Goal: Contribute content: Contribute content

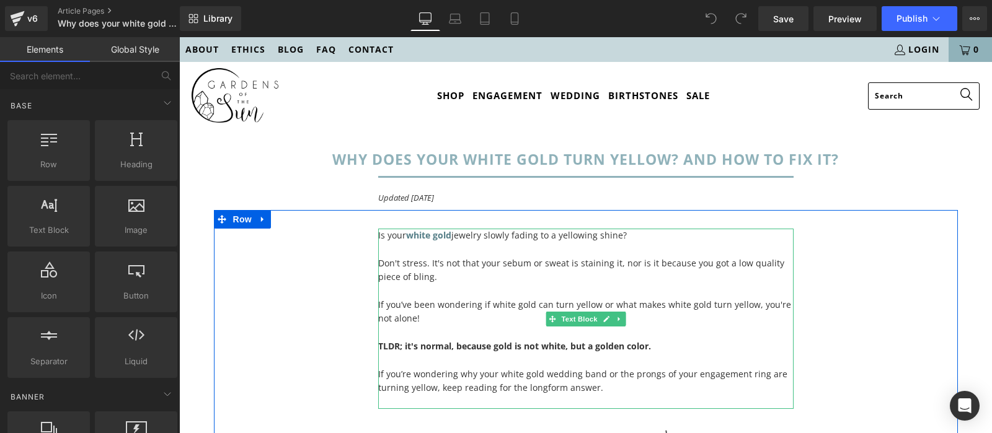
click at [472, 244] on p at bounding box center [585, 249] width 415 height 14
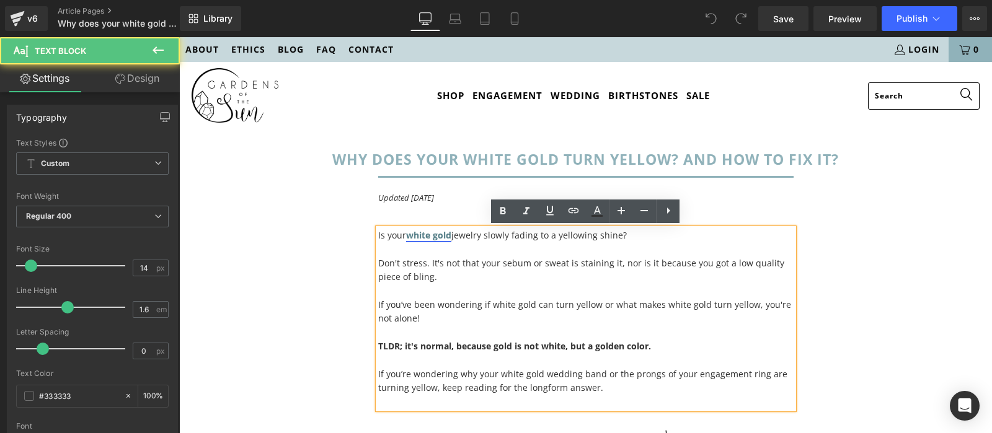
click at [439, 236] on strong "white gold" at bounding box center [428, 235] width 45 height 12
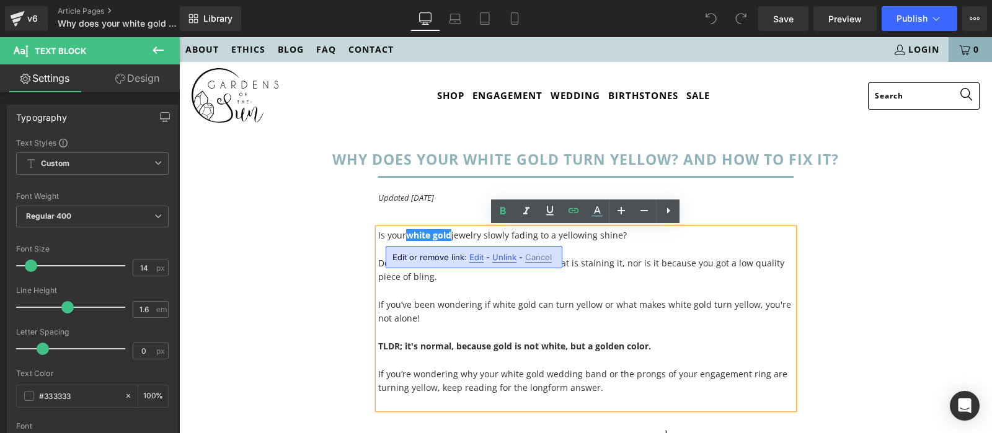
click at [857, 318] on div "Is your white gold jewelry slowly fading to a yellowing shine? Don't stress. It…" at bounding box center [586, 436] width 744 height 452
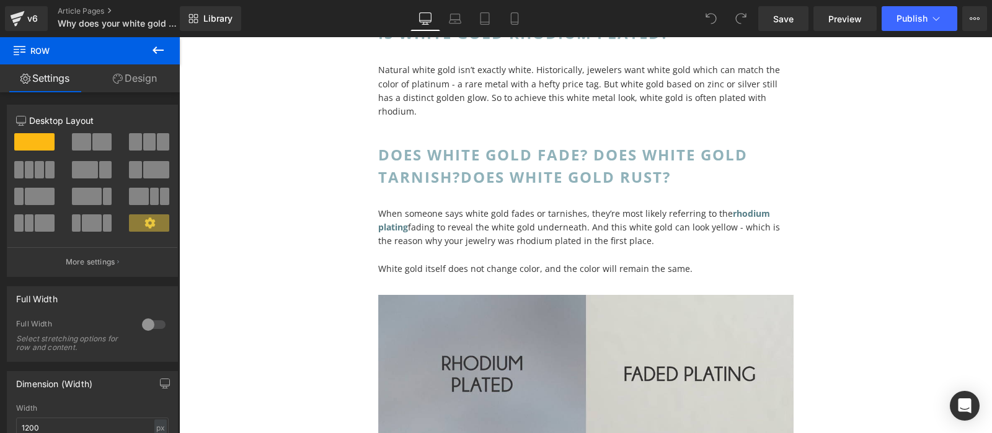
scroll to position [1950, 0]
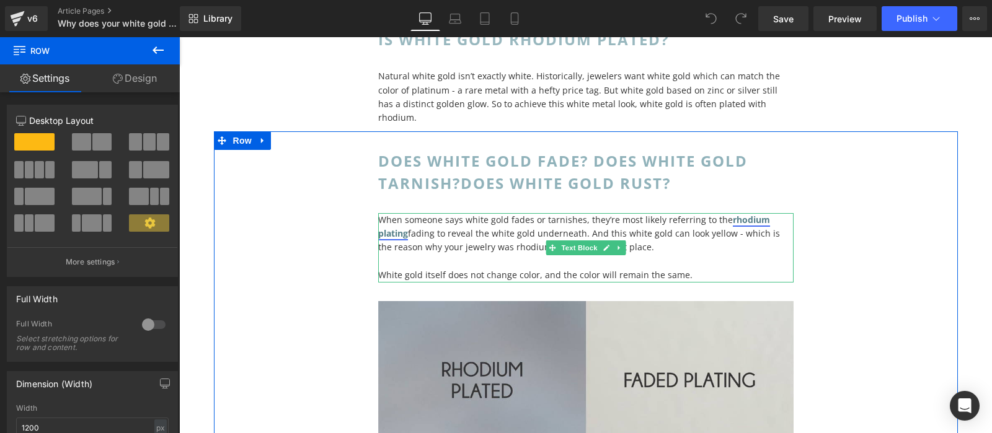
click at [743, 214] on strong "rhodium plating" at bounding box center [574, 226] width 392 height 25
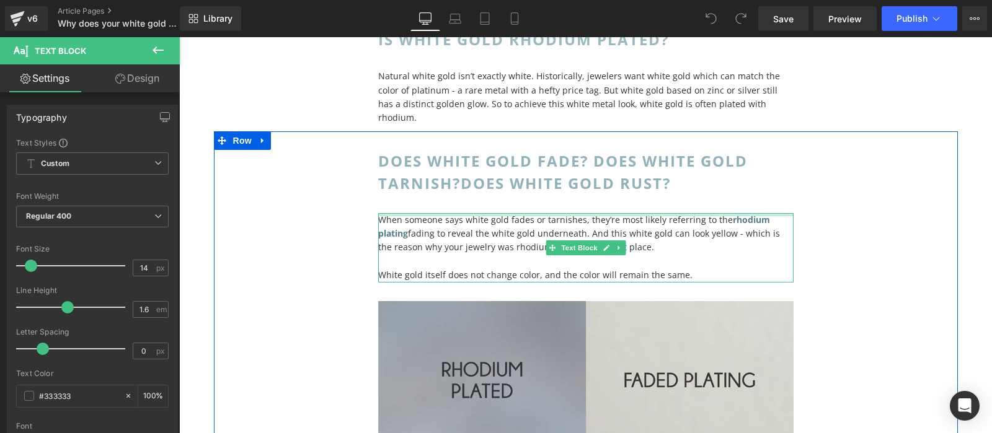
click at [731, 213] on div at bounding box center [585, 214] width 415 height 3
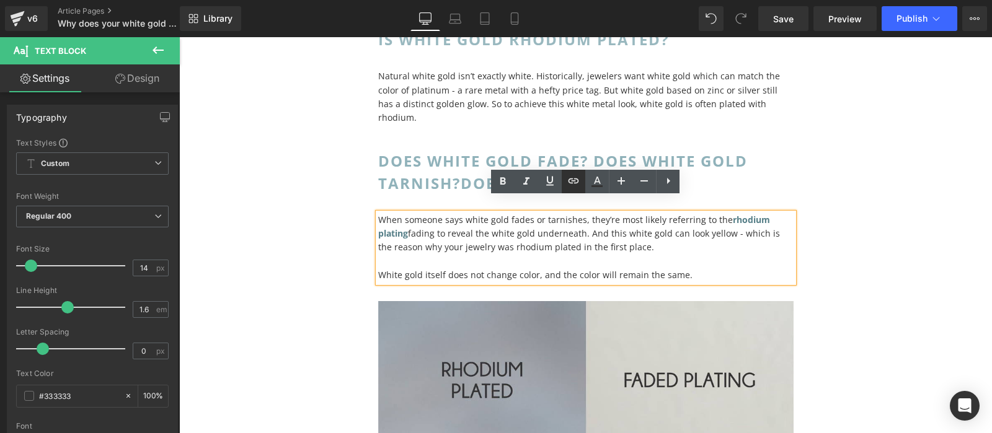
click at [564, 182] on link at bounding box center [574, 182] width 24 height 24
click at [575, 180] on icon at bounding box center [573, 181] width 15 height 15
click at [744, 214] on strong "rhodium plating" at bounding box center [574, 226] width 392 height 25
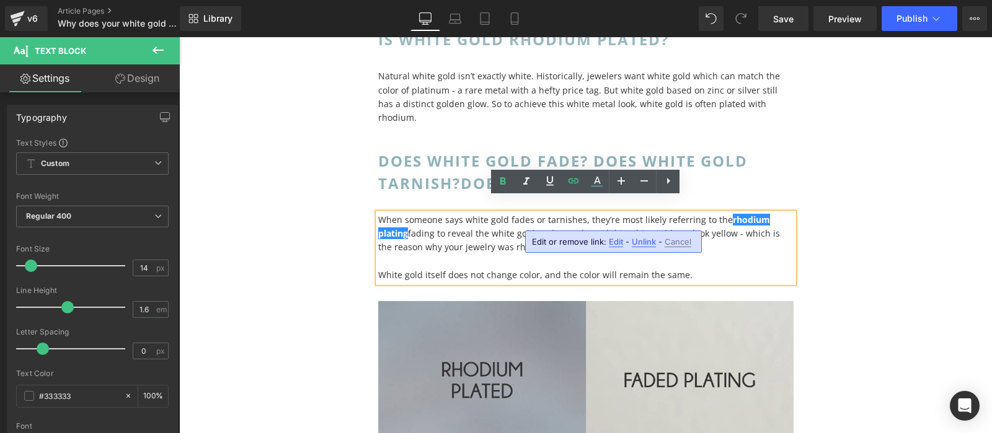
click at [644, 242] on span "Unlink" at bounding box center [644, 242] width 24 height 11
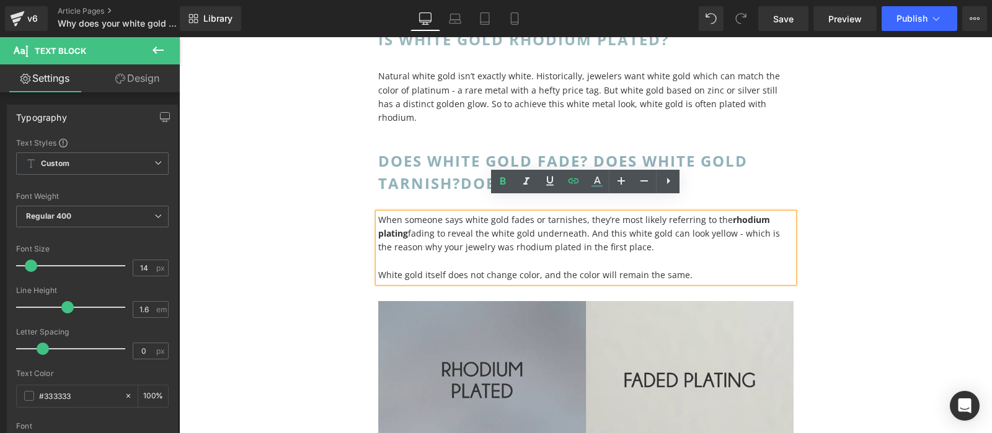
drag, startPoint x: 723, startPoint y: 203, endPoint x: 405, endPoint y: 217, distance: 317.8
click at [405, 217] on p "When someone says white gold fades or tarnishes, they’re most likely referring …" at bounding box center [585, 234] width 415 height 42
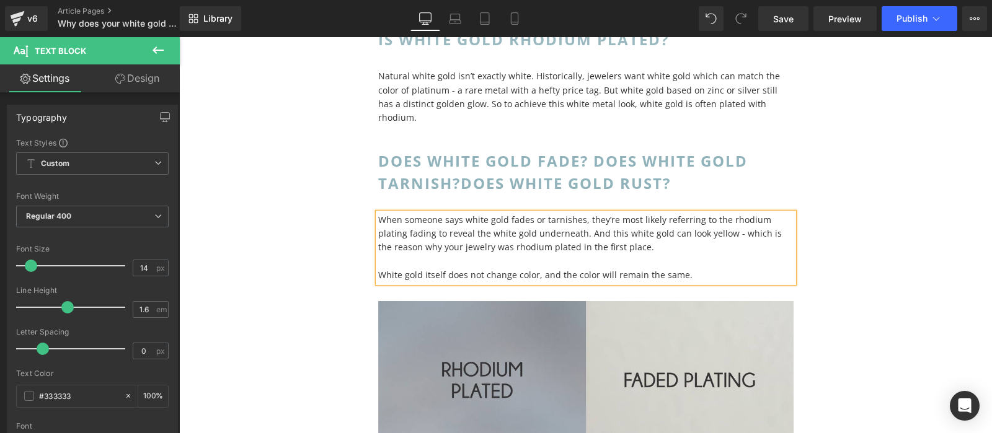
click at [835, 222] on div "Does white gold fade? Does white gold tarnish? Does white gold rust? Heading Wh…" at bounding box center [586, 426] width 744 height 591
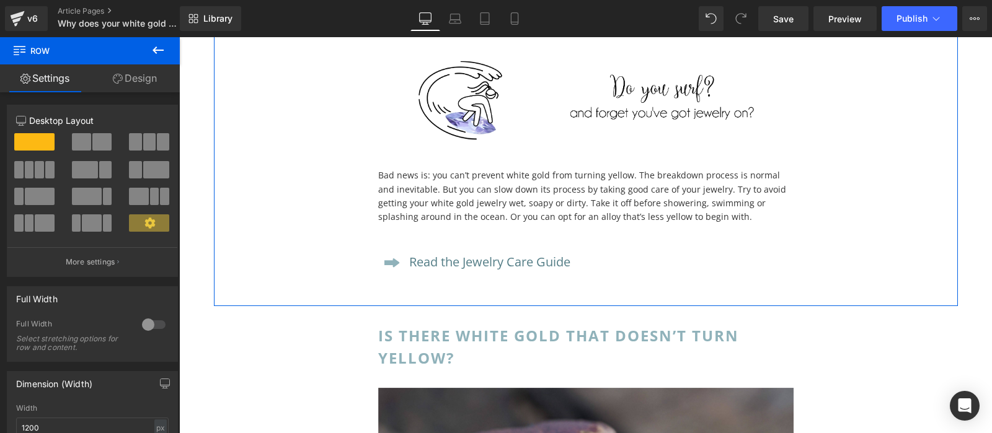
scroll to position [3009, 0]
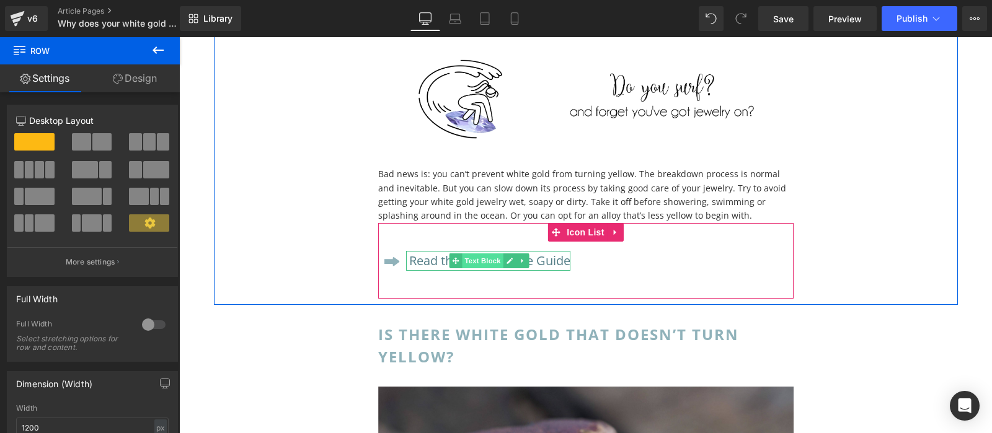
click at [469, 254] on span "Text Block" at bounding box center [482, 261] width 41 height 15
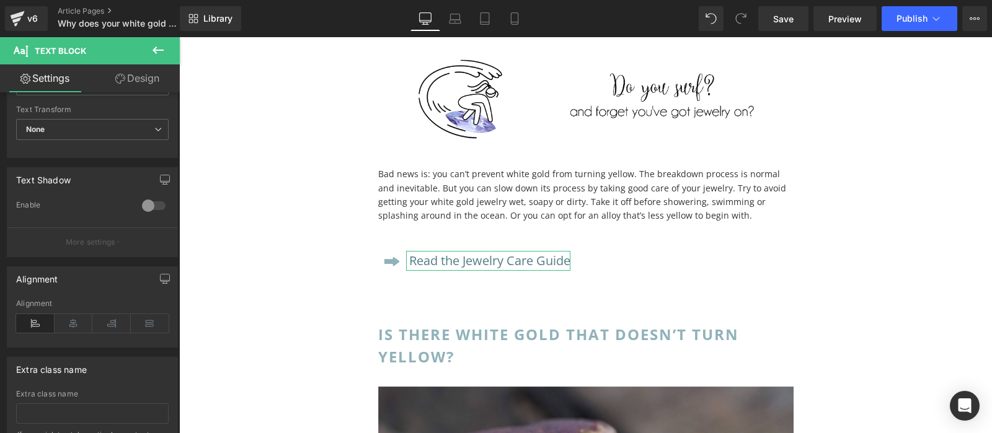
scroll to position [0, 0]
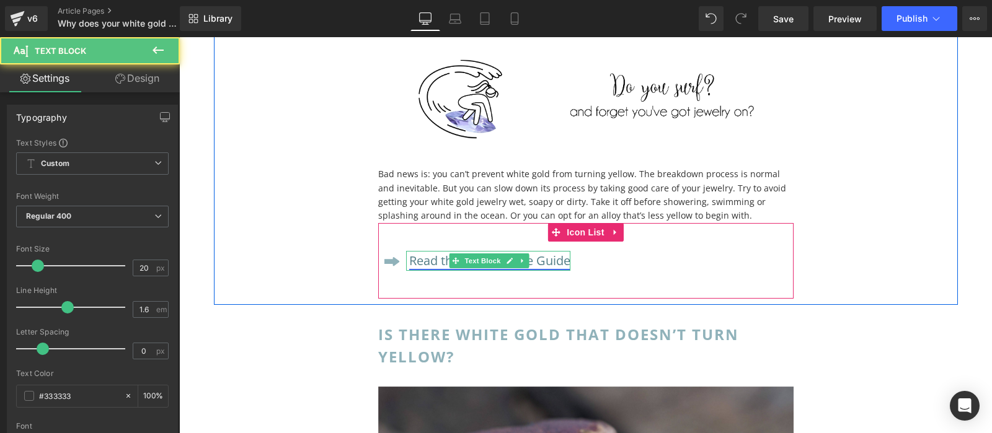
click at [566, 252] on link "Read the Jewelry Care Guide" at bounding box center [489, 260] width 161 height 17
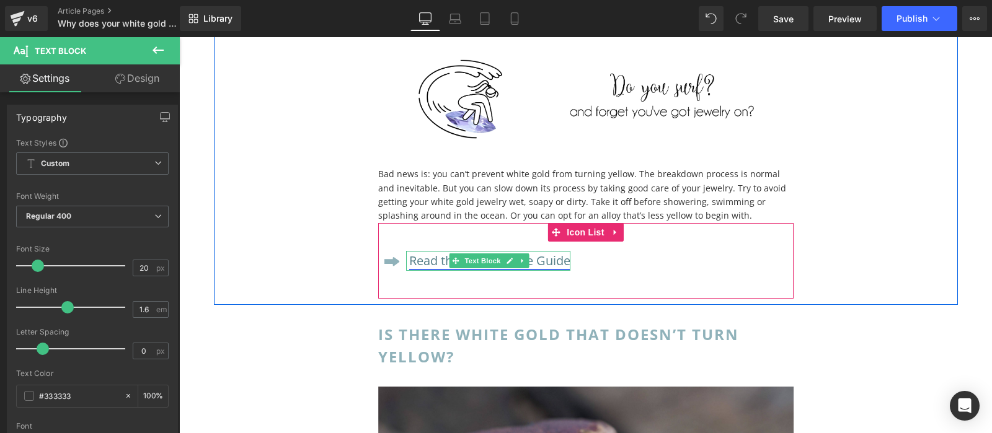
click at [422, 252] on link "Read the Jewelry Care Guide" at bounding box center [489, 260] width 161 height 17
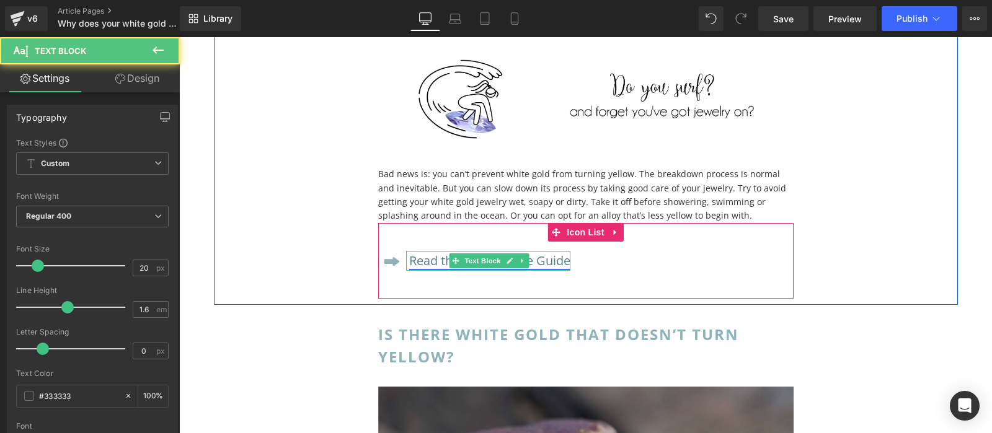
click at [422, 252] on link "Read the Jewelry Care Guide" at bounding box center [489, 260] width 161 height 17
click at [438, 252] on link "Read the Jewelry Care Guide" at bounding box center [489, 260] width 161 height 17
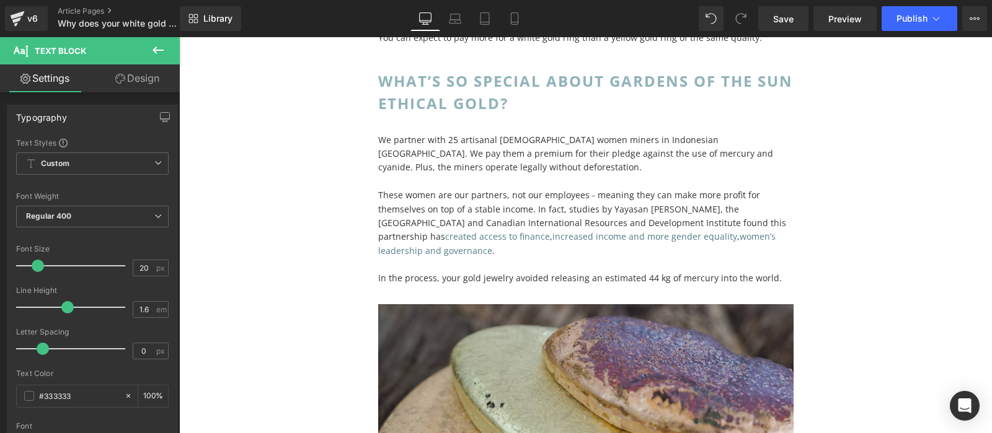
scroll to position [4692, 0]
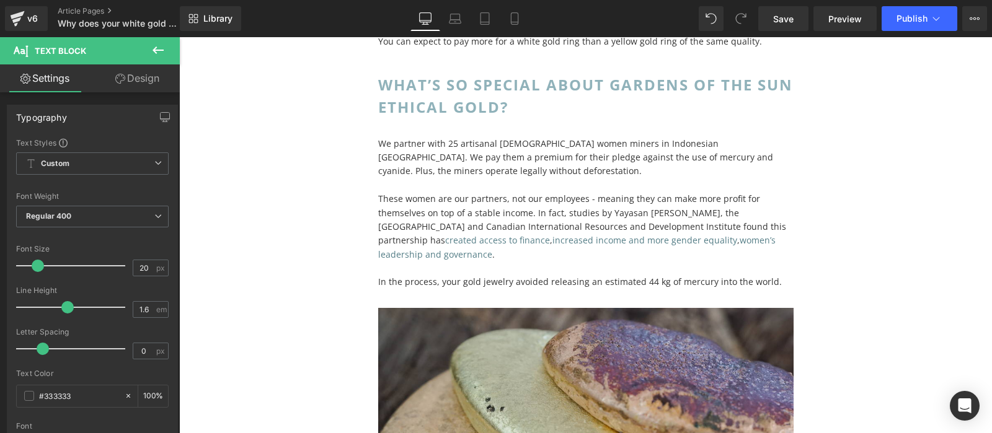
click at [544, 179] on p at bounding box center [585, 186] width 415 height 14
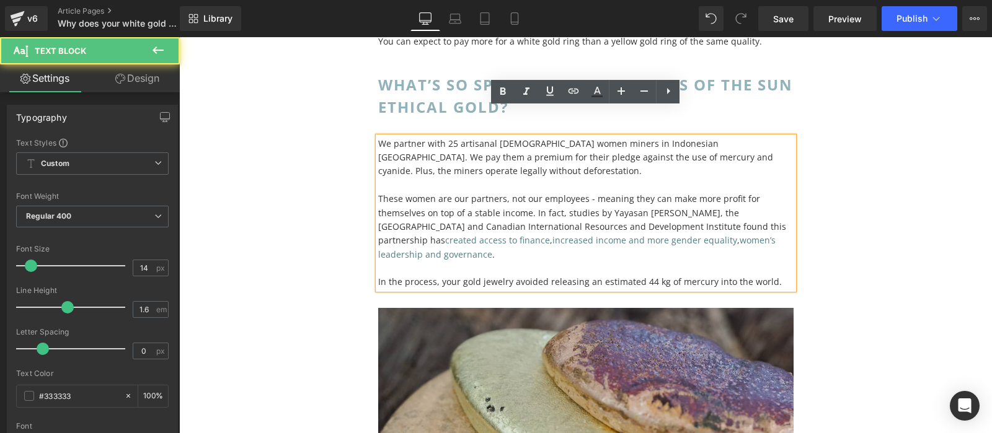
click at [492, 137] on p "We partner with 25 artisanal [DEMOGRAPHIC_DATA] women miners in Indonesian [GEO…" at bounding box center [585, 158] width 415 height 42
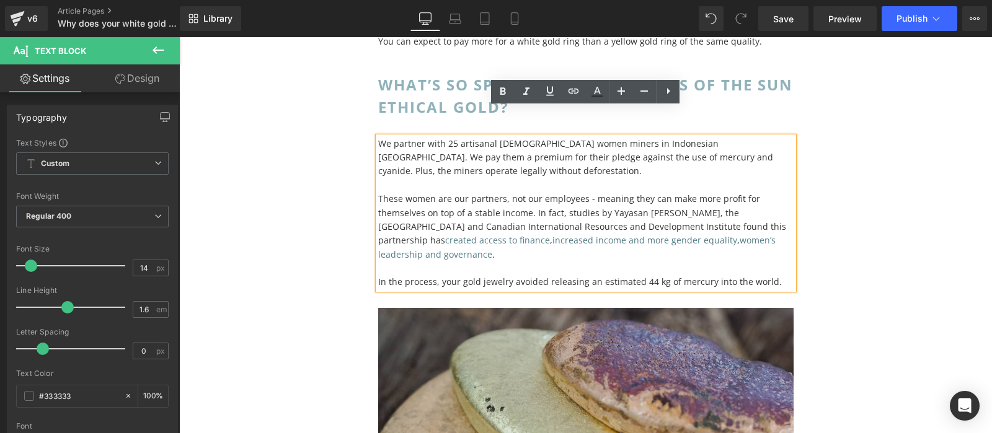
click at [497, 137] on p "We partner with 25 artisanal [DEMOGRAPHIC_DATA] women miners in Indonesian [GEO…" at bounding box center [585, 158] width 415 height 42
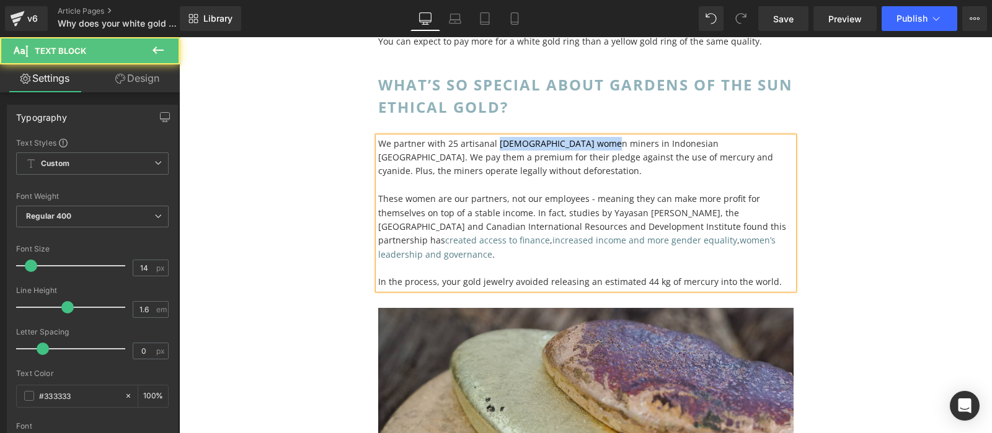
click at [600, 137] on p "We partner with 25 artisanal [DEMOGRAPHIC_DATA] women miners in Indonesian [GEO…" at bounding box center [585, 158] width 415 height 42
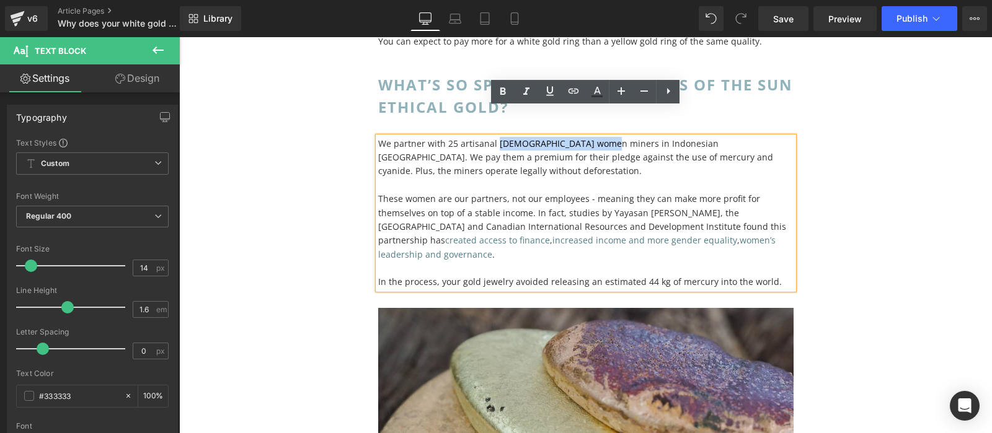
drag, startPoint x: 601, startPoint y: 115, endPoint x: 495, endPoint y: 120, distance: 105.5
click at [495, 137] on p "We partner with 25 artisanal [DEMOGRAPHIC_DATA] women miners in Indonesian [GEO…" at bounding box center [585, 158] width 415 height 42
click at [577, 94] on icon at bounding box center [573, 91] width 15 height 15
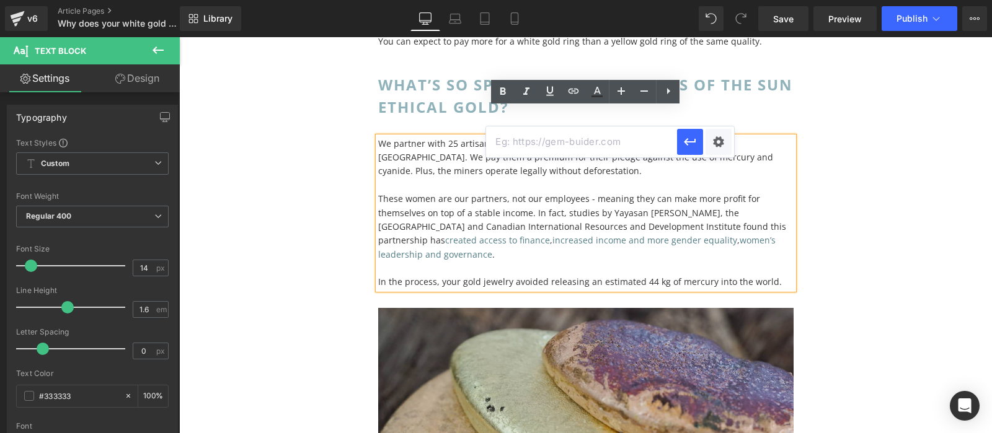
click at [571, 146] on input "text" at bounding box center [581, 141] width 191 height 31
paste input "[URL][DOMAIN_NAME][PERSON_NAME][PERSON_NAME]"
click at [684, 148] on icon "button" at bounding box center [690, 142] width 15 height 15
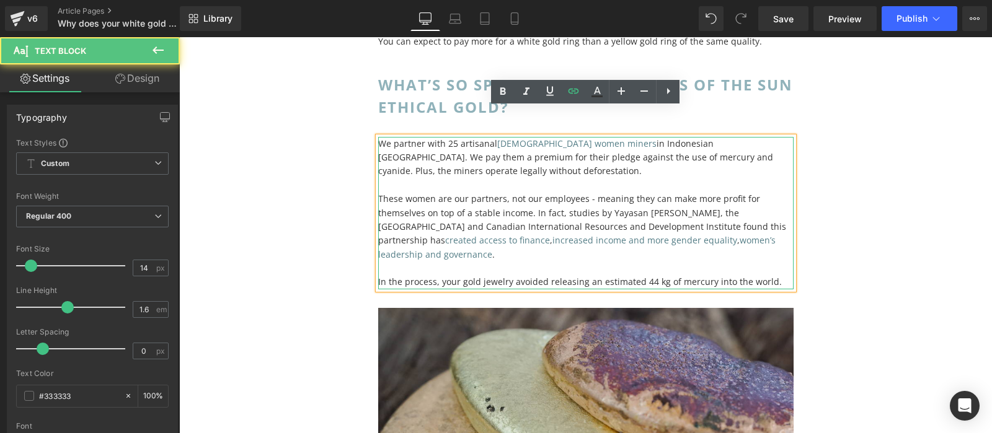
click at [582, 145] on p "We partner with 25 artisanal [DEMOGRAPHIC_DATA] women miners in Indonesian [GEO…" at bounding box center [585, 158] width 415 height 42
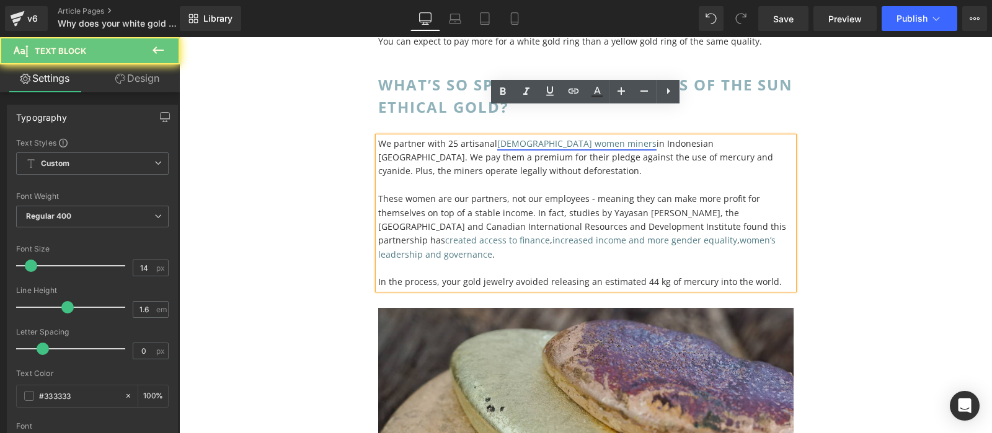
click at [575, 138] on link "[DEMOGRAPHIC_DATA] women miners" at bounding box center [576, 144] width 159 height 12
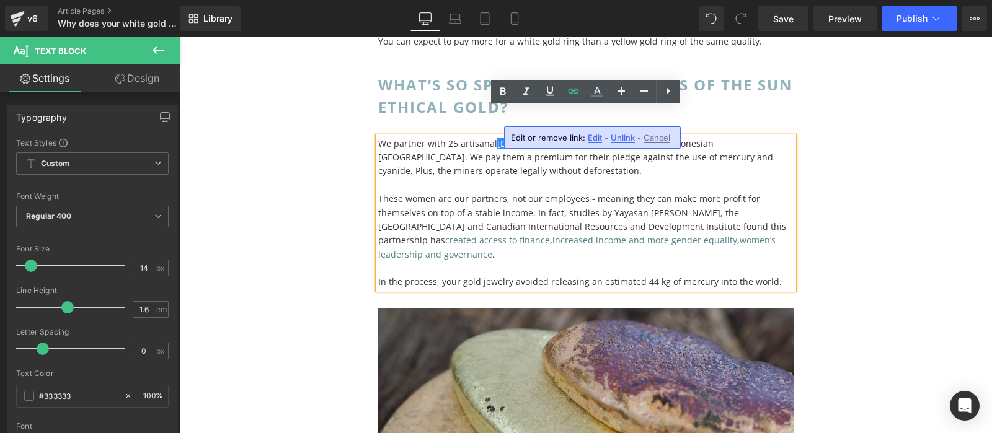
click at [590, 136] on span "Edit" at bounding box center [595, 138] width 14 height 11
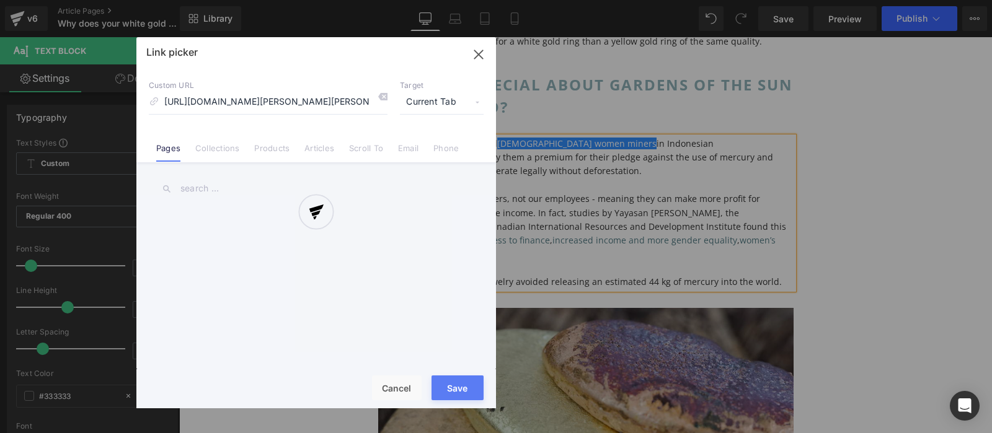
click at [724, 0] on div "Text Color Highlight Color #333333 Edit or remove link: Edit - Unlink - Cancel …" at bounding box center [496, 0] width 992 height 0
click at [439, 101] on div at bounding box center [316, 222] width 360 height 371
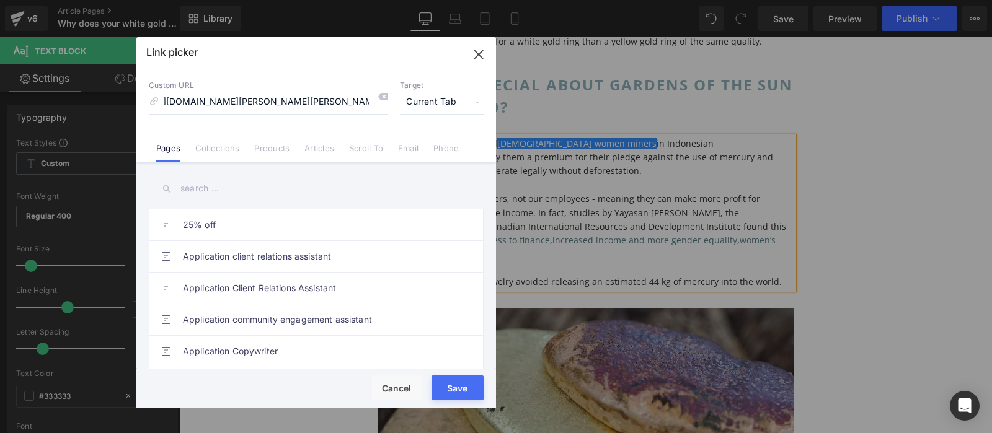
click at [443, 101] on span "Current Tab" at bounding box center [442, 103] width 84 height 24
click at [436, 141] on li "New Tab" at bounding box center [442, 147] width 96 height 22
click at [464, 391] on div "Loading Product Data" at bounding box center [495, 385] width 89 height 14
click at [451, 384] on button "Save" at bounding box center [458, 388] width 52 height 25
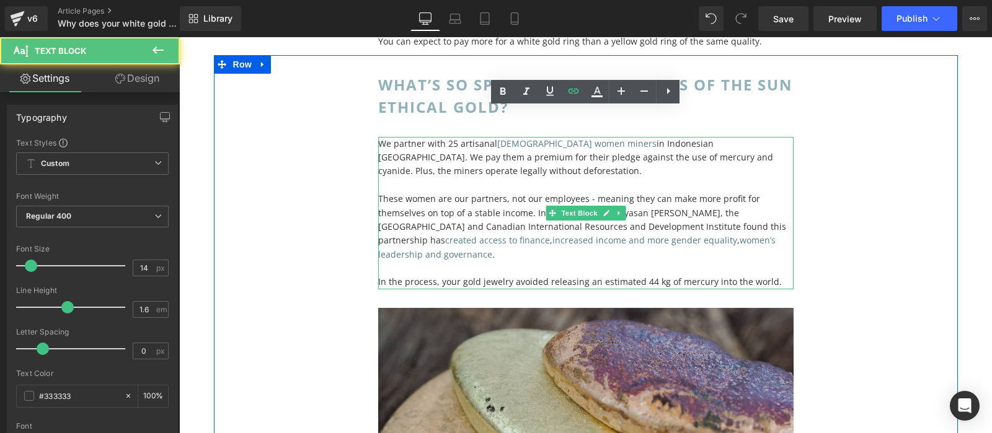
click at [765, 194] on p "These women are our partners, not our employees - meaning they can make more pr…" at bounding box center [585, 226] width 415 height 69
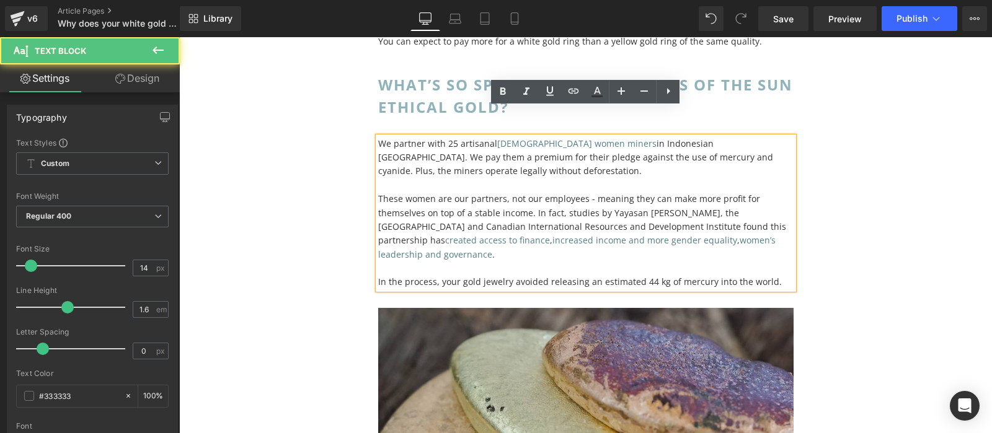
click at [839, 179] on div "WHAT’S SO SPECIAL ABOUT GARDENS OF THE SUN ETHICAL GOLD? Heading We partner wit…" at bounding box center [586, 378] width 744 height 647
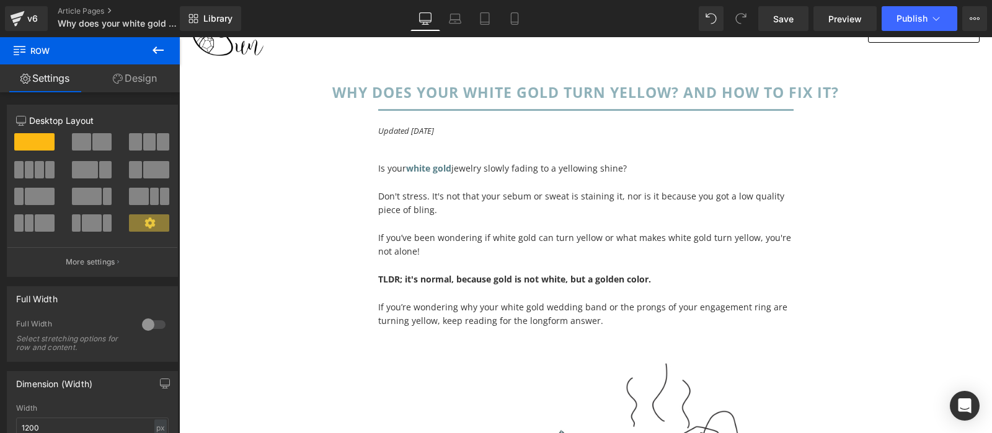
scroll to position [0, 0]
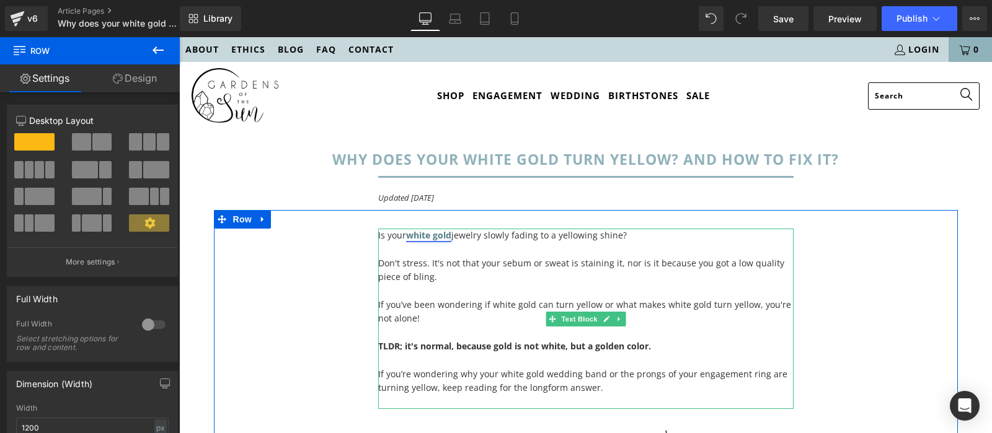
click at [442, 237] on strong "white gold" at bounding box center [428, 235] width 45 height 12
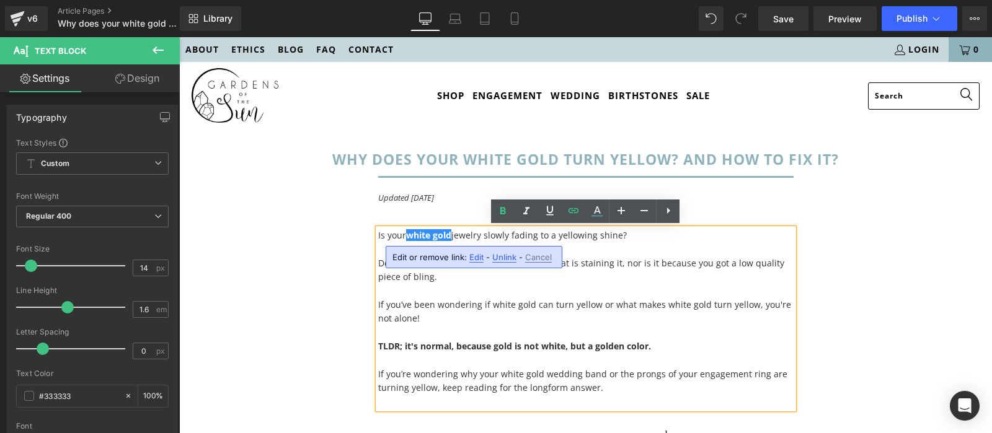
click at [472, 252] on div "Edit or remove link: Edit - Unlink - Cancel" at bounding box center [474, 257] width 177 height 22
click at [476, 256] on span "Edit" at bounding box center [476, 257] width 14 height 11
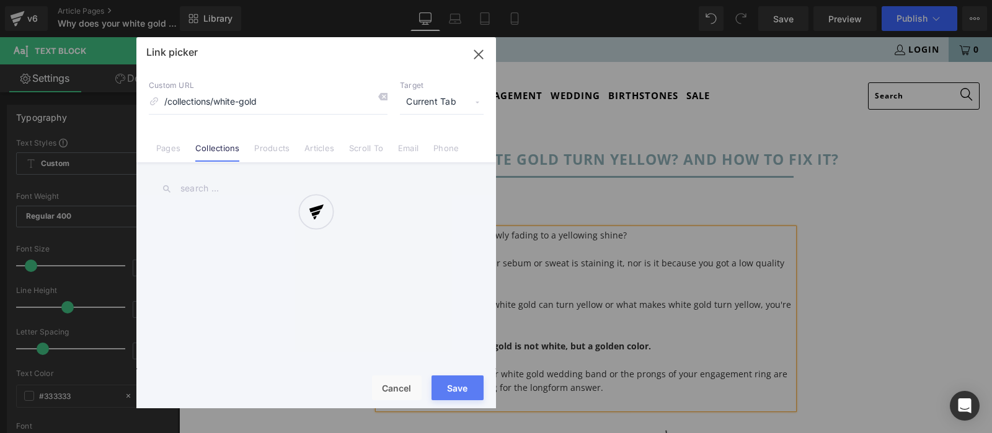
click at [612, 0] on div "Text Color Highlight Color #333333 Edit or remove link: Edit - Unlink - Cancel …" at bounding box center [496, 0] width 992 height 0
click at [435, 95] on div at bounding box center [316, 222] width 360 height 371
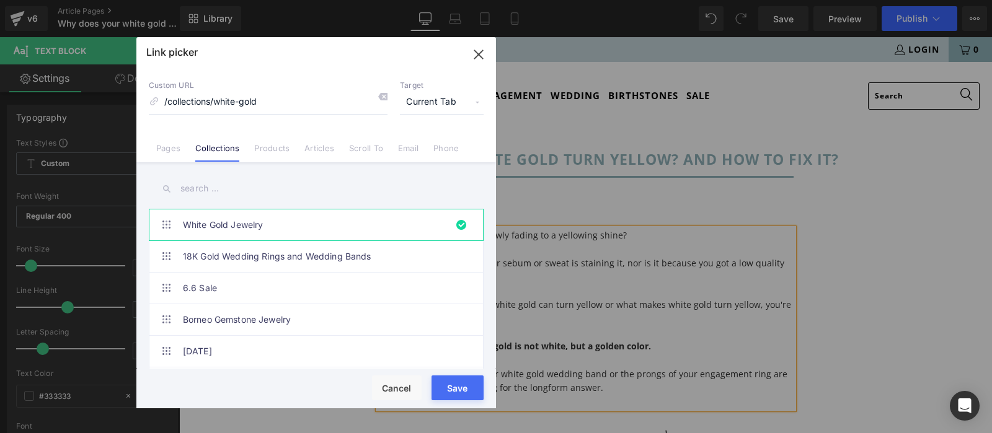
click at [438, 99] on span "Current Tab" at bounding box center [442, 103] width 84 height 24
click at [430, 145] on li "New Tab" at bounding box center [442, 147] width 96 height 22
click at [459, 393] on button "Save" at bounding box center [458, 388] width 52 height 25
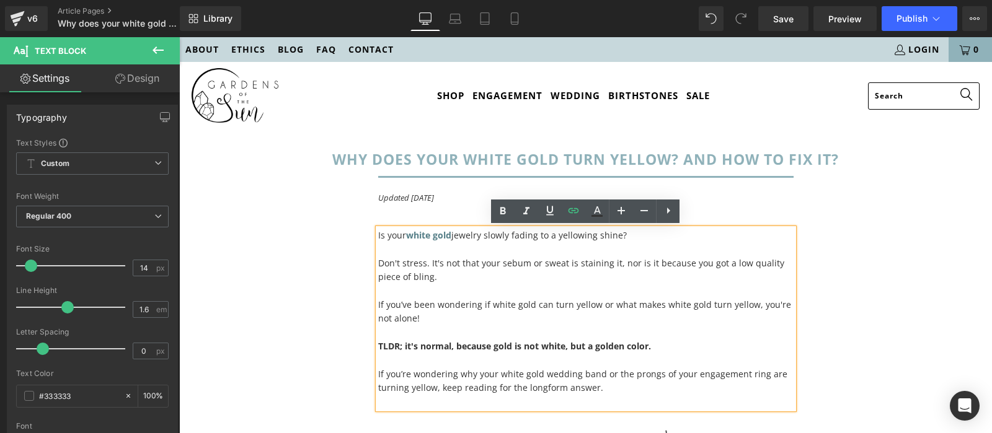
click at [944, 304] on div "Is your white gold jewelry slowly fading to a yellowing shine? Don't stress. It…" at bounding box center [586, 436] width 744 height 452
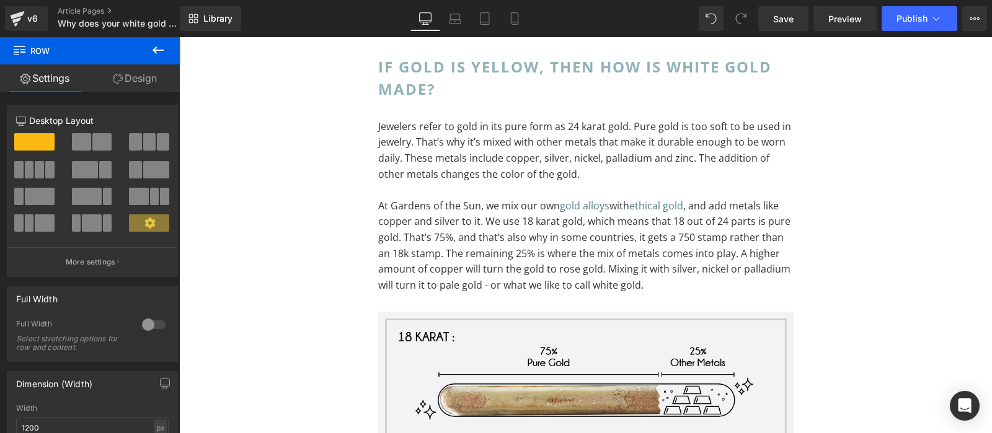
scroll to position [724, 0]
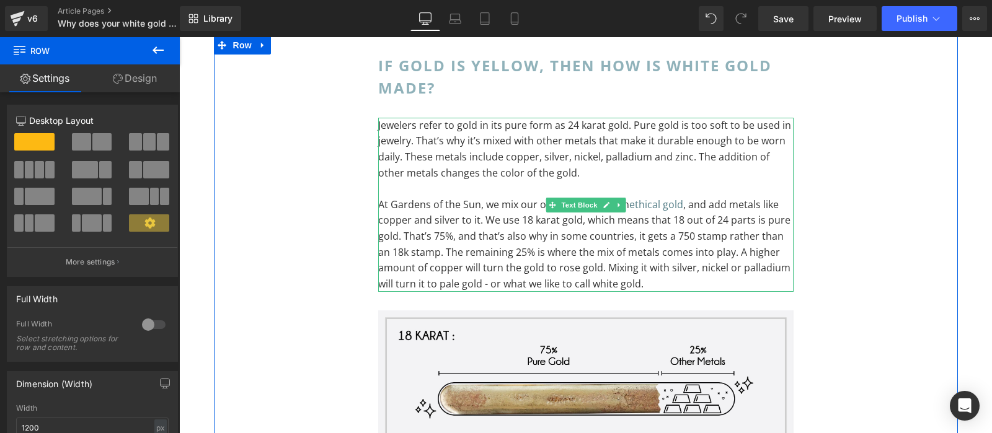
click at [657, 233] on p "At Gardens of the Sun, we mix our own gold alloys with ethical gold , and add m…" at bounding box center [585, 244] width 415 height 95
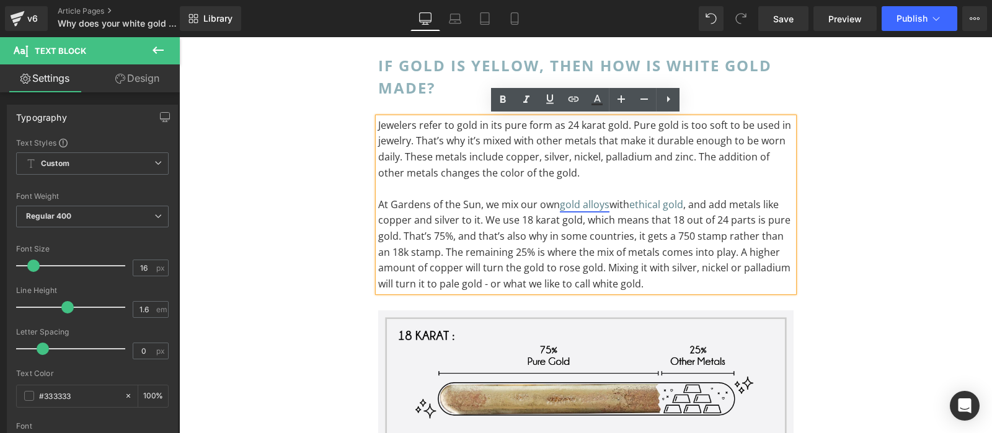
click at [593, 210] on link "gold alloys" at bounding box center [585, 205] width 50 height 14
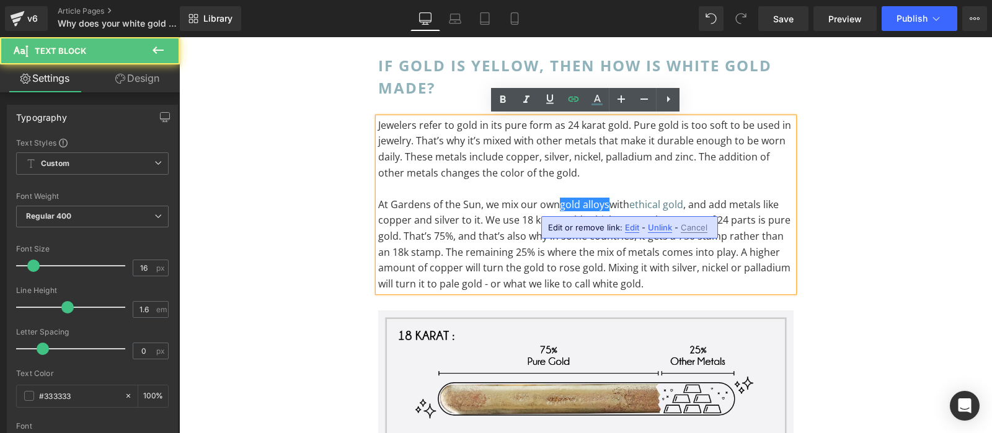
click at [632, 224] on span "Edit" at bounding box center [632, 228] width 14 height 11
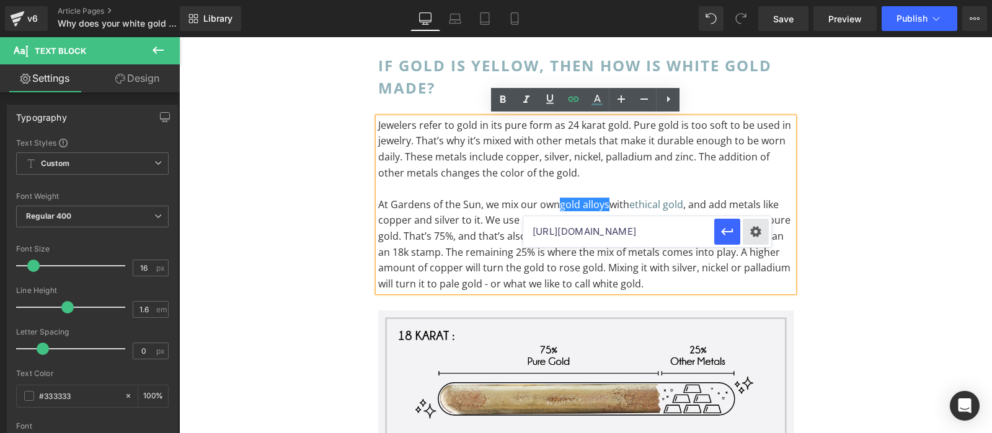
click at [758, 0] on div "Text Color Highlight Color #333333 Edit or remove link: Edit - Unlink - Cancel …" at bounding box center [496, 0] width 992 height 0
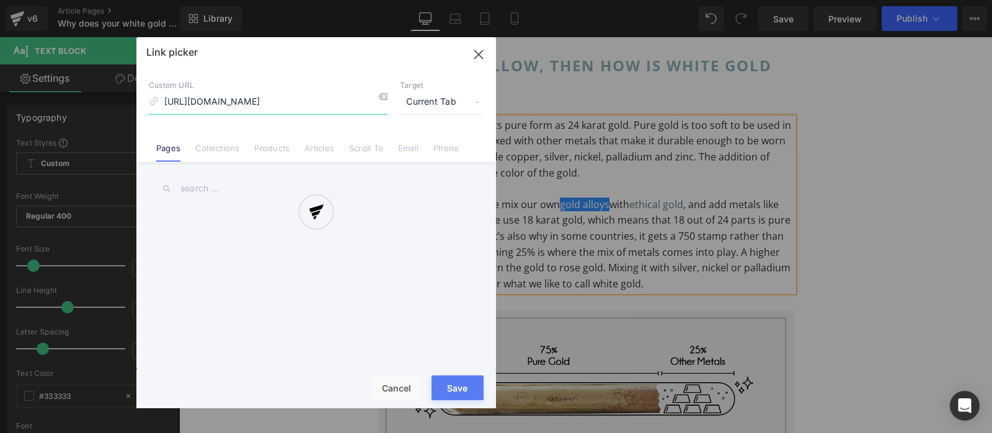
scroll to position [0, 25]
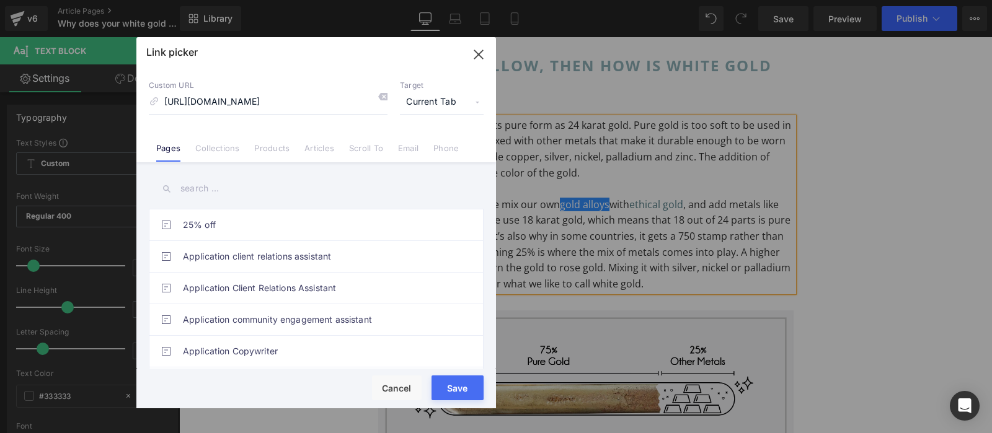
click at [443, 97] on span "Current Tab" at bounding box center [442, 103] width 84 height 24
click at [430, 153] on li "New Tab" at bounding box center [442, 147] width 96 height 22
click at [457, 393] on button "Save" at bounding box center [458, 388] width 52 height 25
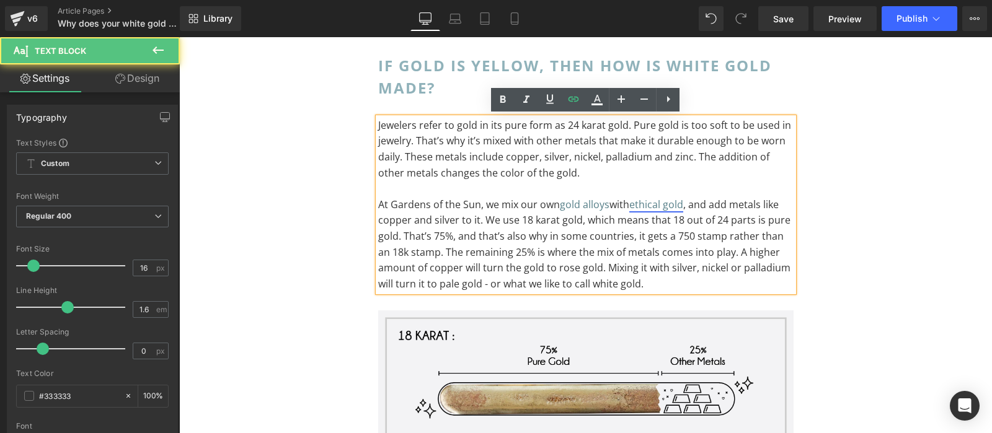
click at [660, 206] on link "ethical gold" at bounding box center [656, 205] width 54 height 14
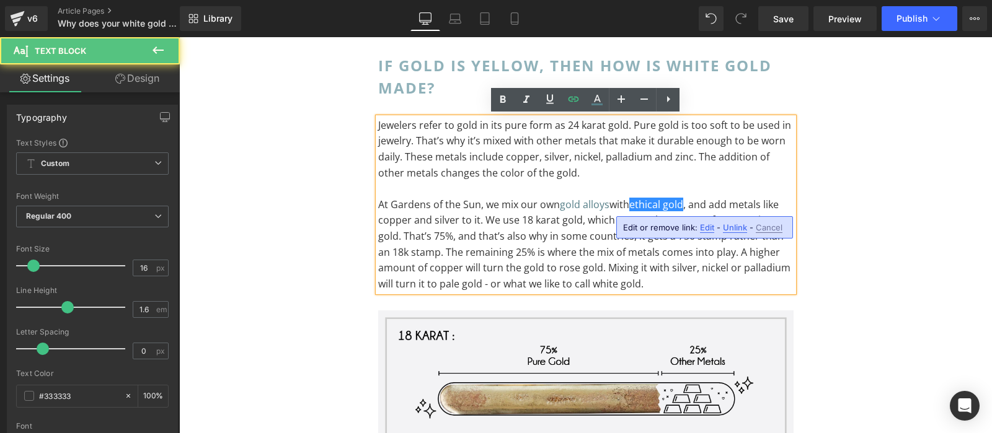
click at [697, 228] on div "Edit or remove link: Edit - Unlink - Cancel" at bounding box center [704, 227] width 177 height 22
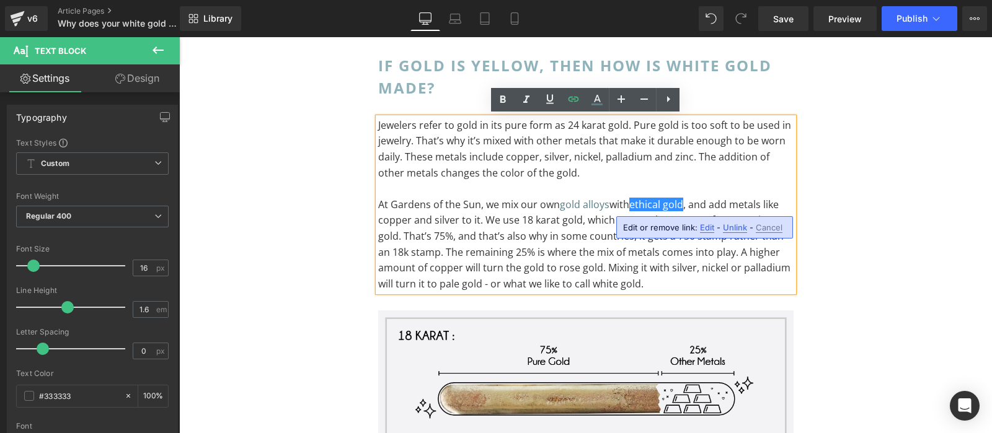
click at [704, 231] on span "Edit" at bounding box center [707, 228] width 14 height 11
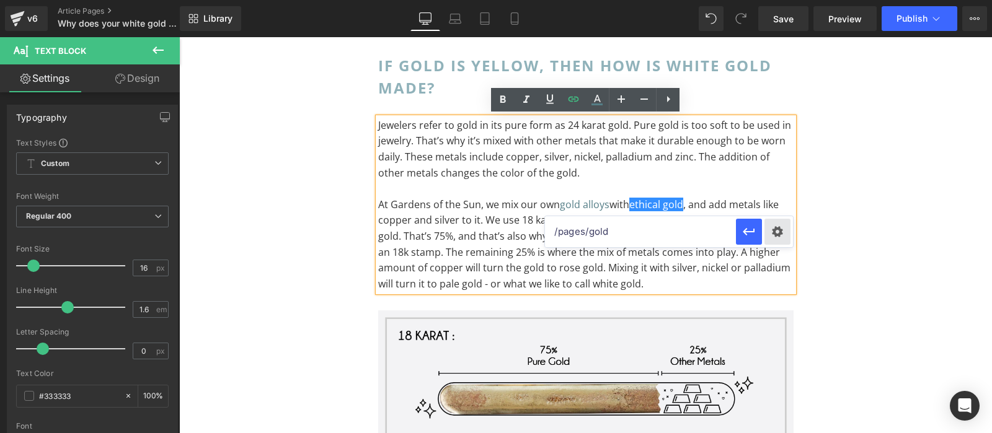
click at [781, 0] on div "Text Color Highlight Color #333333 Edit or remove link: Edit - Unlink - Cancel …" at bounding box center [496, 0] width 992 height 0
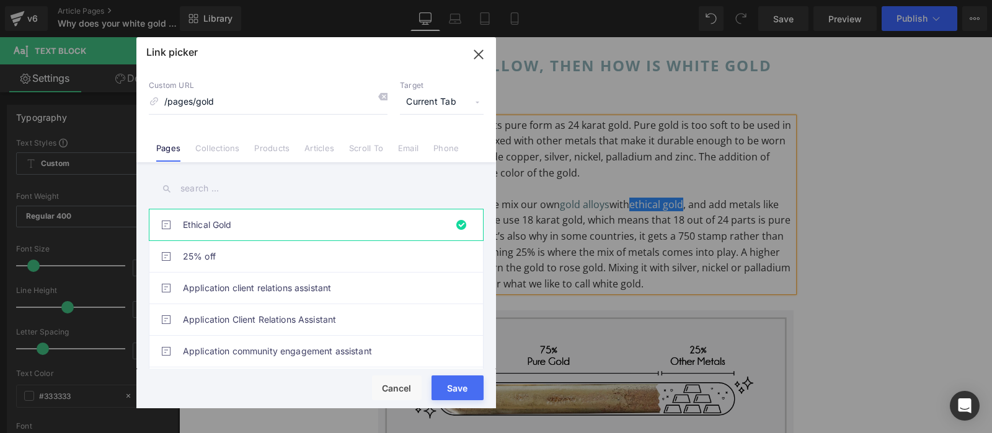
click at [431, 112] on span "Current Tab" at bounding box center [442, 103] width 84 height 24
click at [430, 149] on li "New Tab" at bounding box center [442, 147] width 96 height 22
click at [454, 392] on button "Save" at bounding box center [458, 388] width 52 height 25
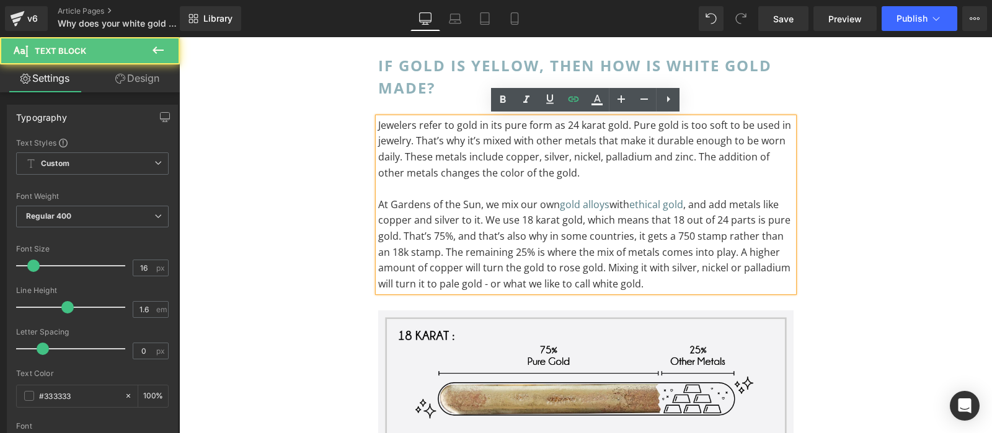
click at [687, 223] on p "At Gardens of the Sun, we mix our own gold alloys with ethical gold , and add m…" at bounding box center [585, 244] width 415 height 95
click at [843, 221] on div "If gold is yellow, then how is white gold made? Heading Jewelers refer to gold …" at bounding box center [586, 245] width 744 height 419
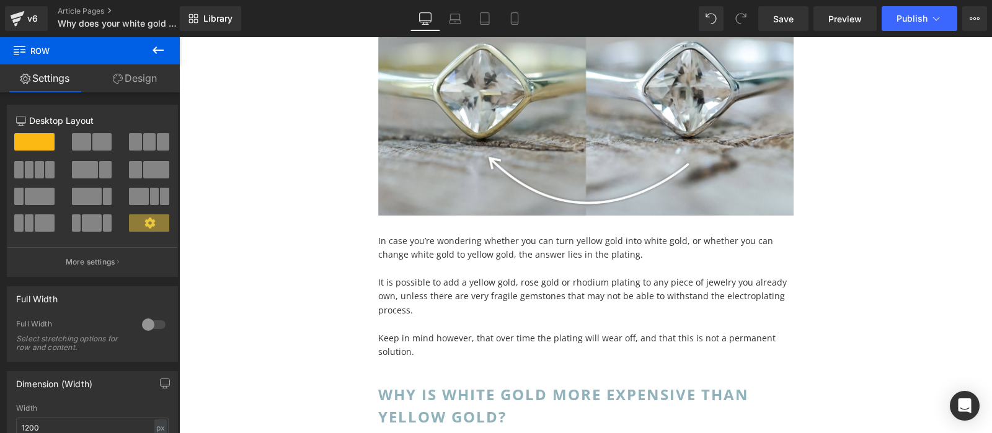
scroll to position [3833, 0]
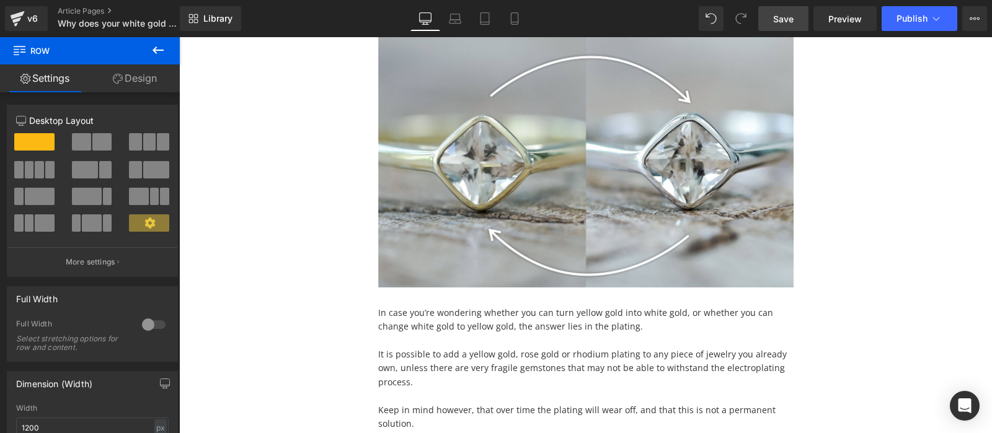
click at [780, 11] on link "Save" at bounding box center [783, 18] width 50 height 25
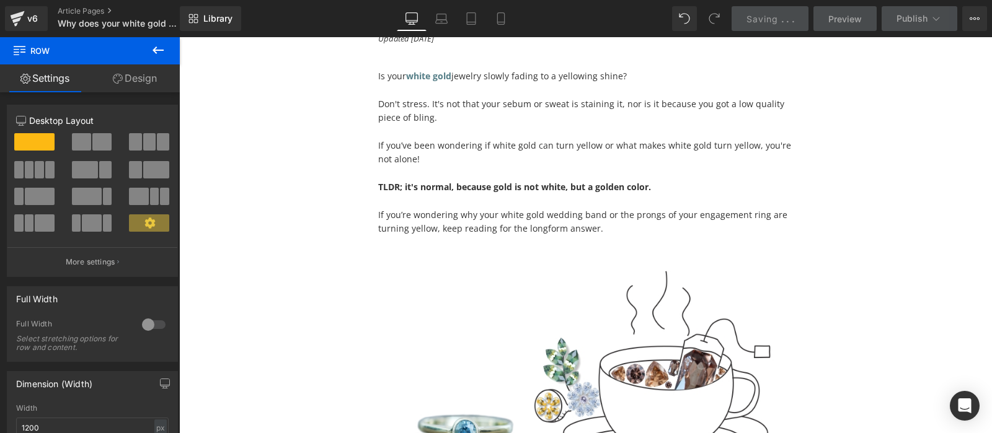
scroll to position [0, 0]
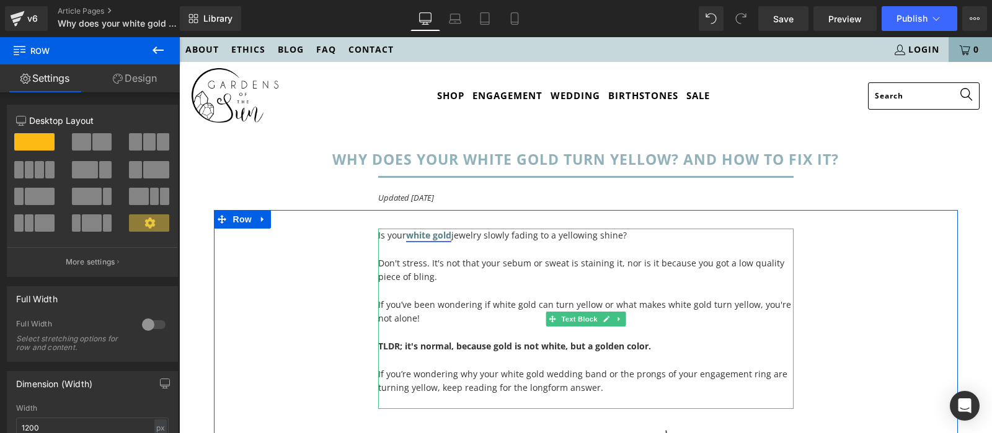
click at [432, 234] on strong "white gold" at bounding box center [428, 235] width 45 height 12
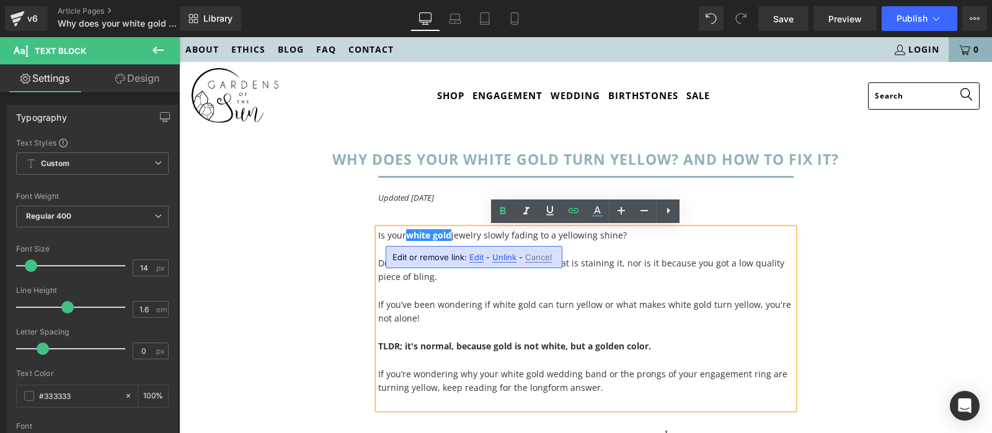
click at [474, 259] on span "Edit" at bounding box center [476, 257] width 14 height 11
type input "/collections/white-gold"
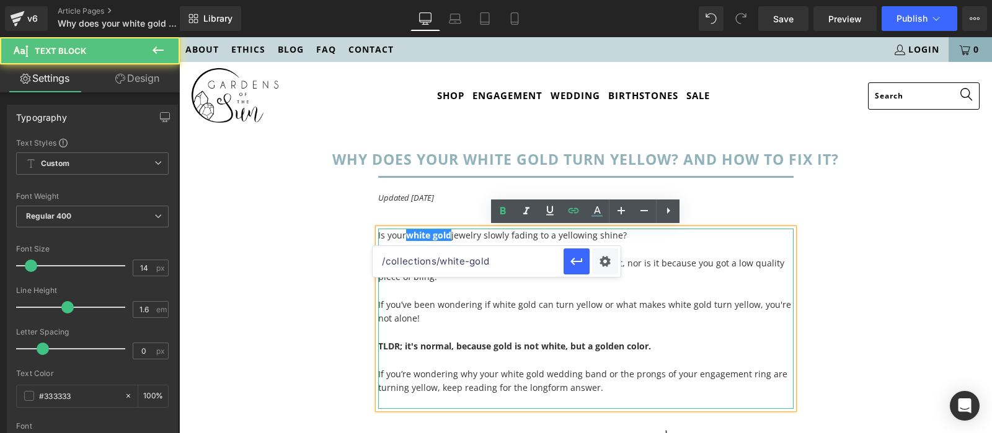
click at [476, 234] on p "Is your white gold jewelry slowly fading to a yellowing shine?" at bounding box center [585, 236] width 415 height 14
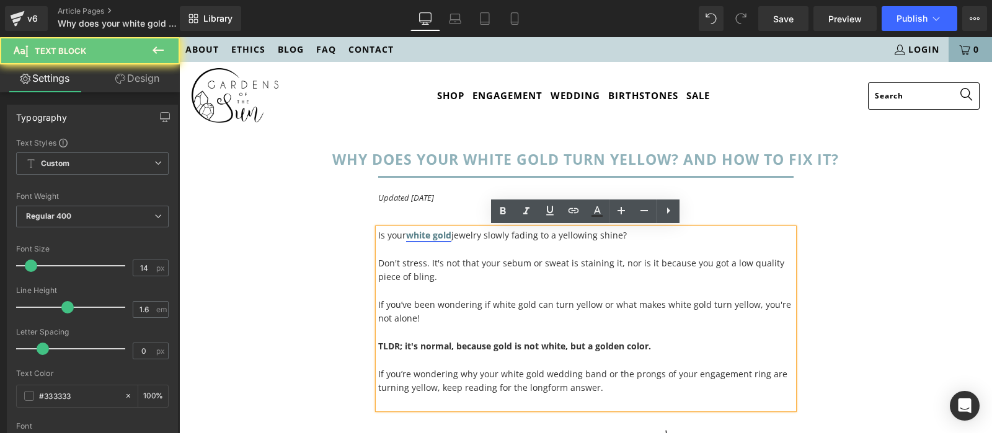
click at [440, 231] on strong "white gold" at bounding box center [428, 235] width 45 height 12
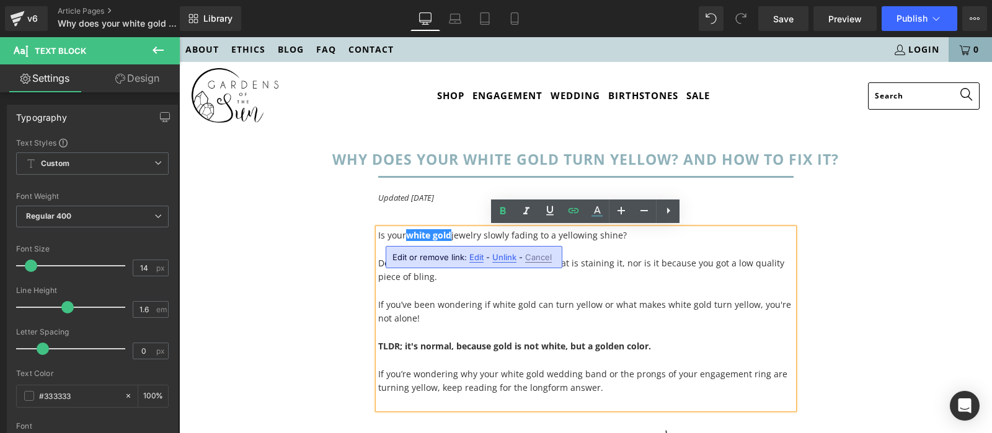
click at [499, 255] on span "Unlink" at bounding box center [504, 257] width 24 height 11
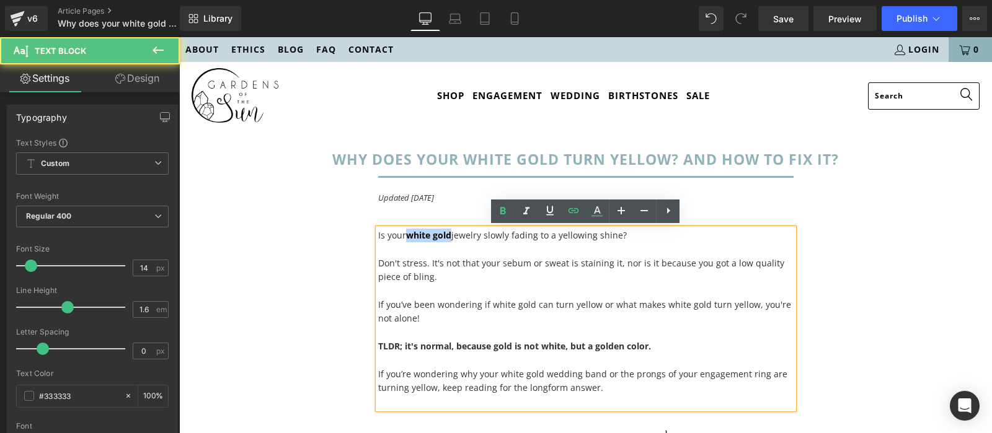
drag, startPoint x: 453, startPoint y: 237, endPoint x: 411, endPoint y: 236, distance: 42.2
click at [411, 236] on p "Is your white gold jewelry slowly fading to a yellowing shine?" at bounding box center [585, 236] width 415 height 14
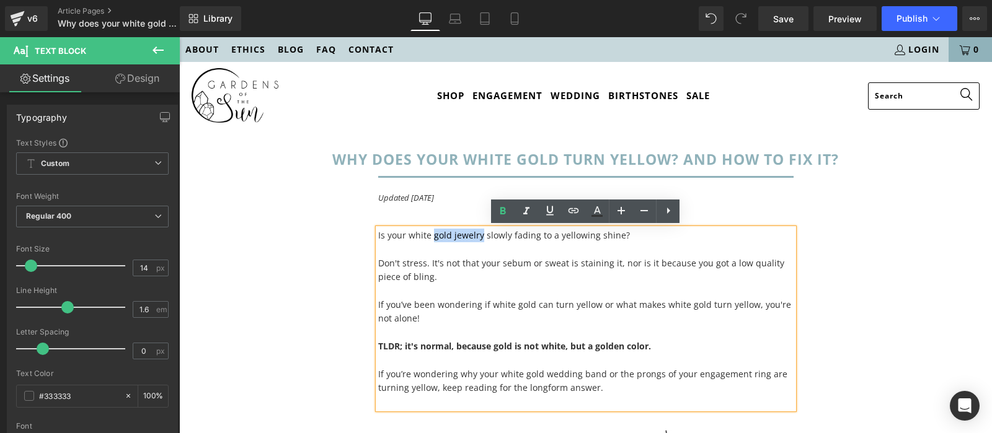
drag, startPoint x: 431, startPoint y: 236, endPoint x: 479, endPoint y: 232, distance: 47.9
click at [479, 232] on p "Is your white gold jewelry slowly fading to a yellowing shine?" at bounding box center [585, 236] width 415 height 14
click at [567, 213] on icon at bounding box center [573, 210] width 15 height 15
click at [516, 257] on input "text" at bounding box center [489, 261] width 191 height 31
paste input "[URL][DOMAIN_NAME]"
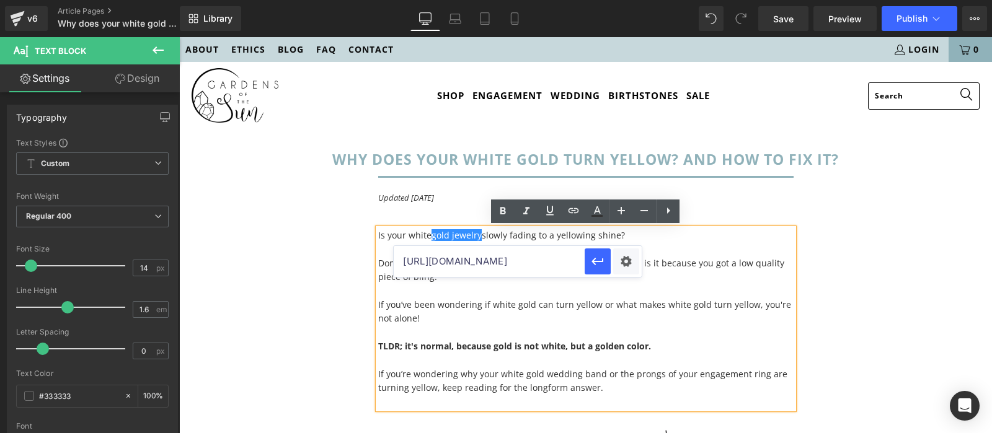
scroll to position [0, 37]
type input "[URL][DOMAIN_NAME]"
click at [611, 261] on button "button" at bounding box center [598, 262] width 26 height 26
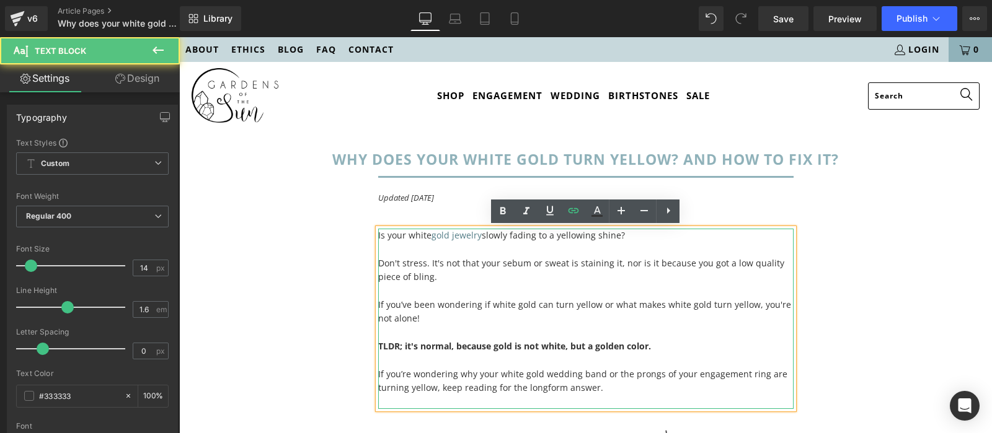
drag, startPoint x: 480, startPoint y: 235, endPoint x: 432, endPoint y: 239, distance: 49.2
click at [432, 239] on p "Is your white gold jewelry slowly fading to a yellowing shine?" at bounding box center [585, 236] width 415 height 14
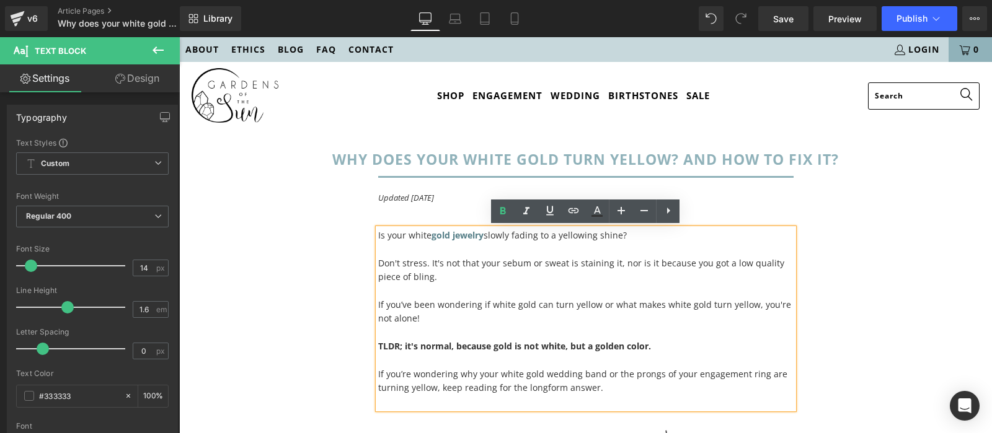
click at [879, 293] on div "Is your white gold jewelry slowly fading to a yellowing shine? Don't stress. It…" at bounding box center [586, 436] width 744 height 452
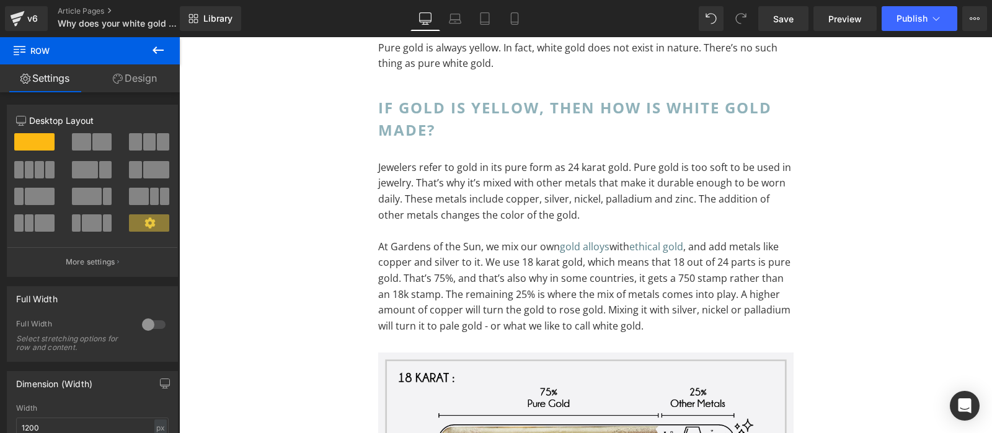
scroll to position [683, 0]
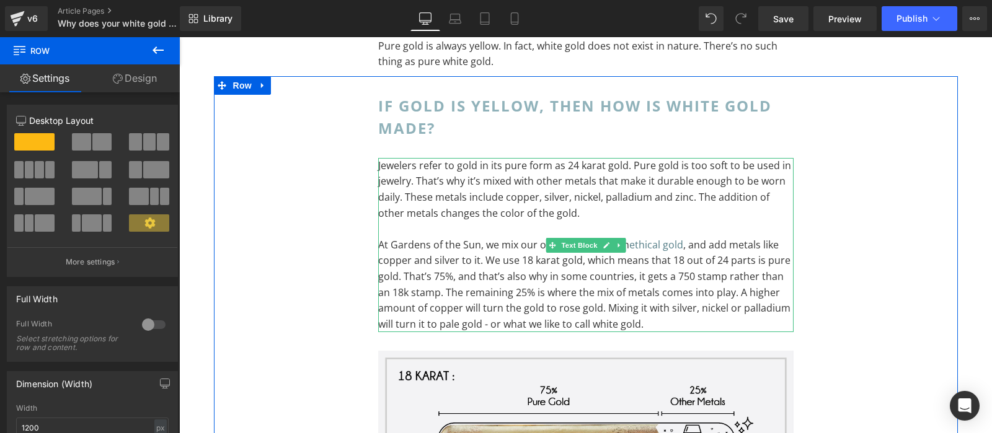
click at [430, 290] on p "At Gardens of the Sun, we mix our own gold alloys with ethical gold , and add m…" at bounding box center [585, 284] width 415 height 95
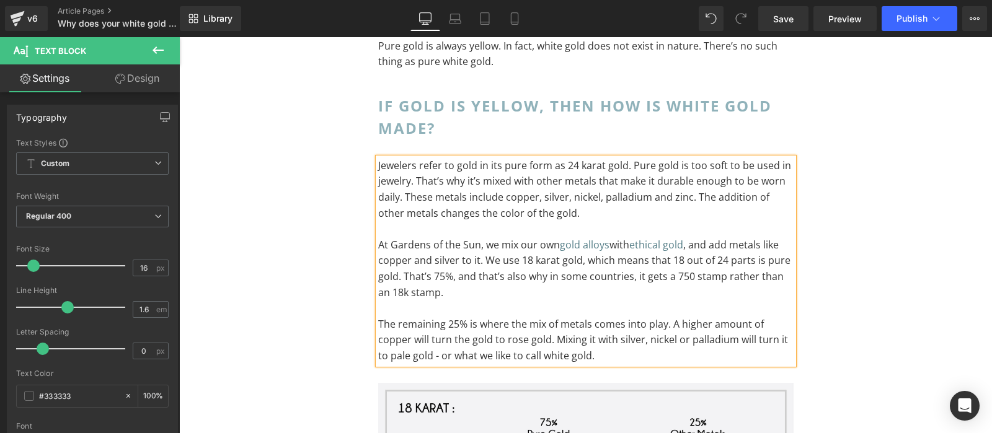
click at [853, 318] on div "If gold is yellow, then how is white gold made? Heading Jewelers refer to gold …" at bounding box center [586, 301] width 744 height 451
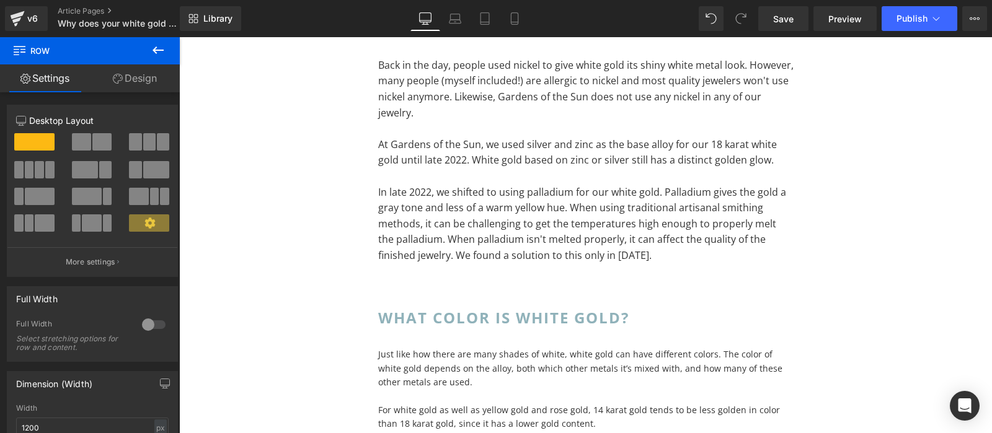
scroll to position [1224, 0]
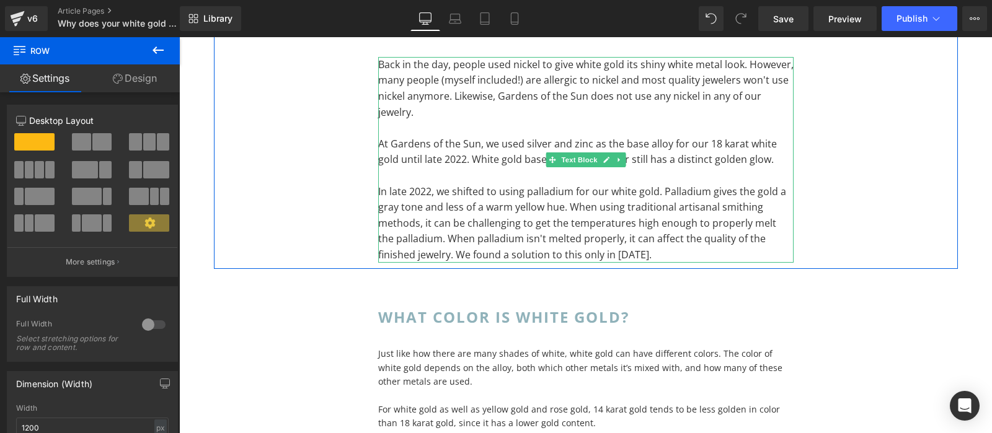
click at [546, 239] on p "In late 2022, we shifted to using palladium for our white gold. Palladium gives…" at bounding box center [585, 223] width 415 height 79
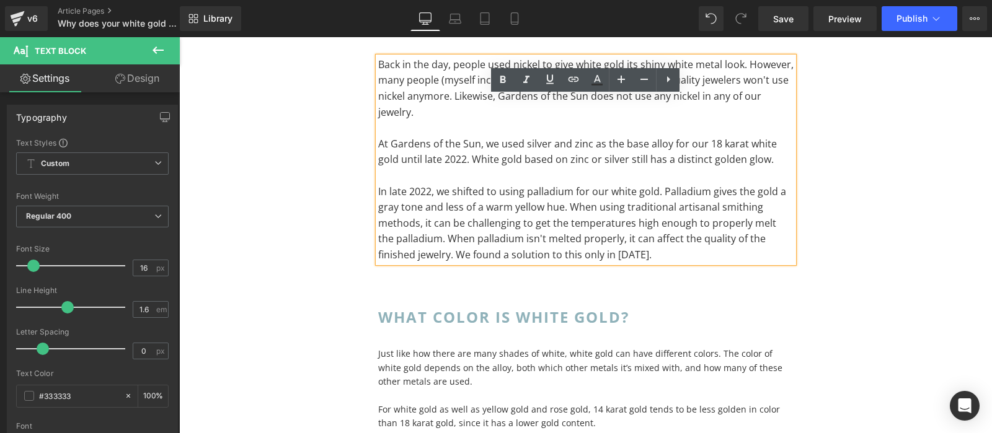
click at [833, 221] on div "Does white gold use nickel? Heading Back in the day, people used nickel to give…" at bounding box center [586, 134] width 744 height 272
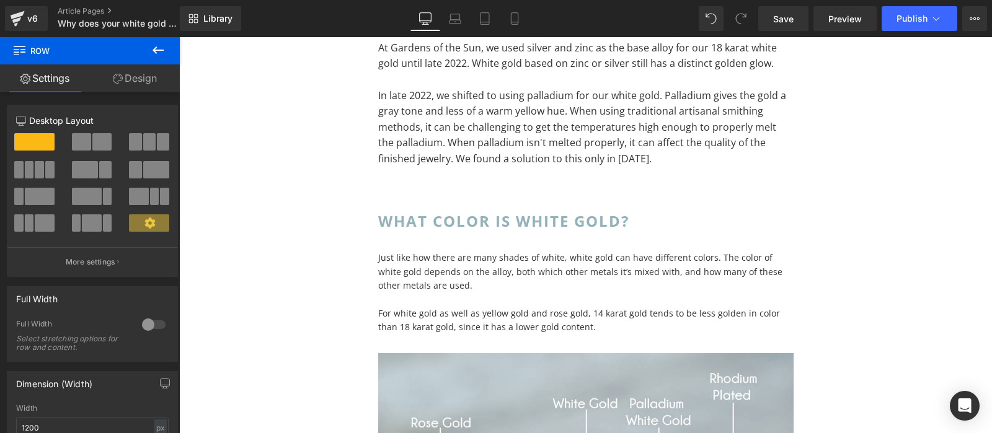
scroll to position [1278, 0]
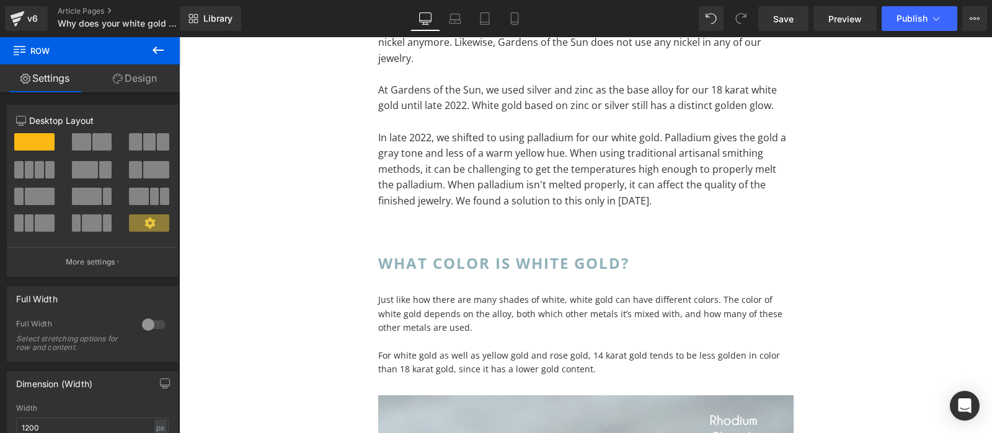
click at [546, 328] on span at bounding box center [552, 335] width 13 height 15
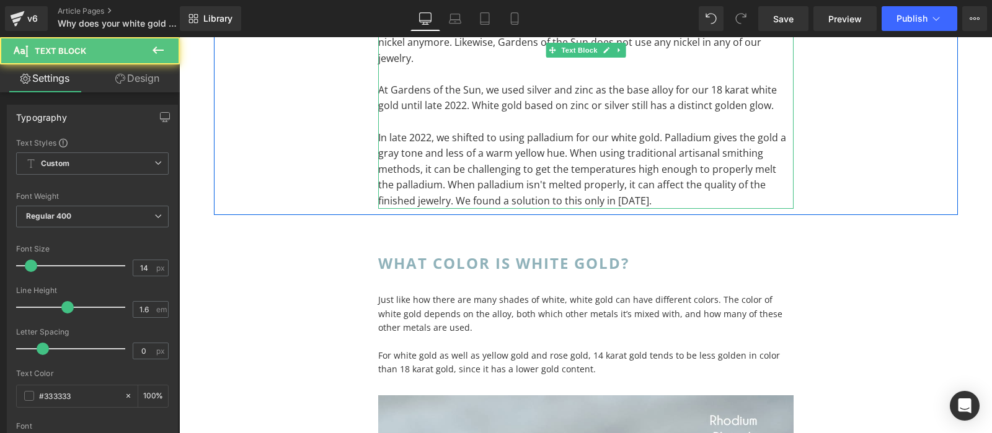
click at [573, 177] on p "In late 2022, we shifted to using palladium for our white gold. Palladium gives…" at bounding box center [585, 169] width 415 height 79
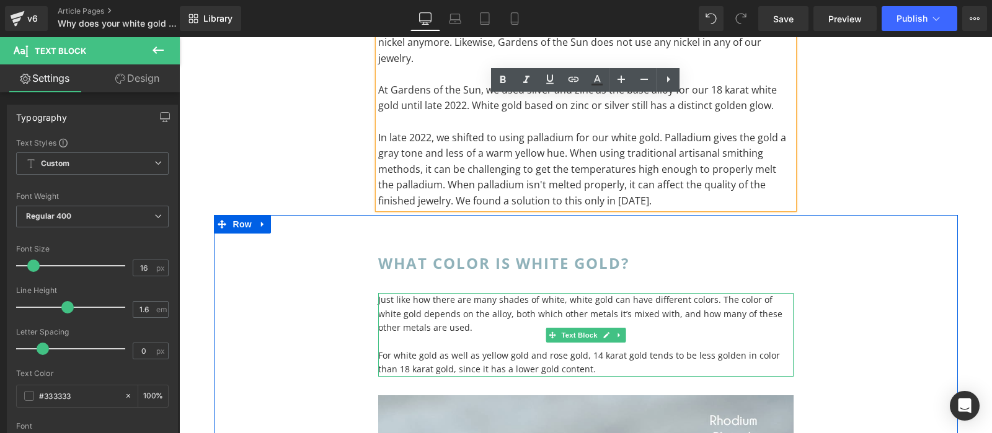
click at [522, 317] on p "Just like how there are many shades of white, white gold can have different col…" at bounding box center [585, 314] width 415 height 42
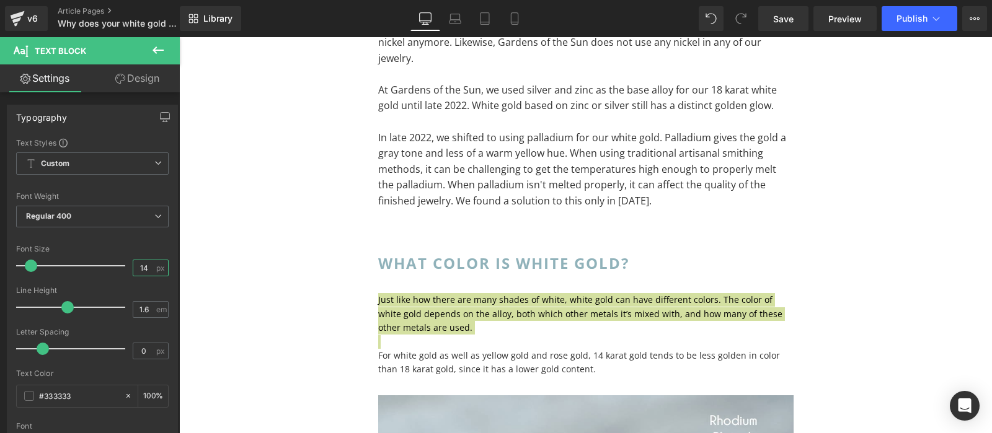
click at [149, 268] on input "14" at bounding box center [144, 267] width 22 height 15
type input "16"
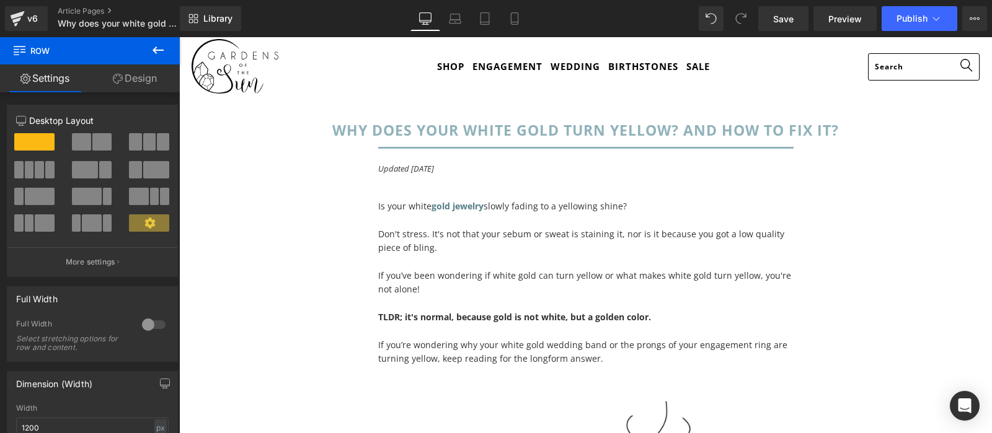
scroll to position [73, 0]
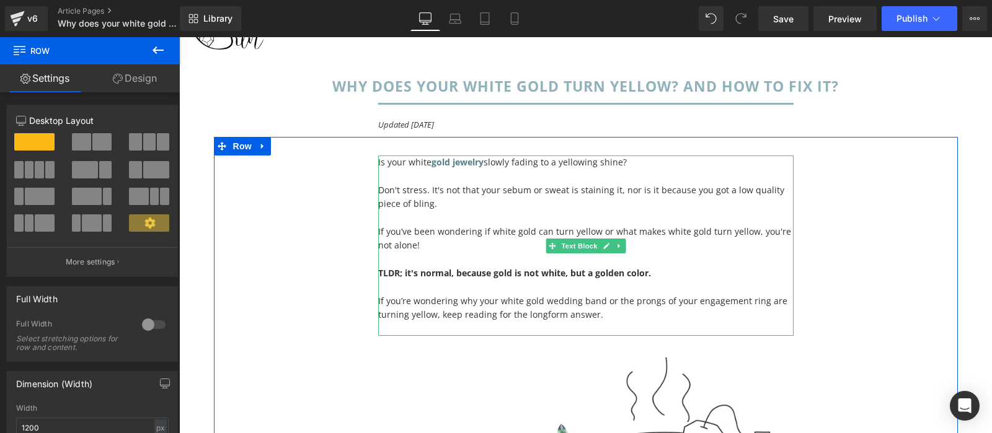
click at [593, 185] on p "Don't stress. It's not that your sebum or sweat is staining it, nor is it becau…" at bounding box center [585, 198] width 415 height 28
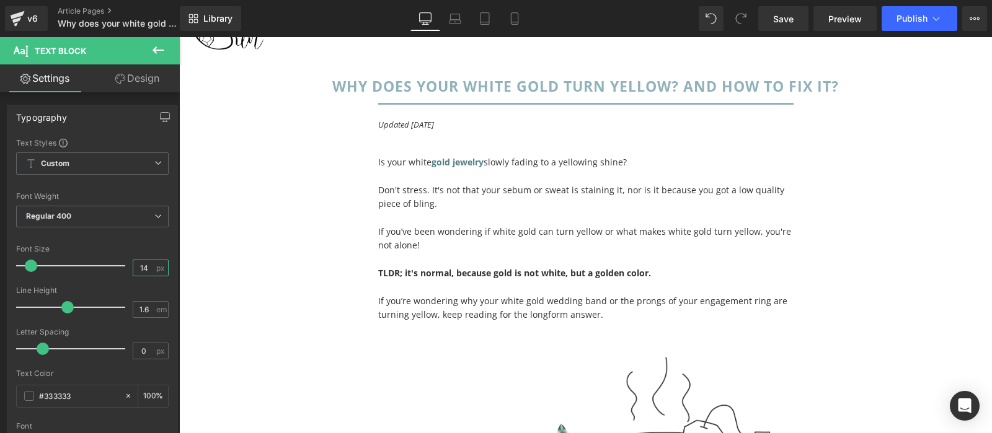
click at [145, 266] on input "14" at bounding box center [144, 267] width 22 height 15
type input "16"
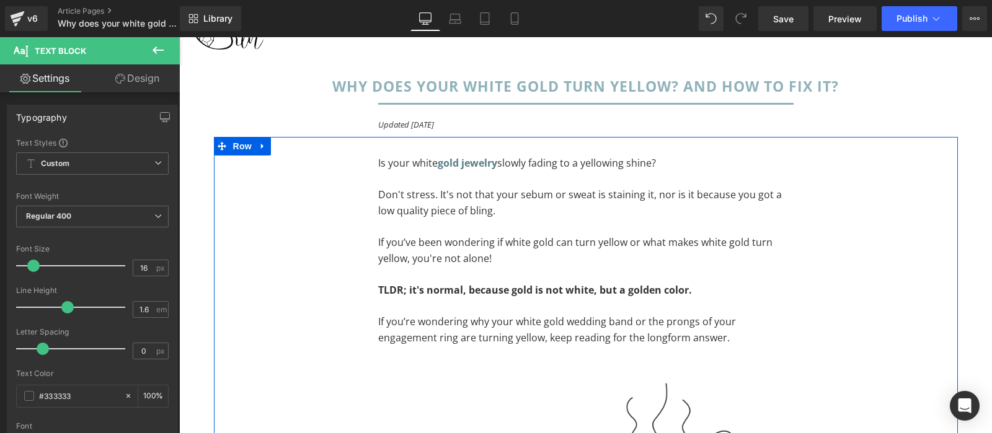
click at [843, 252] on div "Is your white gold jewelry slowly fading to a yellowing shine? Don't stress. It…" at bounding box center [586, 375] width 744 height 477
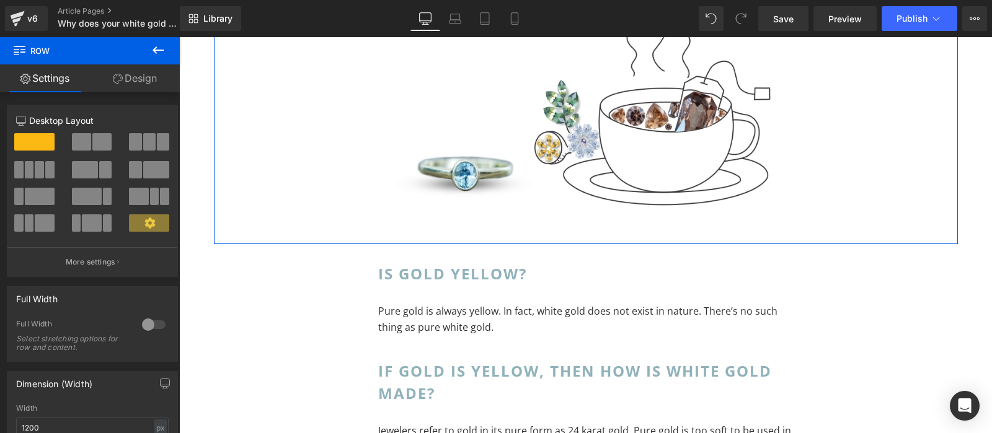
scroll to position [510, 0]
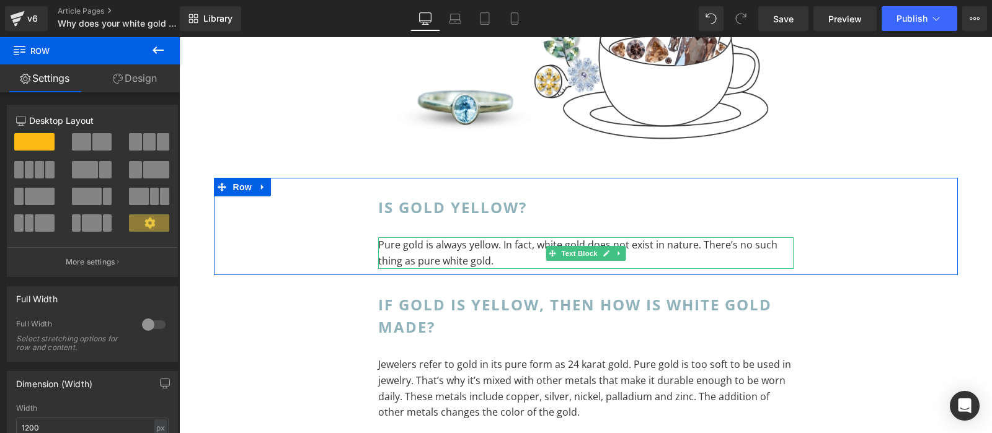
click at [654, 247] on p "Pure gold is always yellow. In fact, white gold does not exist in nature. There…" at bounding box center [585, 253] width 415 height 32
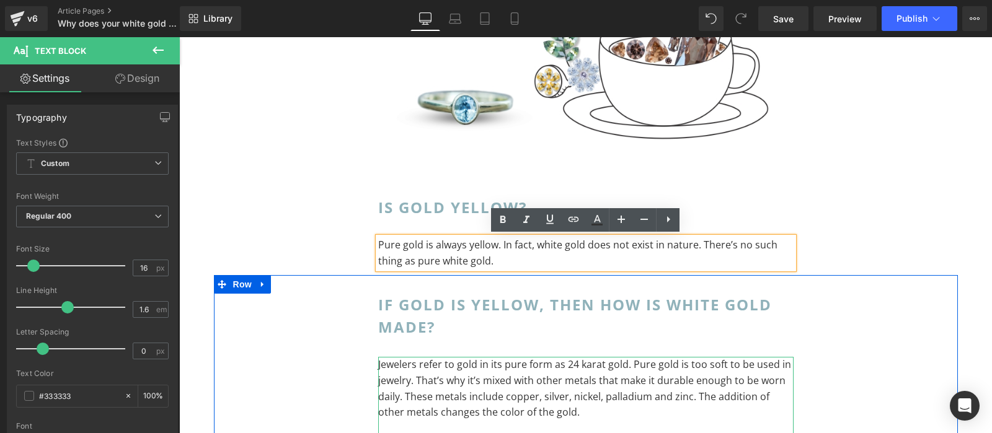
click at [556, 366] on p "Jewelers refer to gold in its pure form as 24 karat gold. Pure gold is too soft…" at bounding box center [585, 388] width 415 height 63
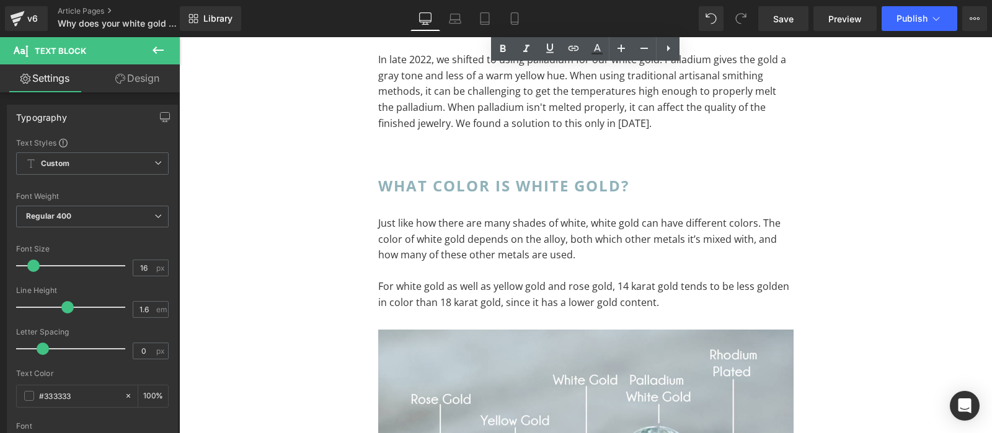
scroll to position [1383, 0]
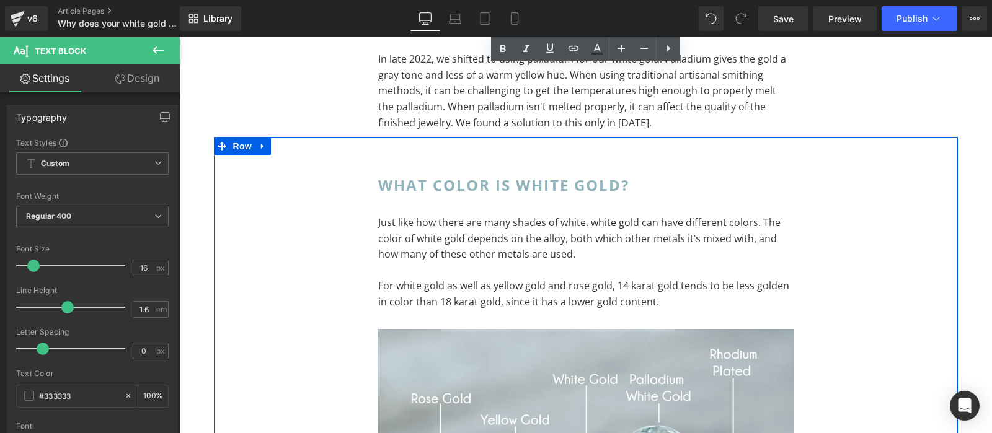
click at [574, 160] on div "What color is white gold? Heading Just like how there are many shades of white,…" at bounding box center [586, 398] width 434 height 485
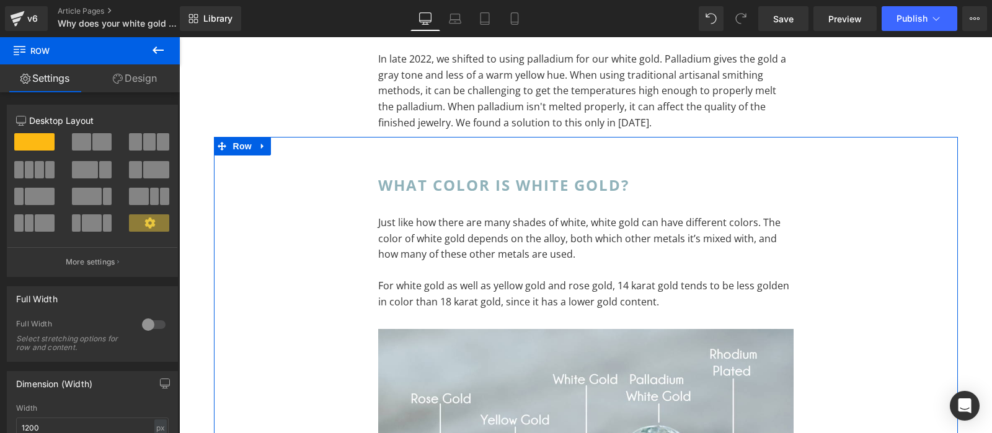
click at [125, 86] on link "Design" at bounding box center [135, 78] width 90 height 28
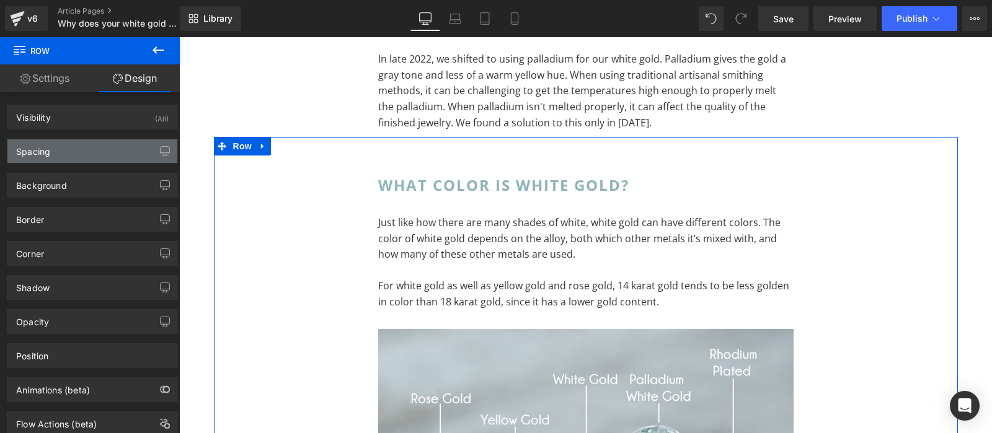
click at [113, 154] on div "Spacing" at bounding box center [92, 151] width 170 height 24
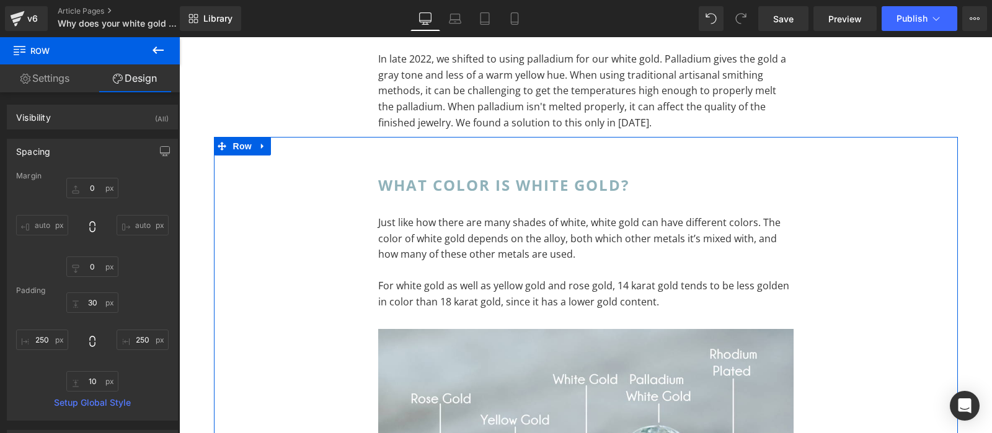
type input "0"
type input "30"
type input "250"
type input "10"
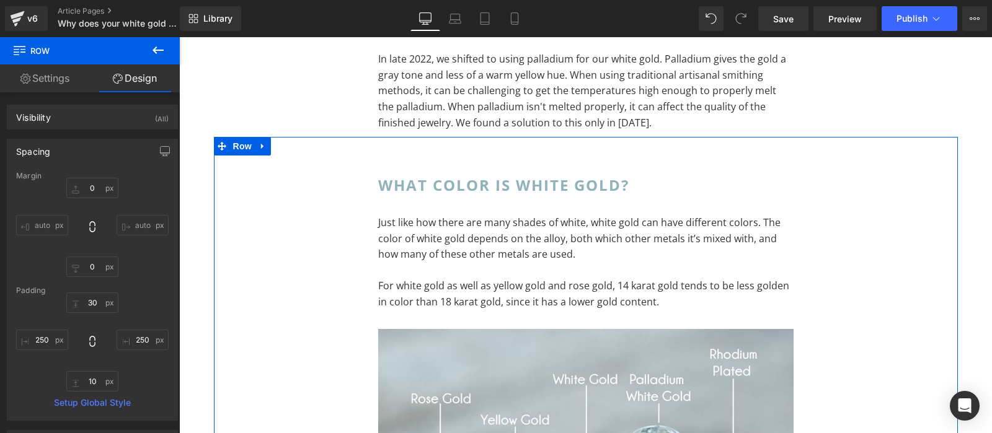
type input "250"
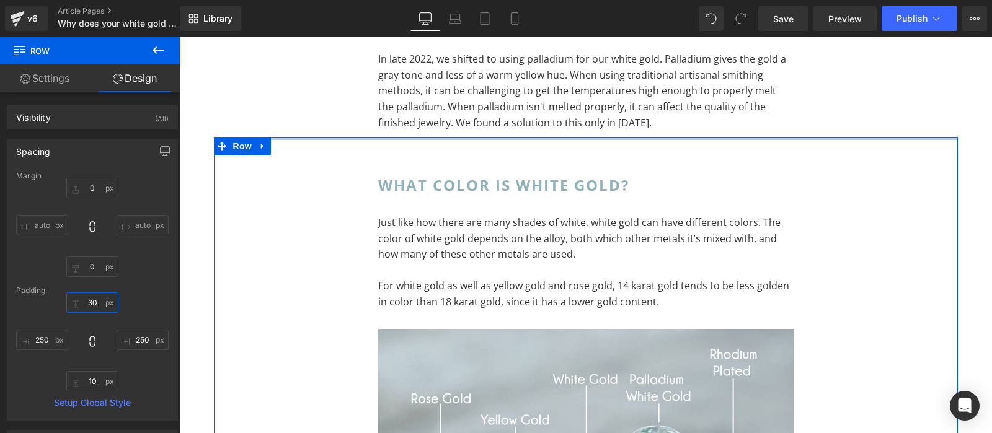
click at [102, 311] on input "30" at bounding box center [92, 303] width 52 height 20
click at [96, 299] on input "30" at bounding box center [92, 303] width 52 height 20
click at [99, 301] on input "30" at bounding box center [92, 303] width 52 height 20
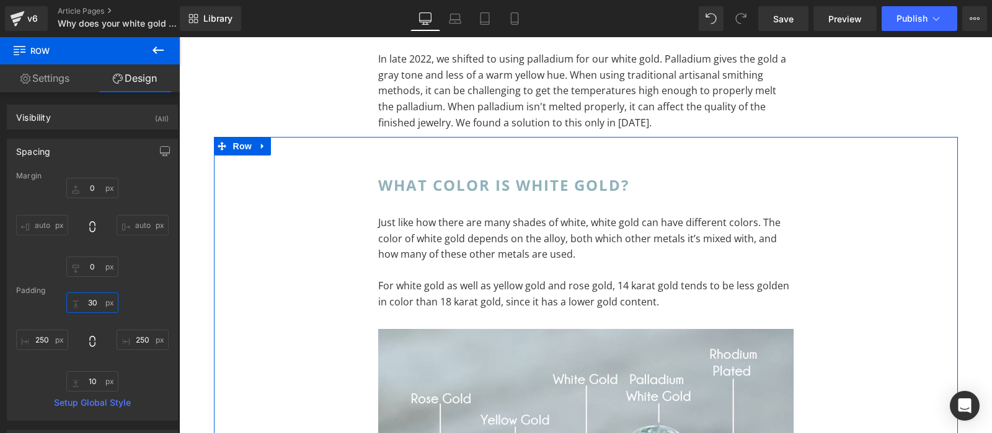
type input "3"
click at [126, 305] on div "250px 250 10px 10 250px 250" at bounding box center [92, 342] width 153 height 99
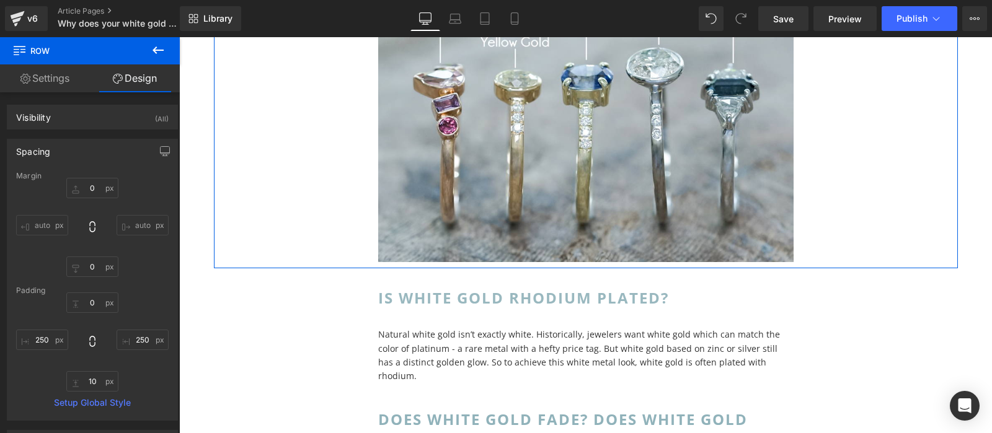
scroll to position [1945, 0]
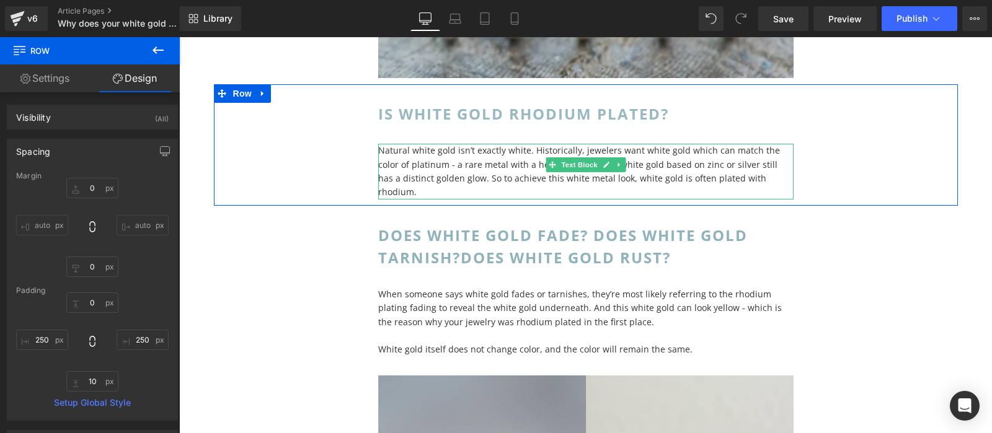
click at [684, 162] on p "Natural white gold isn’t exactly white. Historically, jewelers want white gold …" at bounding box center [585, 172] width 415 height 56
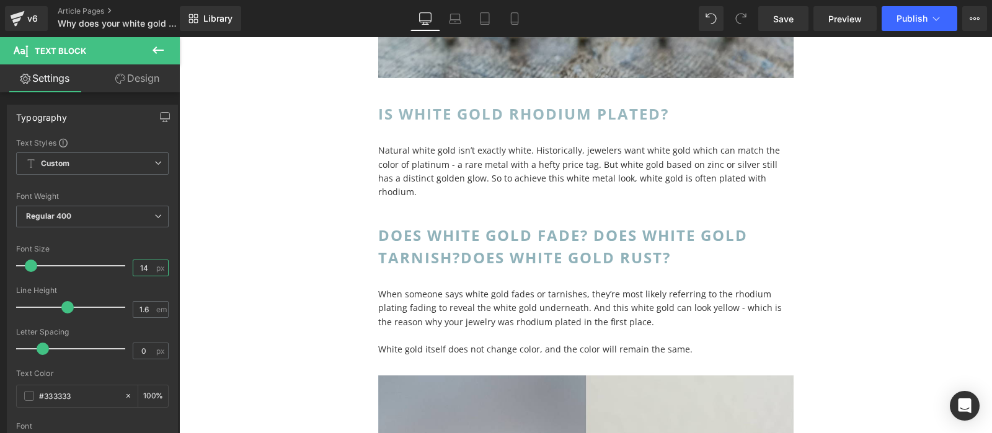
click at [140, 266] on input "14" at bounding box center [144, 267] width 22 height 15
type input "16"
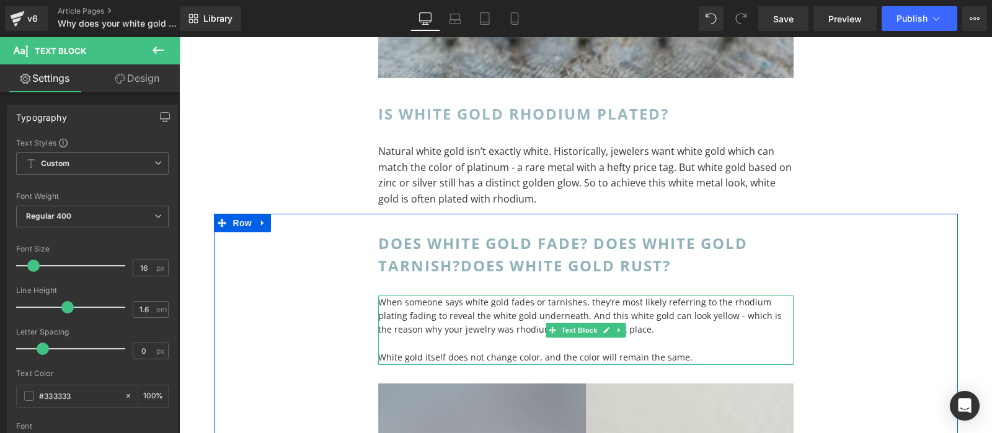
click at [461, 321] on p "When someone says white gold fades or tarnishes, they’re most likely referring …" at bounding box center [585, 317] width 415 height 42
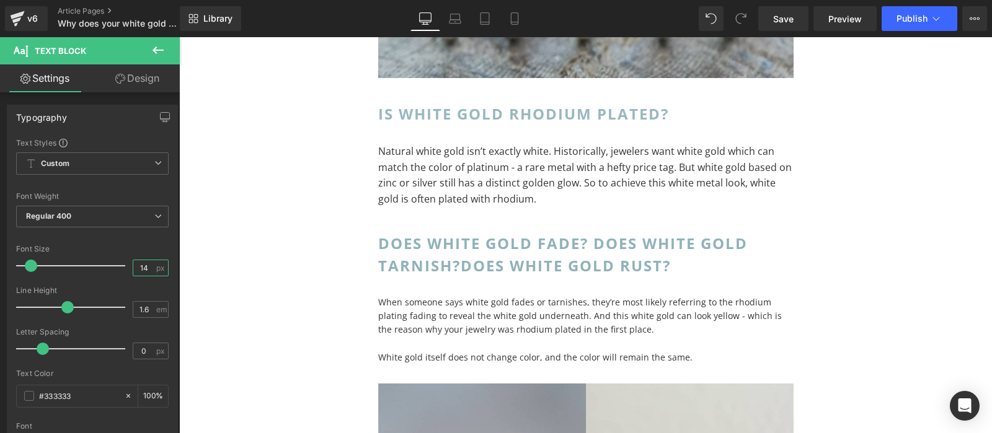
click at [140, 264] on input "14" at bounding box center [144, 267] width 22 height 15
type input "16"
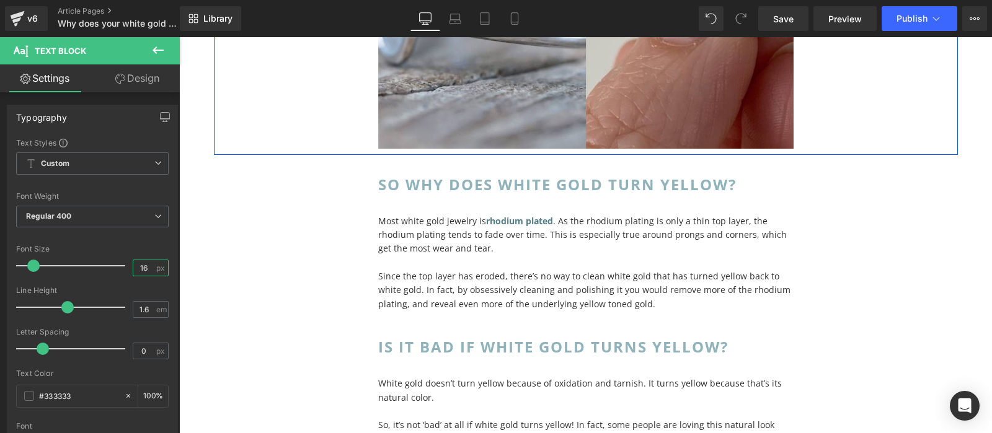
scroll to position [2607, 0]
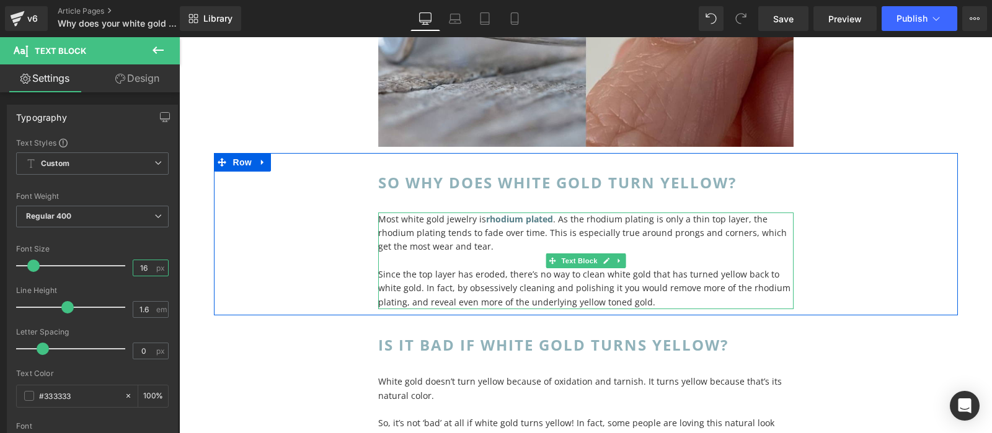
click at [642, 267] on p at bounding box center [585, 261] width 415 height 14
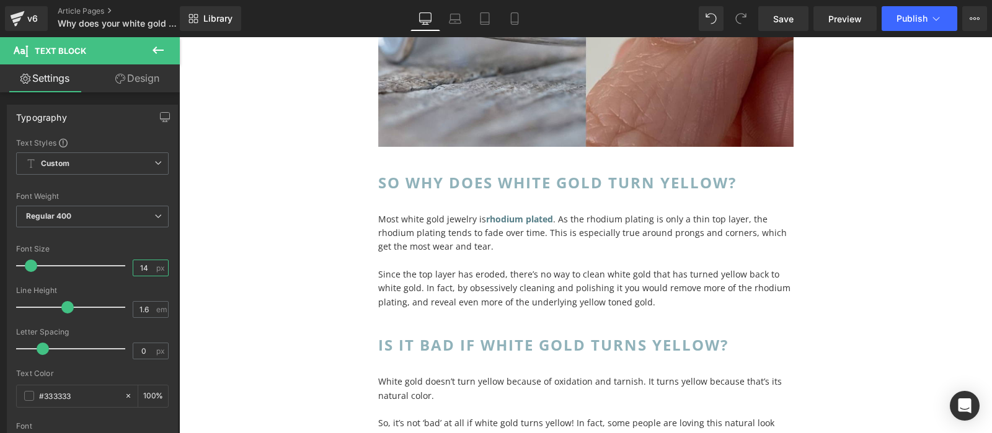
click at [141, 275] on input "14" at bounding box center [144, 267] width 22 height 15
type input "16"
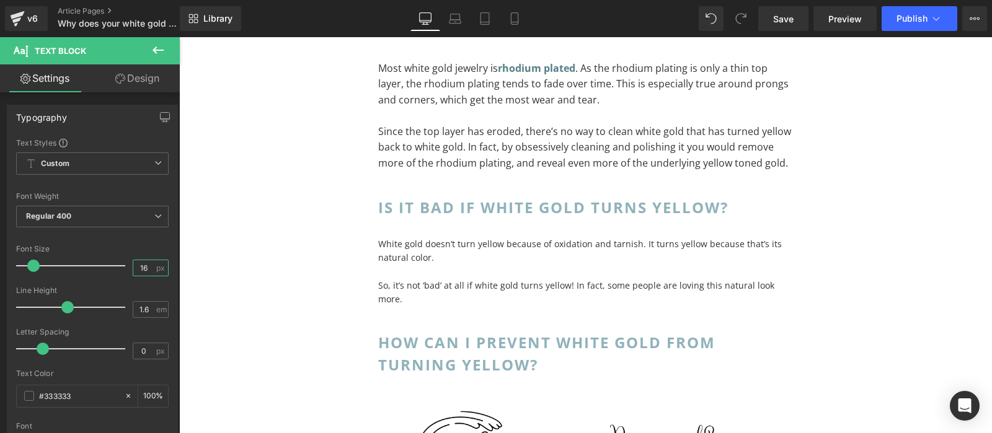
scroll to position [2781, 0]
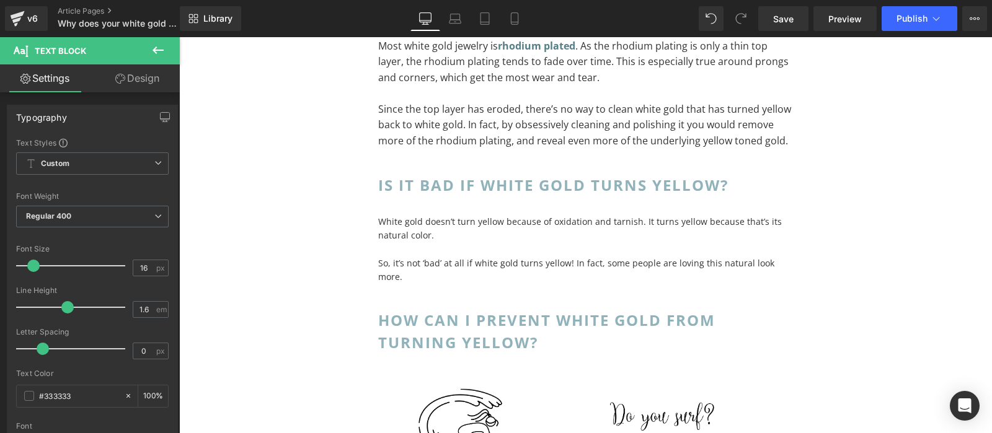
click at [489, 238] on p "White gold doesn’t turn yellow because of oxidation and tarnish. It turns yello…" at bounding box center [585, 229] width 415 height 28
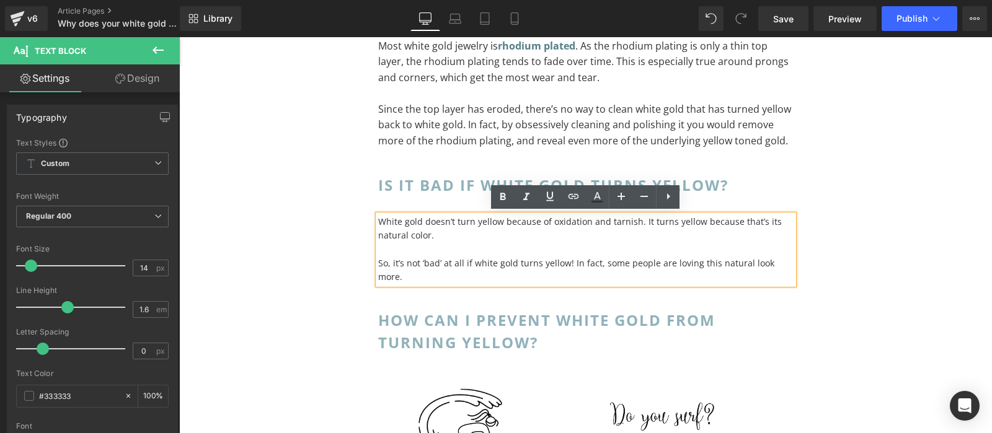
click at [430, 236] on p "White gold doesn’t turn yellow because of oxidation and tarnish. It turns yello…" at bounding box center [585, 229] width 415 height 28
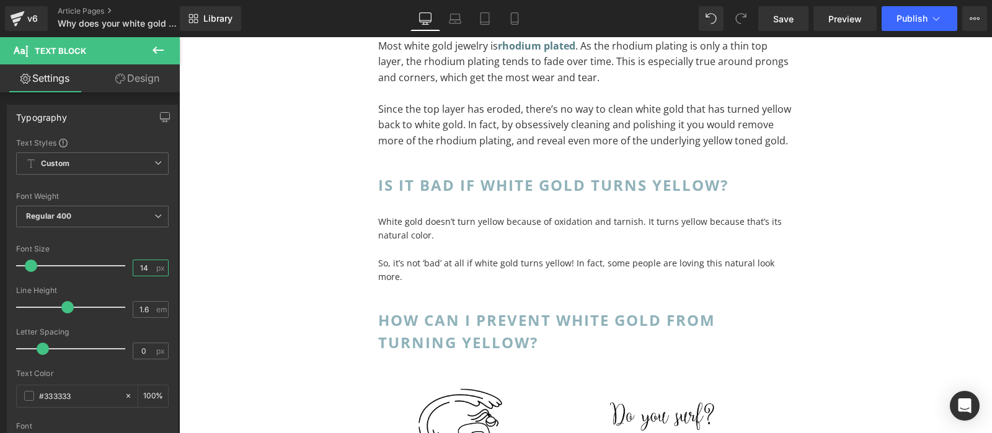
click at [144, 270] on input "14" at bounding box center [144, 267] width 22 height 15
type input "16"
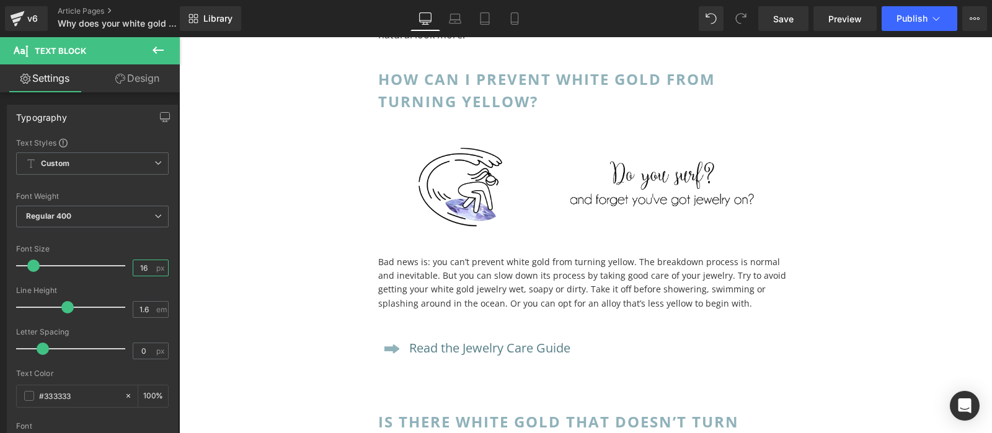
scroll to position [3106, 0]
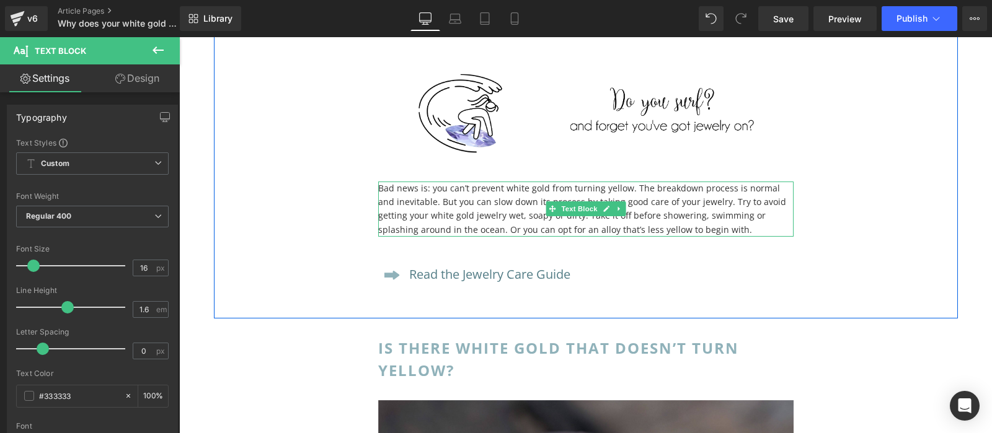
click at [504, 210] on p "Bad news is: you can’t prevent white gold from turning yellow. The breakdown pr…" at bounding box center [585, 210] width 415 height 56
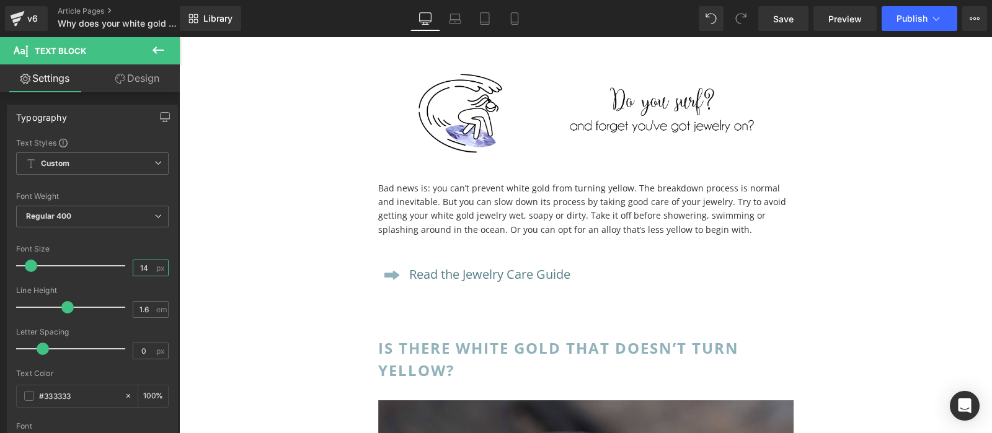
click at [149, 265] on input "14" at bounding box center [144, 267] width 22 height 15
type input "16"
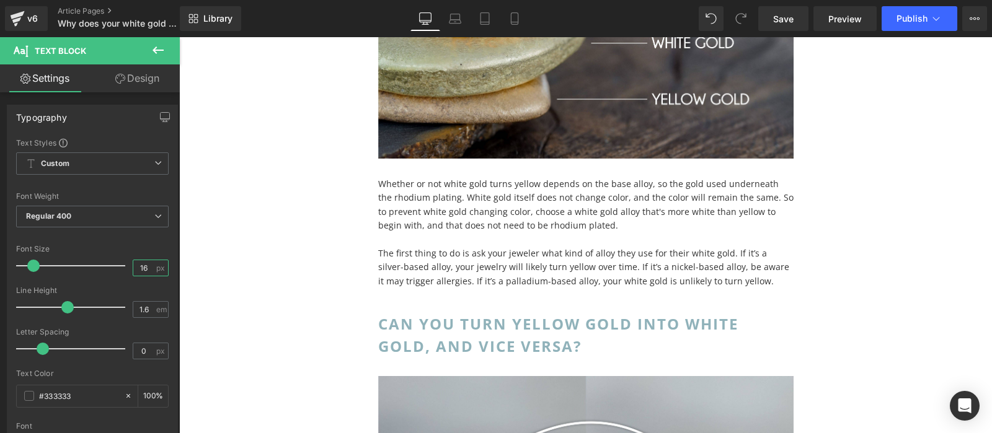
scroll to position [3591, 0]
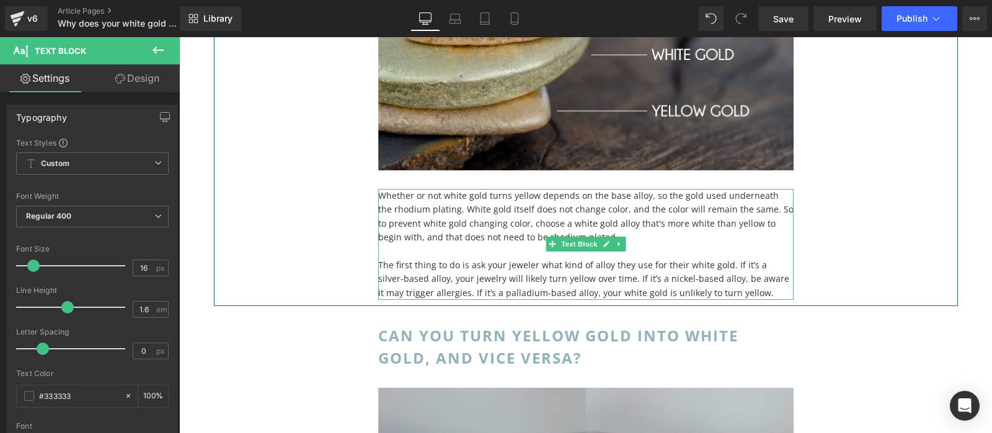
click at [546, 222] on p "Whether or not white gold turns yellow depends on the base alloy, so the gold u…" at bounding box center [585, 217] width 415 height 56
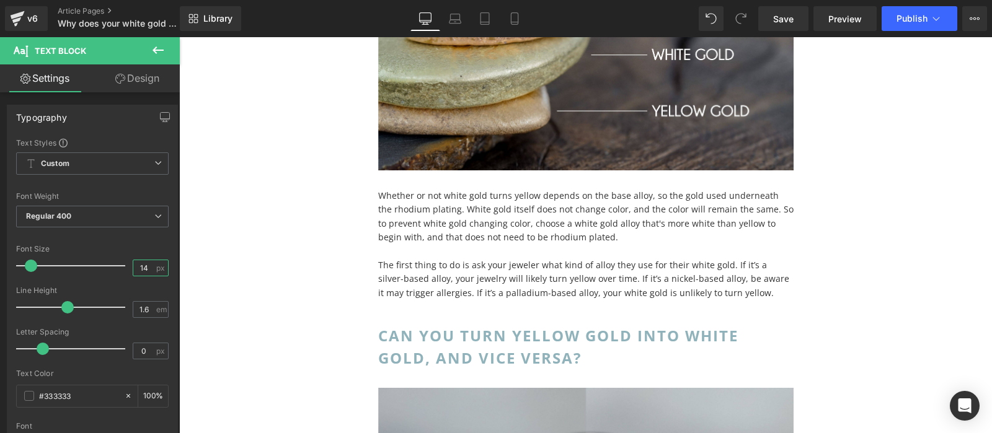
click at [144, 265] on input "14" at bounding box center [144, 267] width 22 height 15
type input "16"
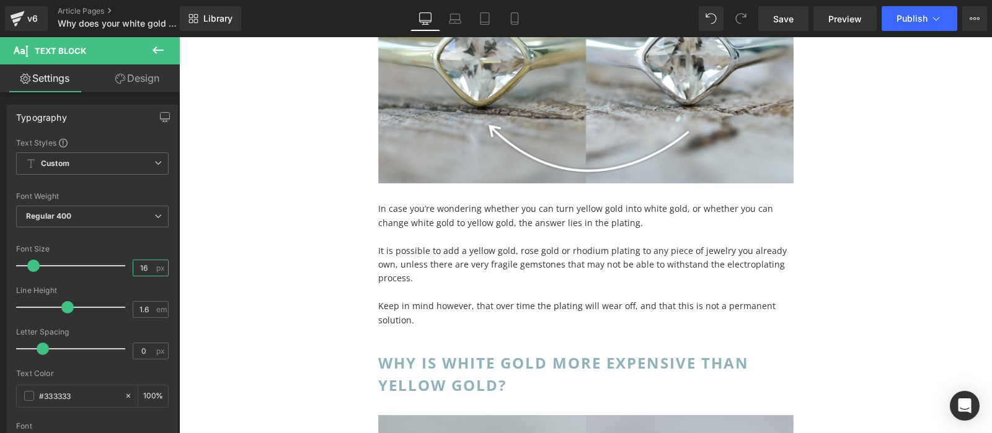
scroll to position [4151, 0]
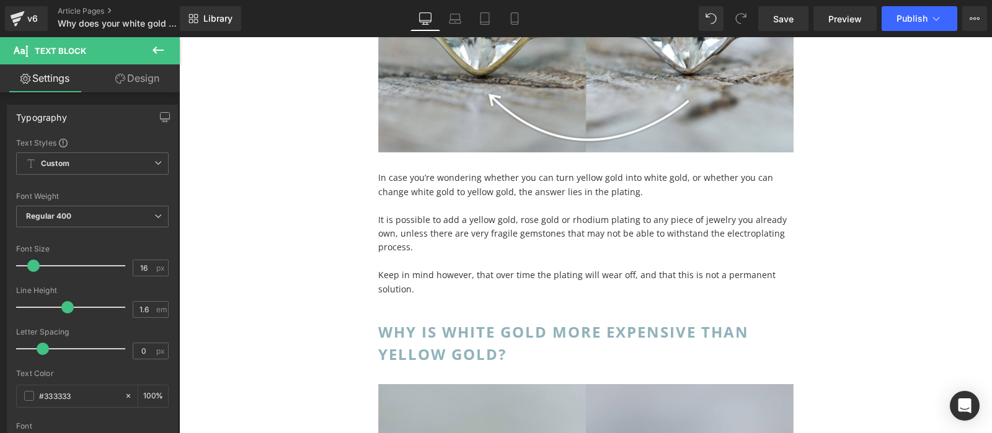
click at [536, 228] on p "It is possible to add a yellow gold, rose gold or rhodium plating to any piece …" at bounding box center [585, 234] width 415 height 42
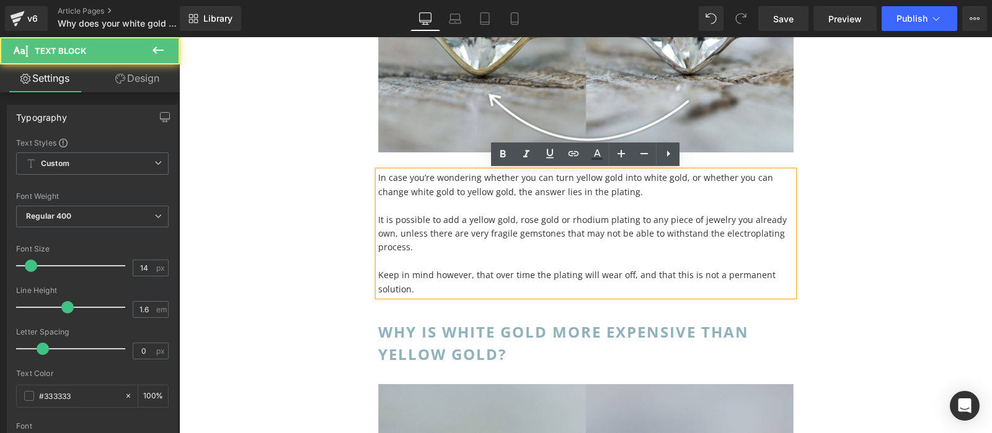
click at [467, 274] on p "Keep in mind however, that over time the plating will wear off, and that this i…" at bounding box center [585, 282] width 415 height 28
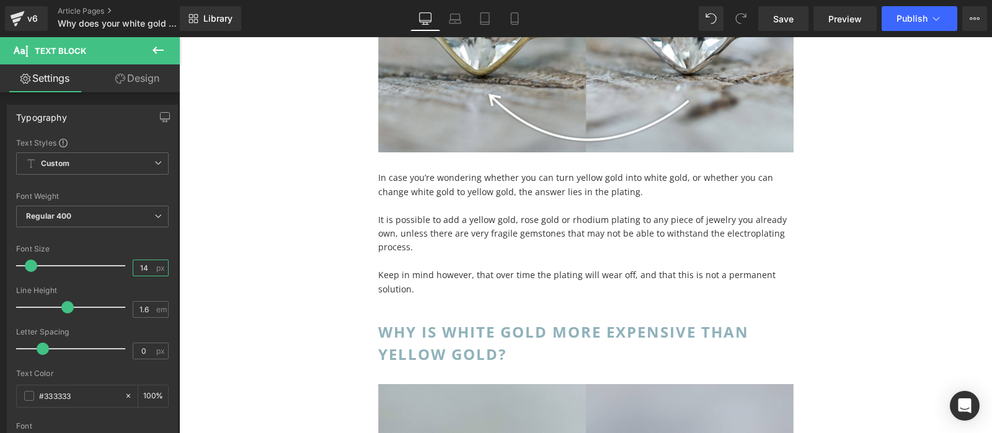
click at [147, 273] on input "14" at bounding box center [144, 267] width 22 height 15
type input "16"
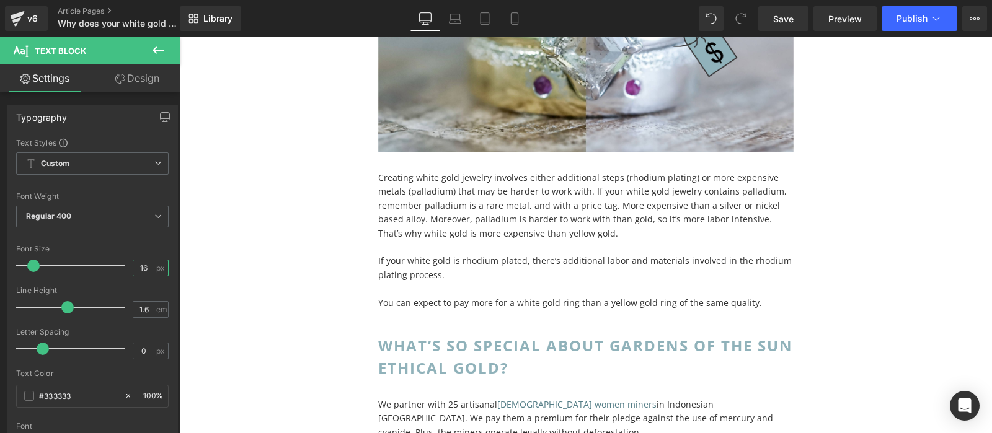
scroll to position [4647, 0]
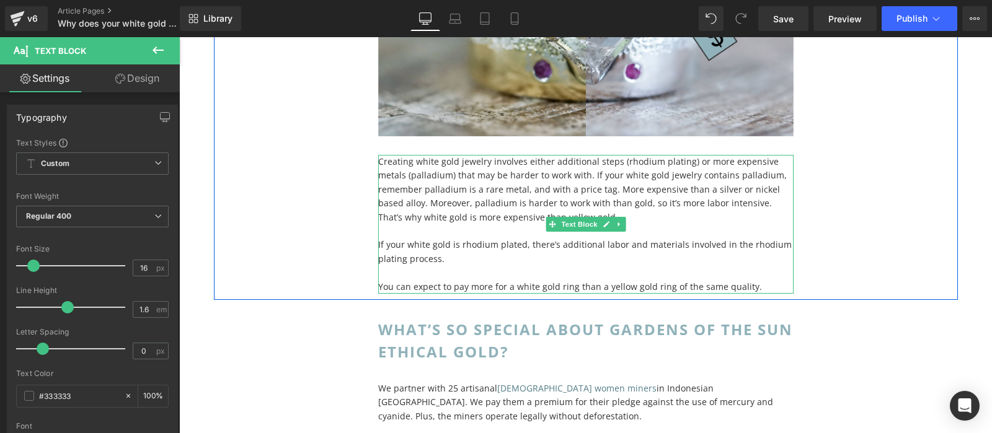
click at [508, 193] on p "Creating white gold jewelry involves either additional steps (rhodium plating) …" at bounding box center [585, 189] width 415 height 69
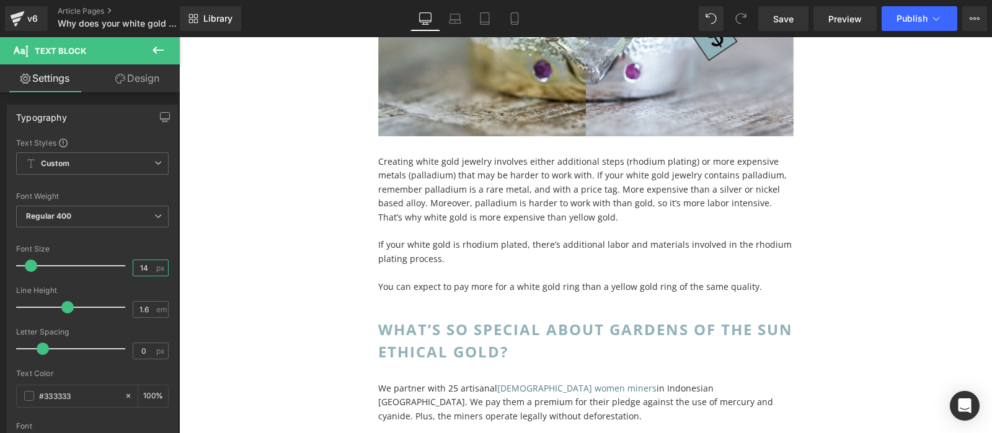
click at [137, 262] on input "14" at bounding box center [144, 267] width 22 height 15
click at [144, 265] on input "14" at bounding box center [144, 267] width 22 height 15
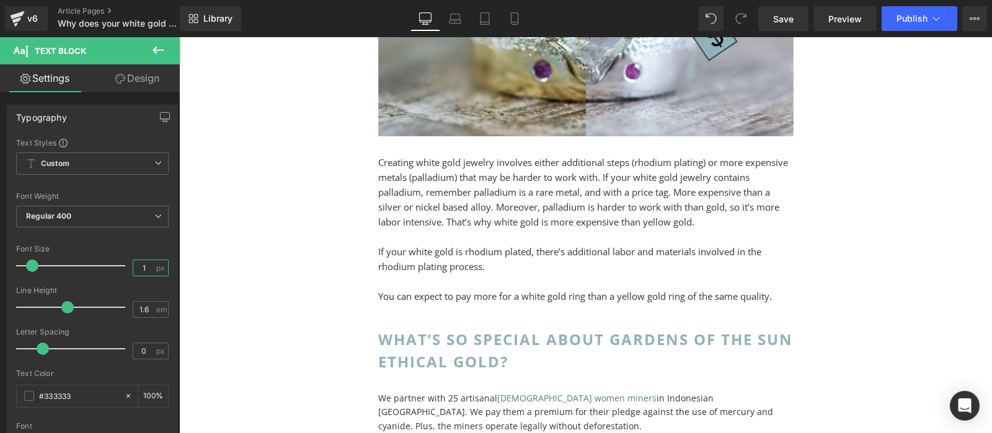
type input "16"
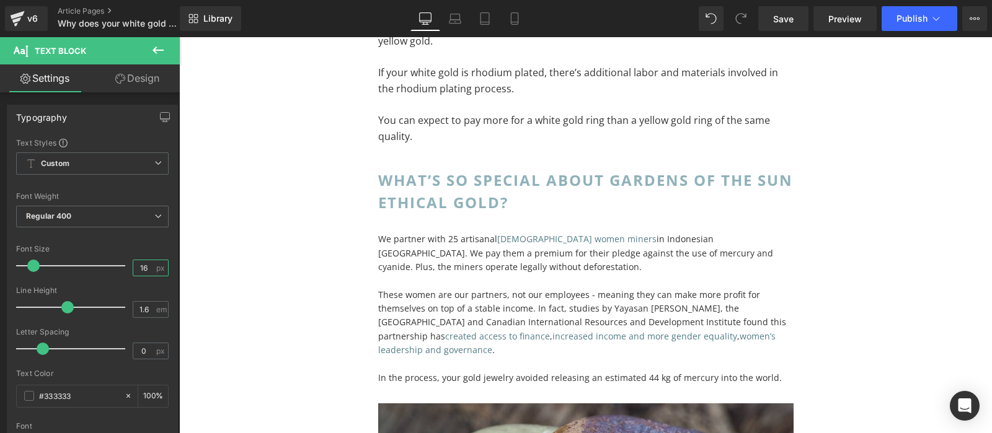
scroll to position [4872, 0]
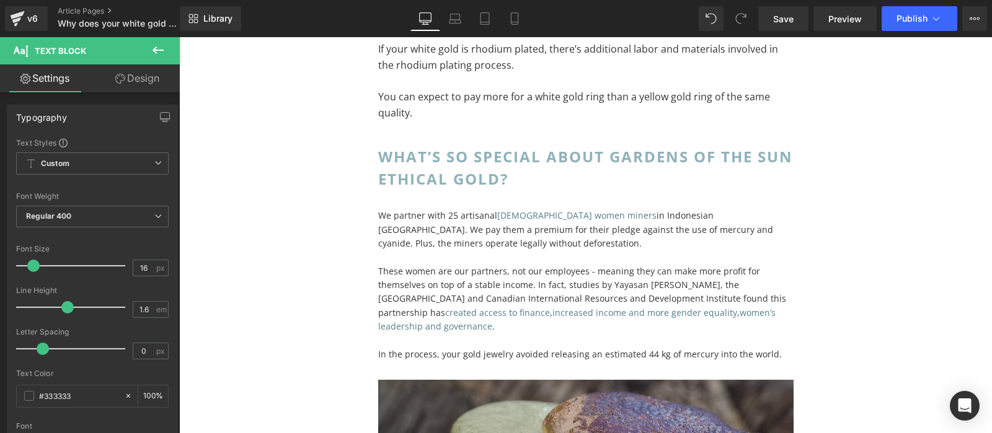
click at [445, 257] on p at bounding box center [585, 257] width 415 height 14
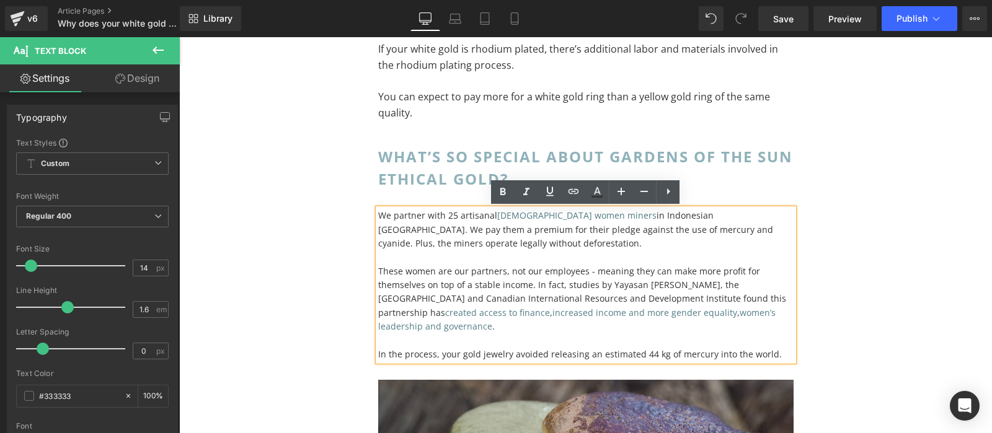
click at [462, 260] on p at bounding box center [585, 257] width 415 height 14
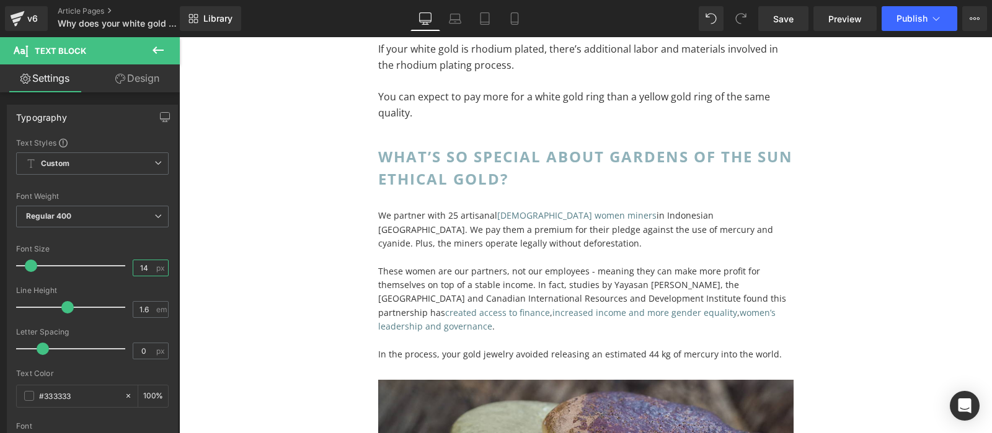
click at [148, 271] on input "14" at bounding box center [144, 267] width 22 height 15
type input "16"
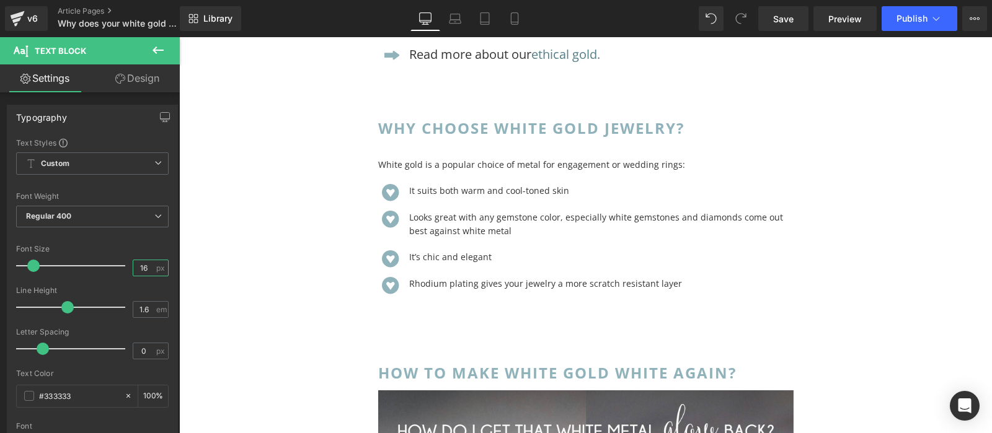
scroll to position [5594, 0]
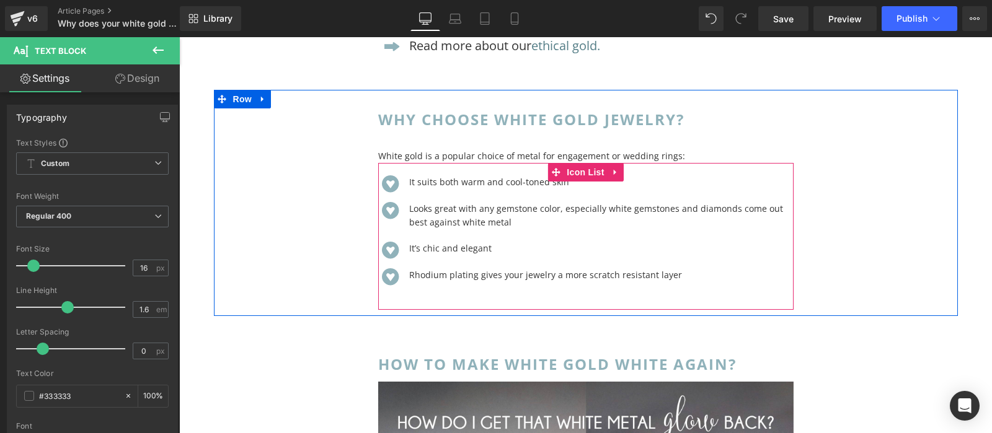
click at [485, 235] on ul "Icon It suits both warm and cool-toned skin Text Block Icon Looks great with an…" at bounding box center [585, 231] width 415 height 119
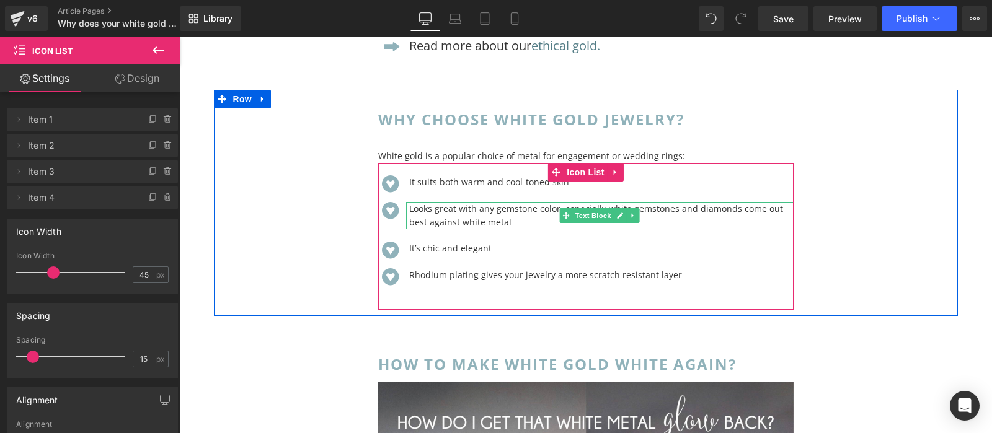
click at [447, 211] on p "Looks great with any gemstone color, especially white gemstones and diamonds co…" at bounding box center [601, 216] width 384 height 28
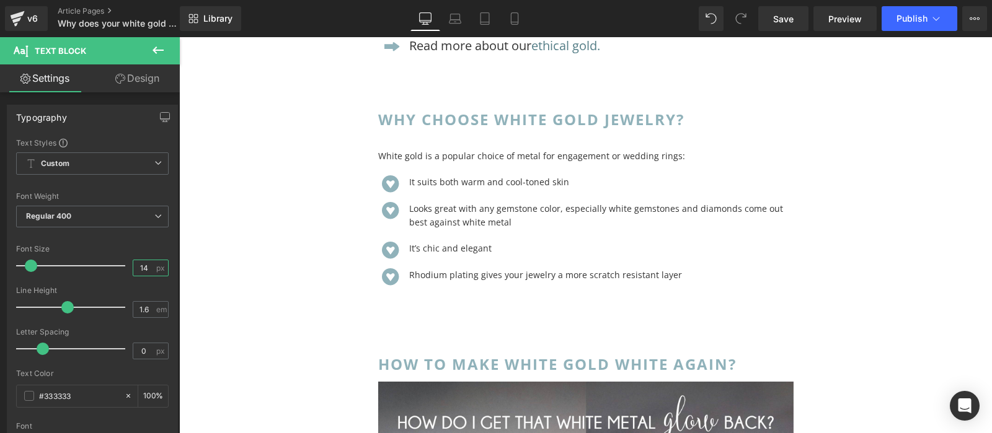
click at [138, 270] on input "14" at bounding box center [144, 267] width 22 height 15
type input "16"
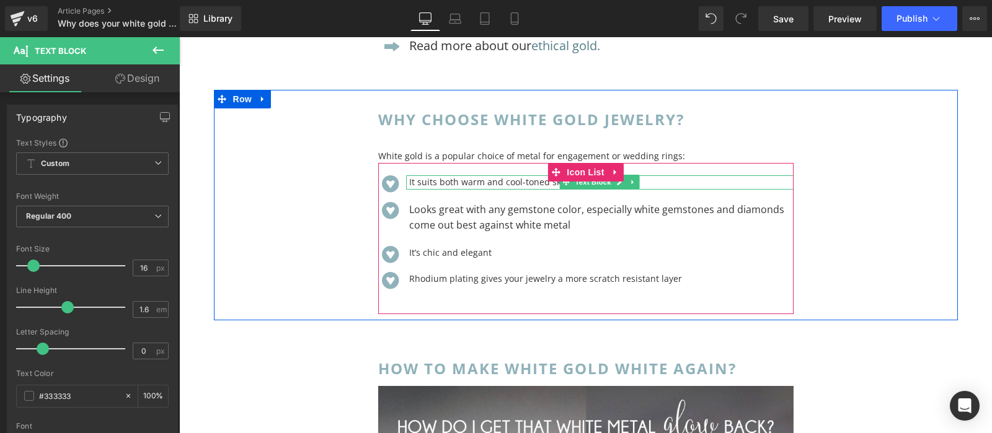
click at [461, 182] on p "It suits both warm and cool-toned skin" at bounding box center [601, 182] width 384 height 14
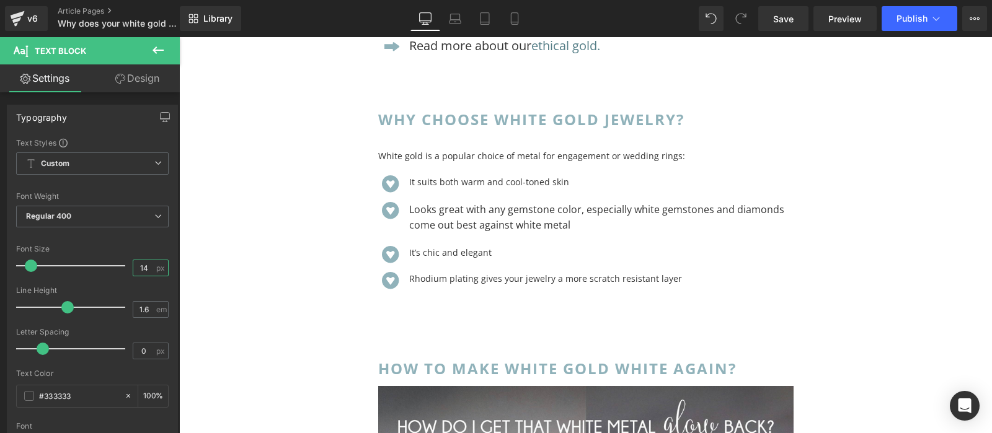
click at [144, 263] on input "14" at bounding box center [144, 267] width 22 height 15
type input "16"
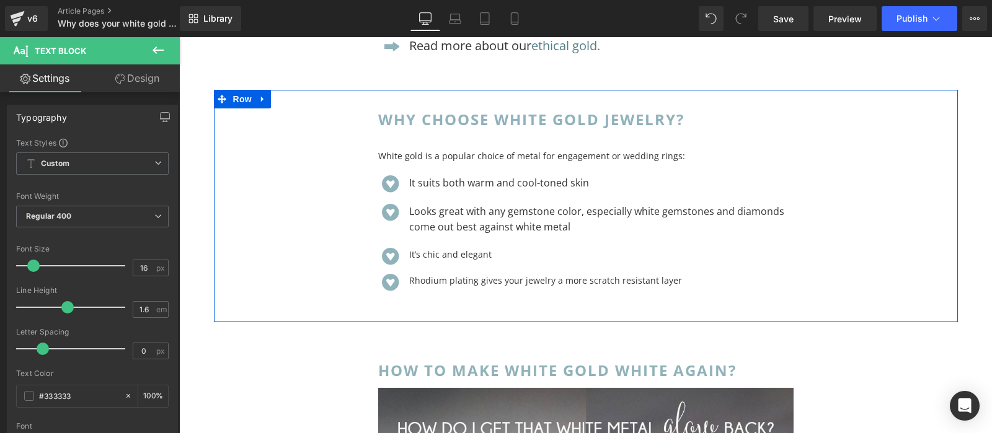
click at [479, 149] on div "WHY CHOOSE WHITE GOLD JEWELRY? Heading White gold is a popular choice of metal …" at bounding box center [586, 203] width 434 height 226
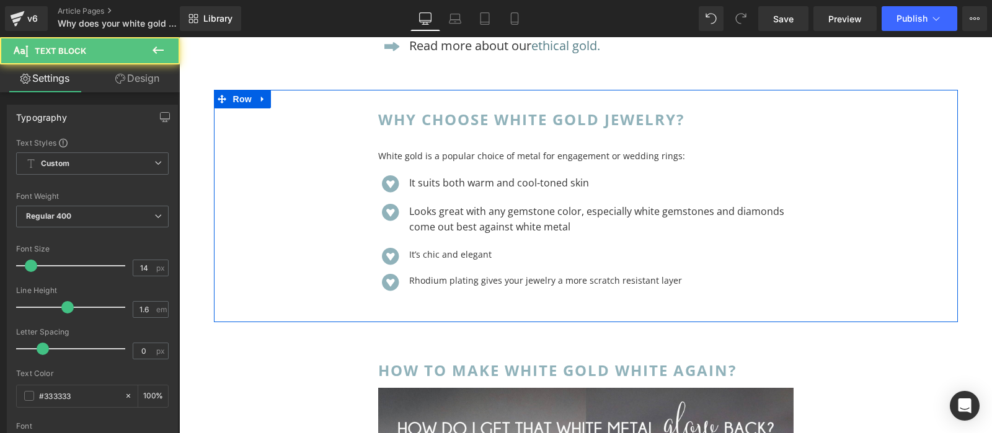
click at [473, 157] on p "White gold is a popular choice of metal for engagement or wedding rings:" at bounding box center [585, 156] width 415 height 14
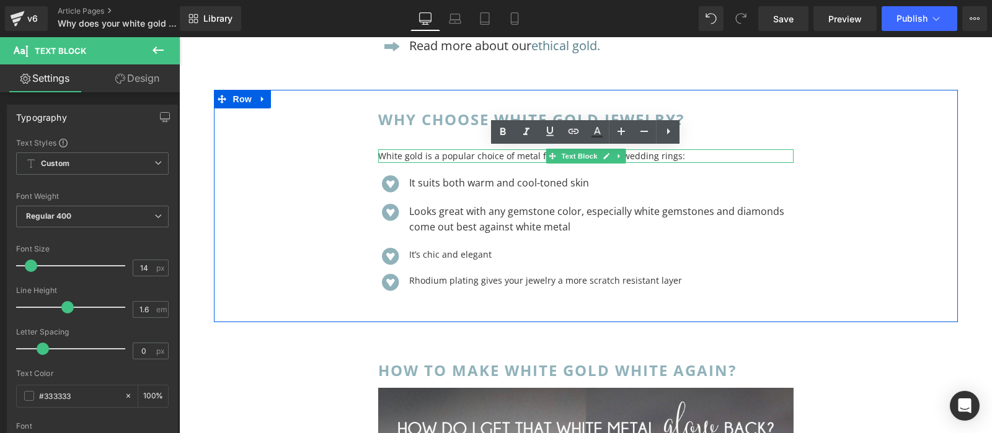
click at [473, 157] on p "White gold is a popular choice of metal for engagement or wedding rings:" at bounding box center [585, 156] width 415 height 14
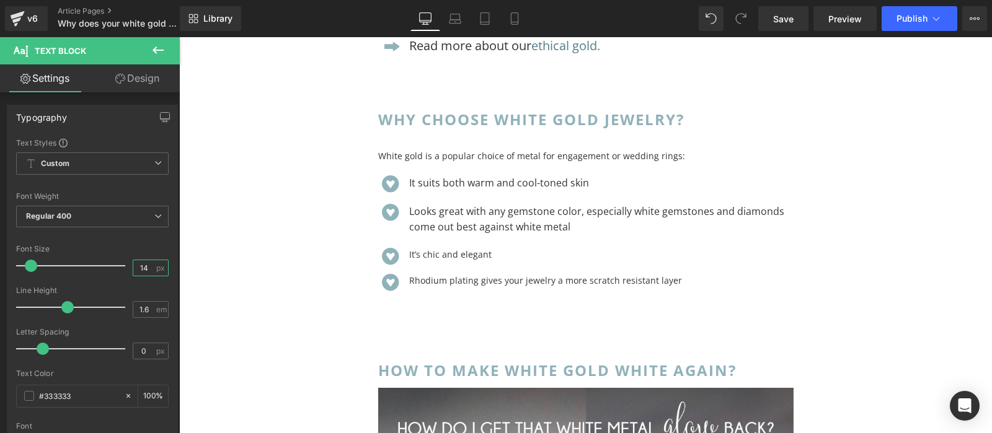
click at [146, 265] on input "14" at bounding box center [144, 267] width 22 height 15
type input "16"
click at [155, 246] on div "Font Size" at bounding box center [92, 249] width 153 height 9
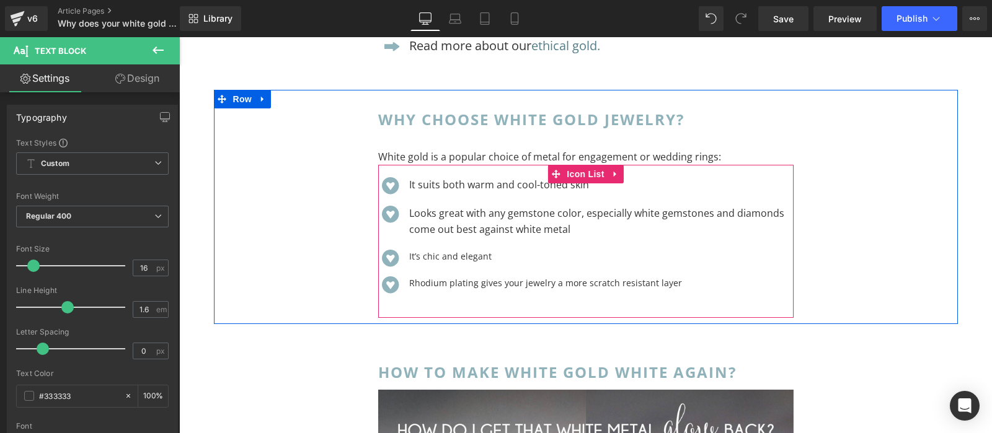
click at [441, 255] on p "It’s chic and elegant" at bounding box center [601, 257] width 384 height 14
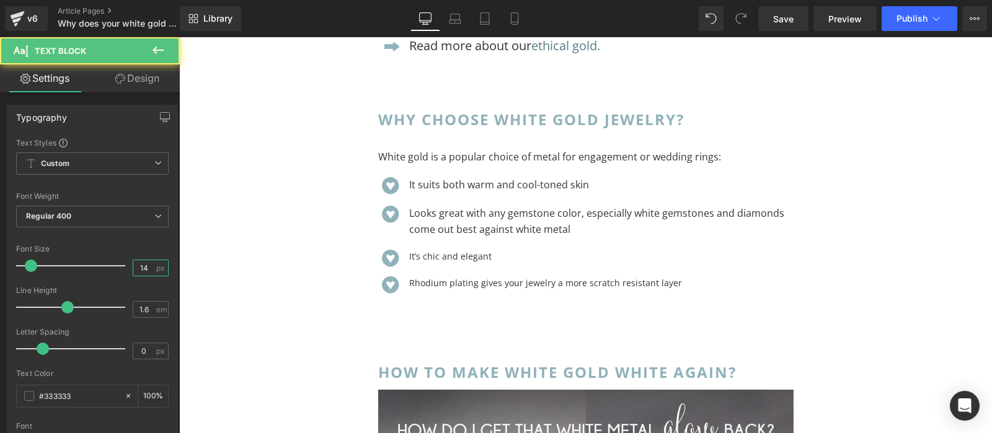
click at [148, 266] on input "14" at bounding box center [144, 267] width 22 height 15
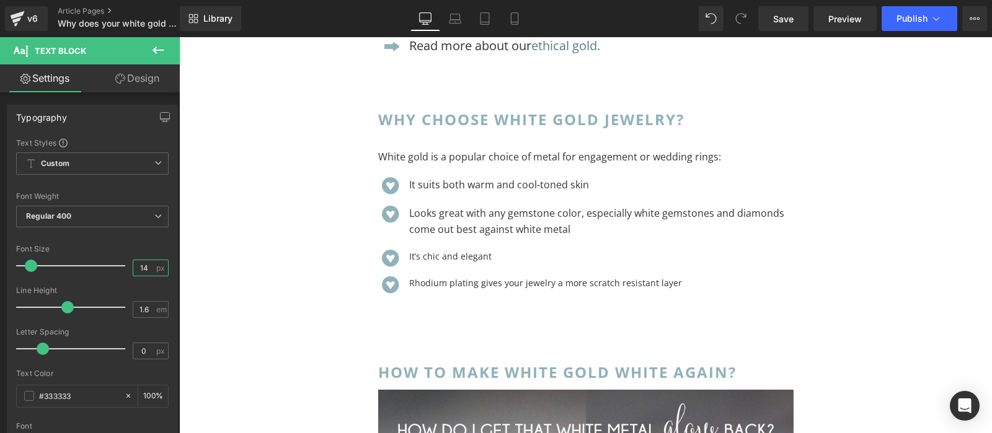
click at [148, 266] on input "14" at bounding box center [144, 267] width 22 height 15
type input "16"
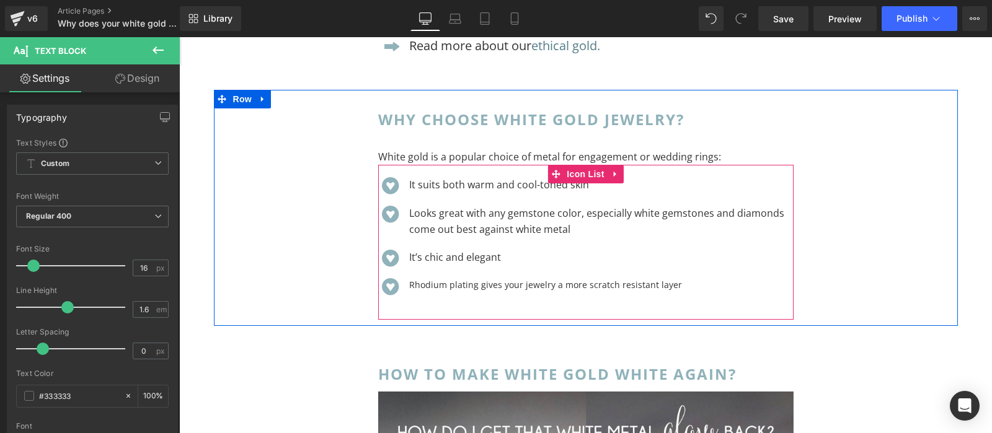
click at [445, 294] on ul "Icon It suits both warm and cool-toned skin Text Block Icon Looks great with an…" at bounding box center [585, 237] width 415 height 127
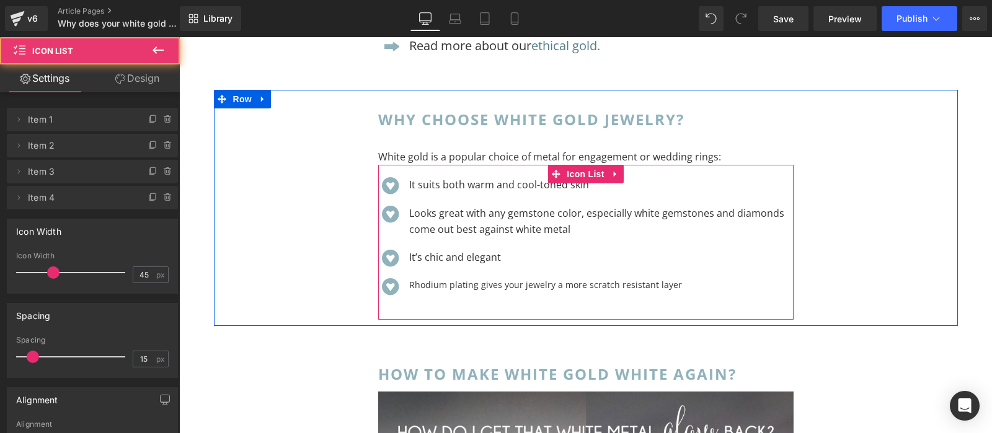
click at [445, 287] on p "Rhodium plating gives your jewelry a more scratch resistant layer" at bounding box center [601, 285] width 384 height 14
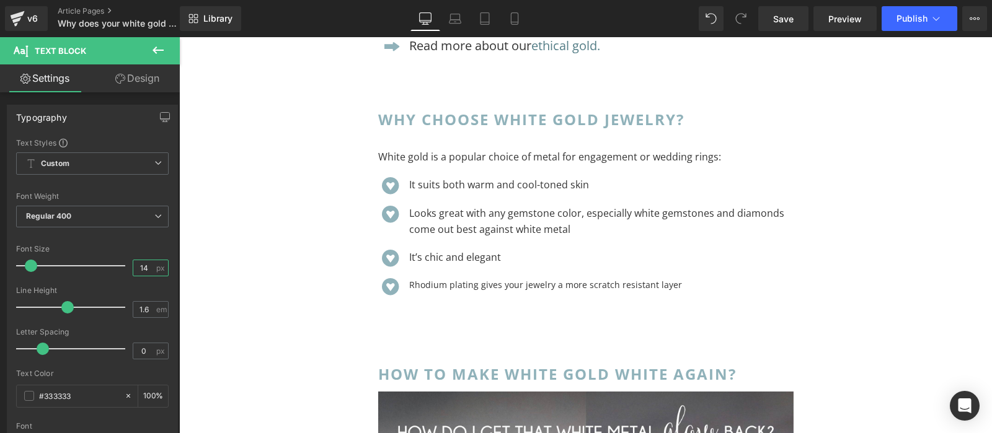
click at [140, 269] on input "14" at bounding box center [144, 267] width 22 height 15
type input "16"
click at [149, 241] on div at bounding box center [92, 238] width 153 height 8
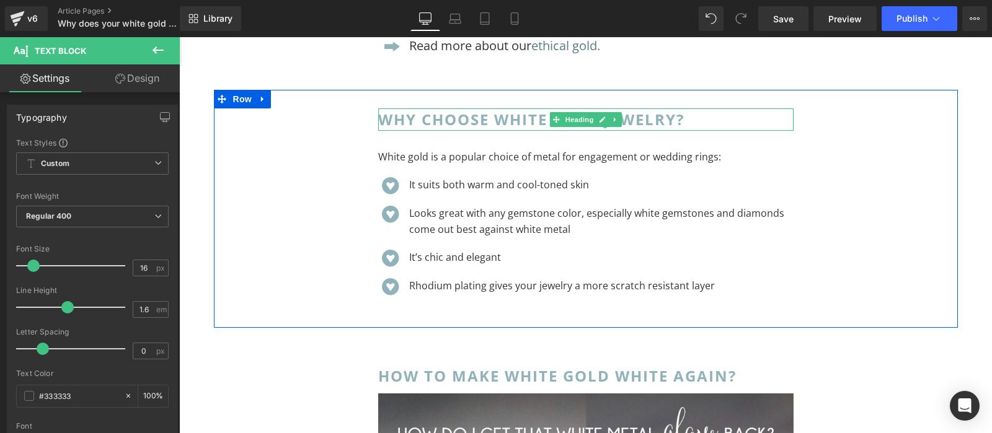
click at [518, 112] on span "WHY CHOOSE WHITE GOLD JEWELRY?" at bounding box center [531, 119] width 306 height 20
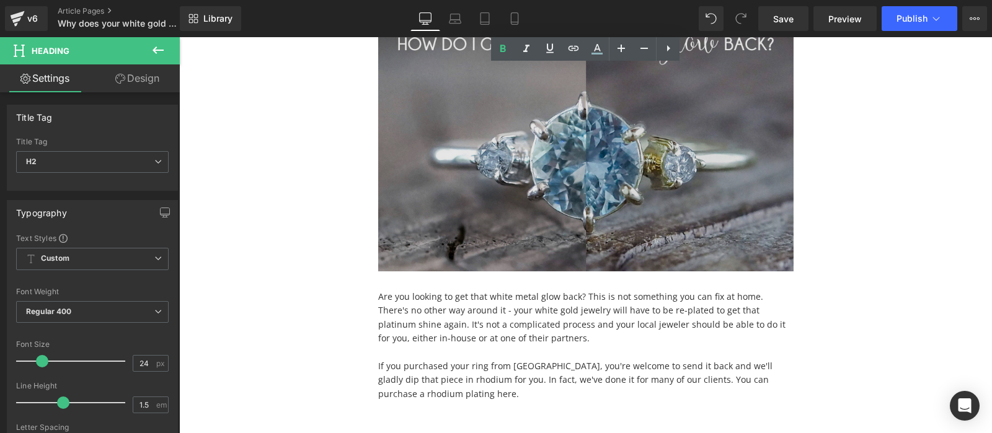
scroll to position [6114, 0]
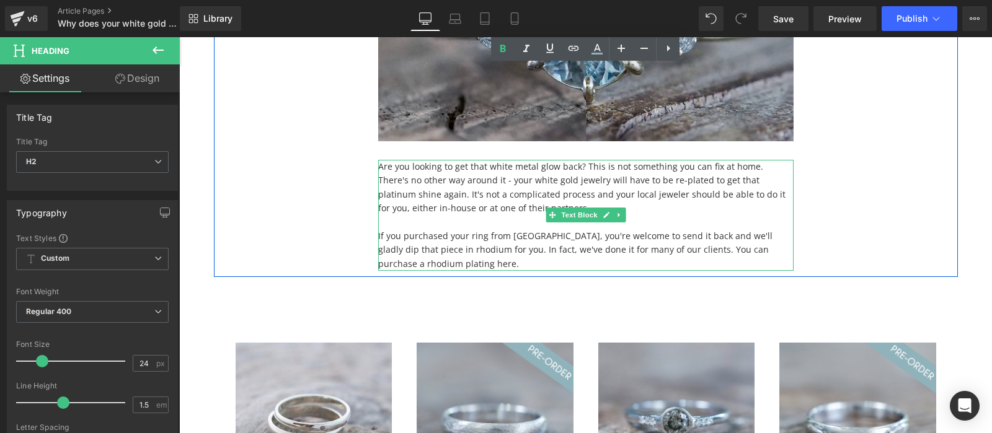
click at [523, 195] on p "Are you looking to get that white metal glow back? This is not something you ca…" at bounding box center [585, 188] width 415 height 56
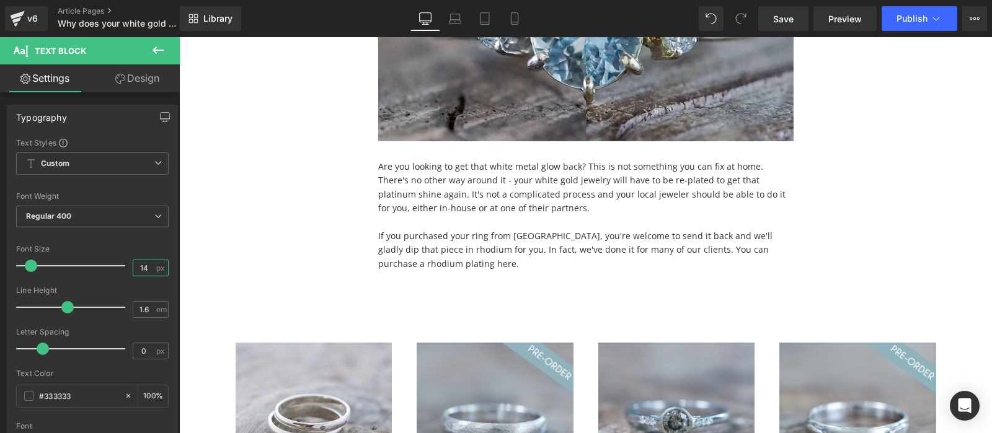
click at [138, 270] on input "14" at bounding box center [144, 267] width 22 height 15
type input "16"
click at [144, 247] on div "Font Size" at bounding box center [92, 249] width 153 height 9
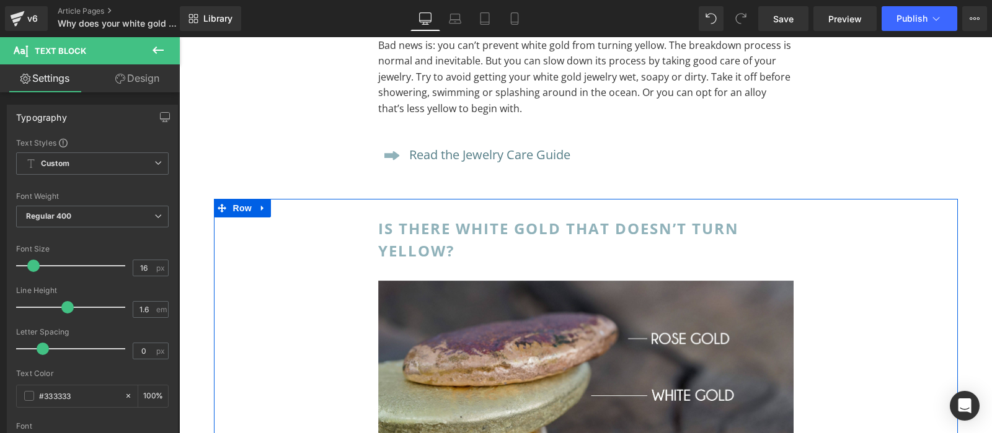
scroll to position [3055, 0]
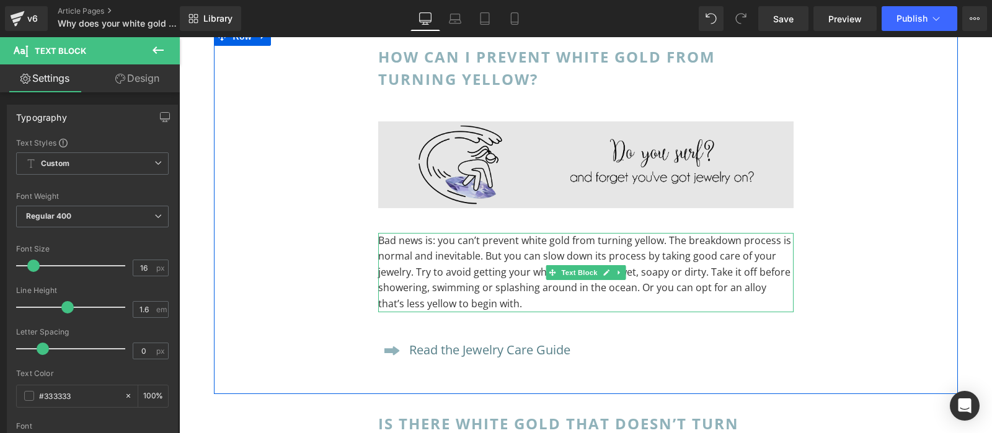
click at [482, 261] on p "Bad news is: you can’t prevent white gold from turning yellow. The breakdown pr…" at bounding box center [585, 272] width 415 height 79
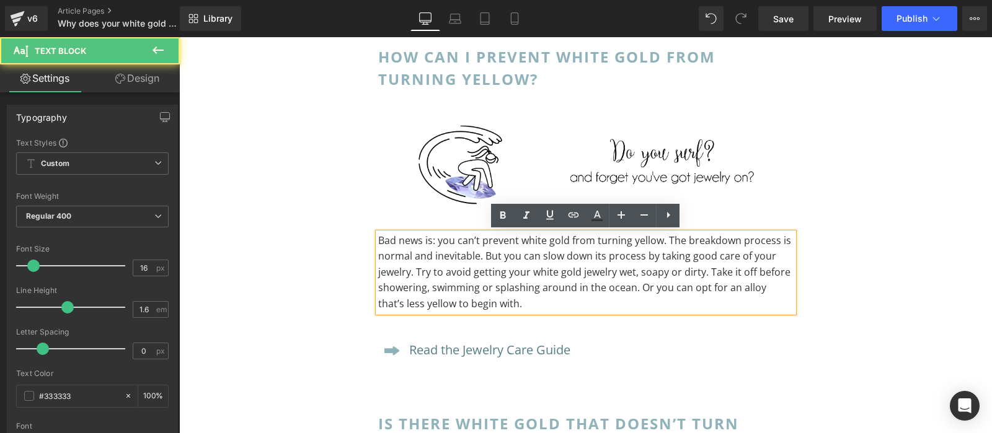
click at [814, 219] on div "HOW CAN I PREVENT WHITE GOLD FROM TURNING YELLOW? Heading Image Bad news is: yo…" at bounding box center [586, 210] width 744 height 367
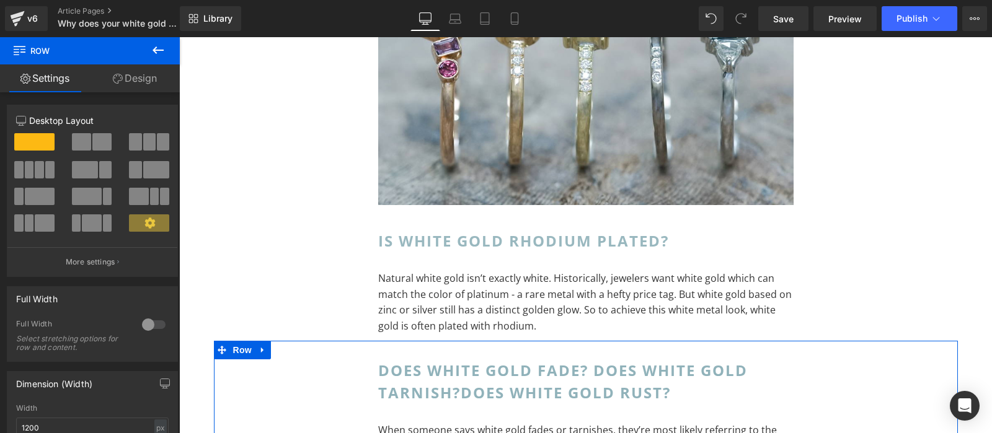
scroll to position [1753, 0]
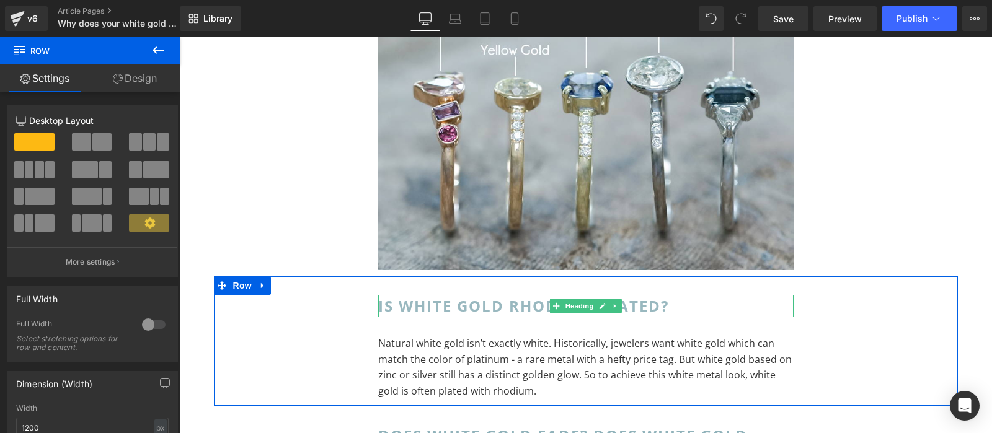
click at [662, 306] on span "IS WHITE GOLD RHODIUM PLATED?" at bounding box center [523, 306] width 291 height 20
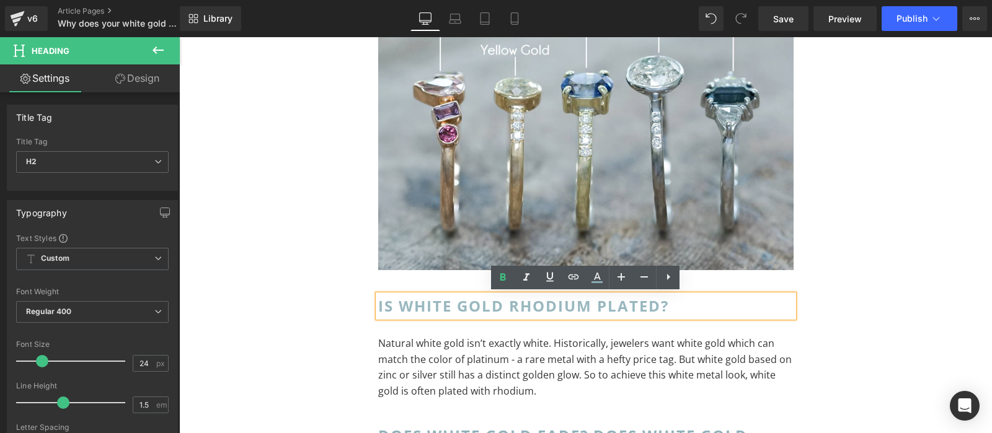
click at [720, 304] on h2 "IS WHITE GOLD RHODIUM PLATED?" at bounding box center [585, 306] width 415 height 22
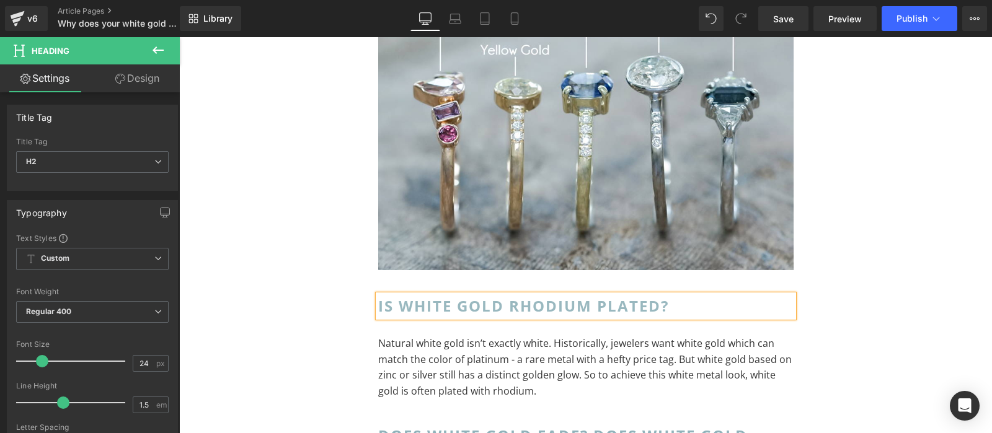
click at [858, 303] on div "IS WHITE GOLD RHODIUM PLATED? Heading Natural white gold isn’t exactly white. H…" at bounding box center [586, 341] width 744 height 129
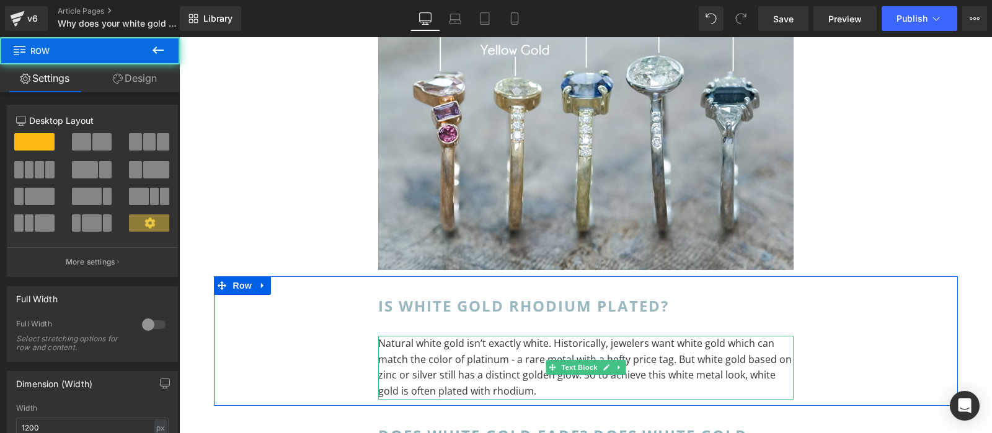
click at [635, 352] on p "Natural white gold isn’t exactly white. Historically, jewelers want white gold …" at bounding box center [585, 367] width 415 height 63
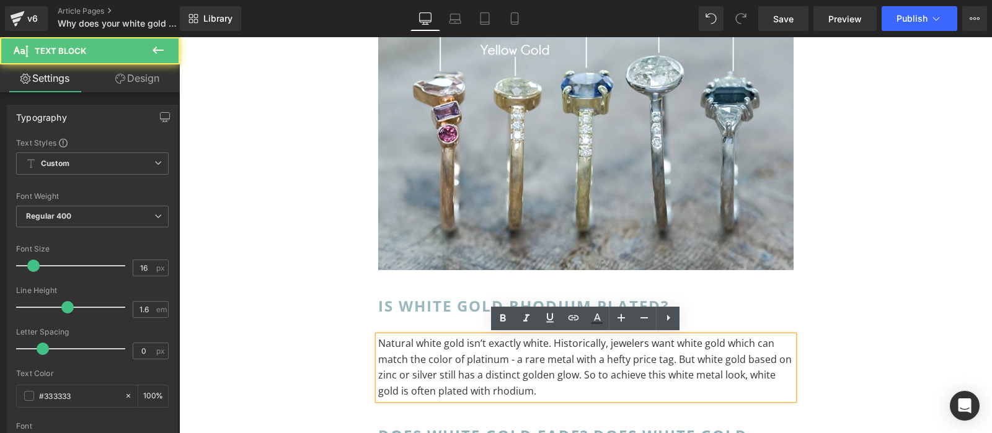
click at [843, 338] on div "IS WHITE GOLD RHODIUM PLATED? Heading Natural white gold isn’t exactly white. H…" at bounding box center [586, 341] width 744 height 129
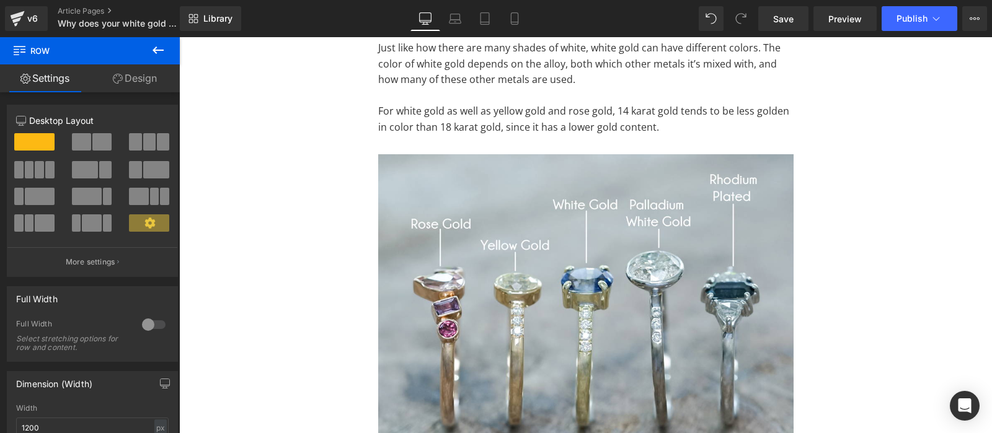
scroll to position [1362, 0]
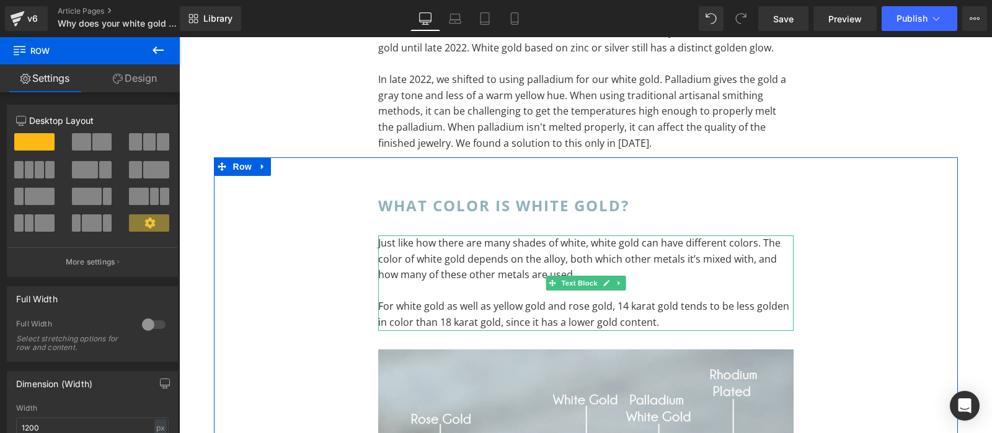
click at [662, 268] on p "Just like how there are many shades of white, white gold can have different col…" at bounding box center [585, 260] width 415 height 48
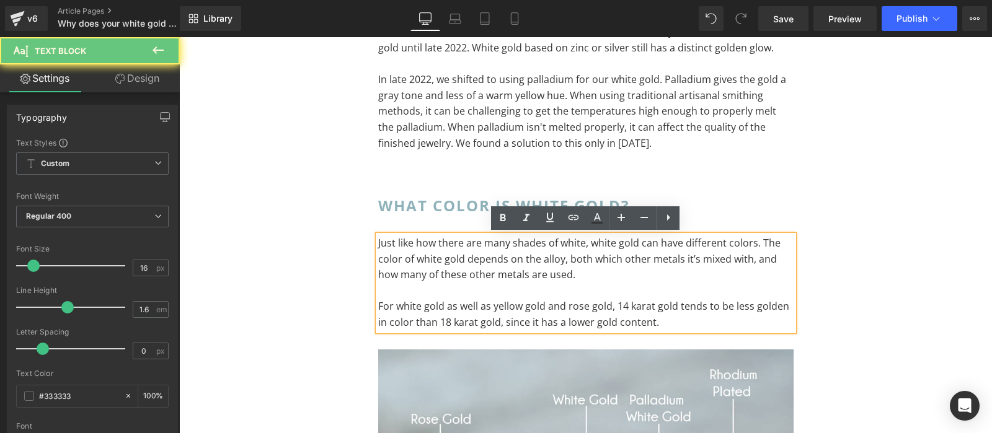
click at [673, 281] on p "Just like how there are many shades of white, white gold can have different col…" at bounding box center [585, 260] width 415 height 48
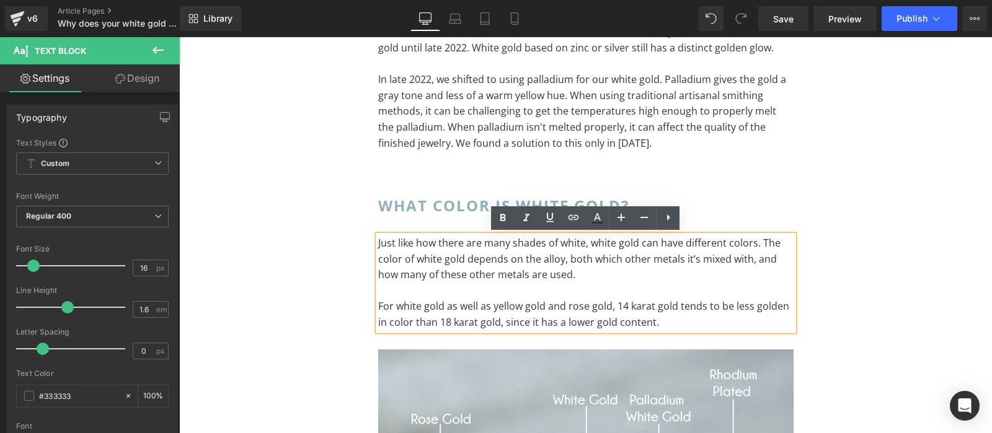
click at [673, 287] on p at bounding box center [585, 291] width 415 height 16
click at [916, 285] on div "What color is white gold? Heading Just like how there are many shades of white,…" at bounding box center [586, 412] width 744 height 510
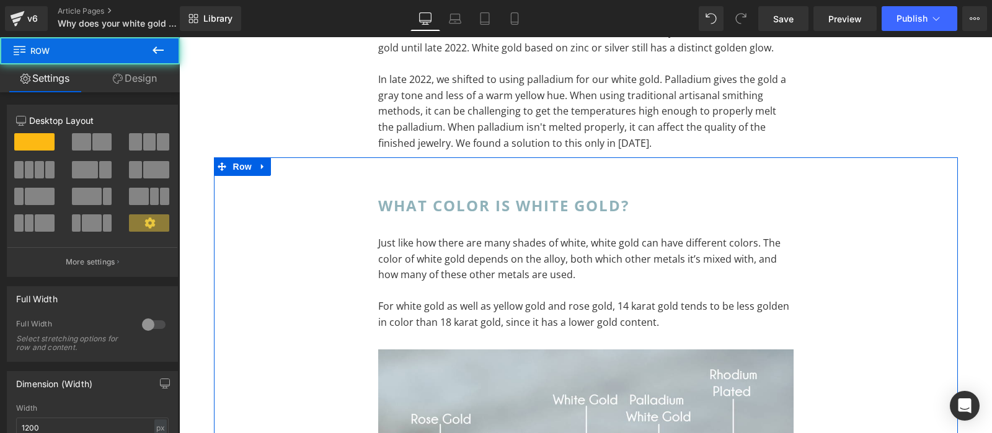
click at [687, 180] on div "What color is white gold? Heading Just like how there are many shades of white,…" at bounding box center [586, 418] width 434 height 485
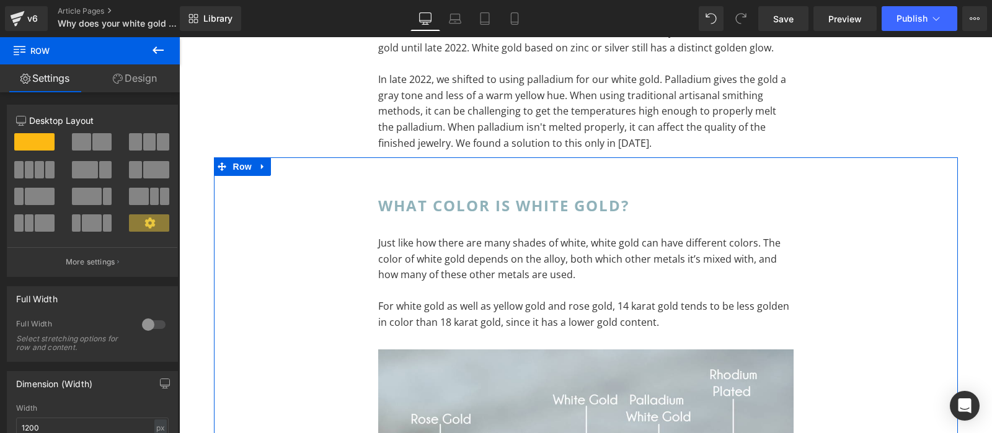
click at [115, 77] on icon at bounding box center [118, 79] width 10 height 10
click at [0, 0] on div "Spacing" at bounding box center [0, 0] width 0 height 0
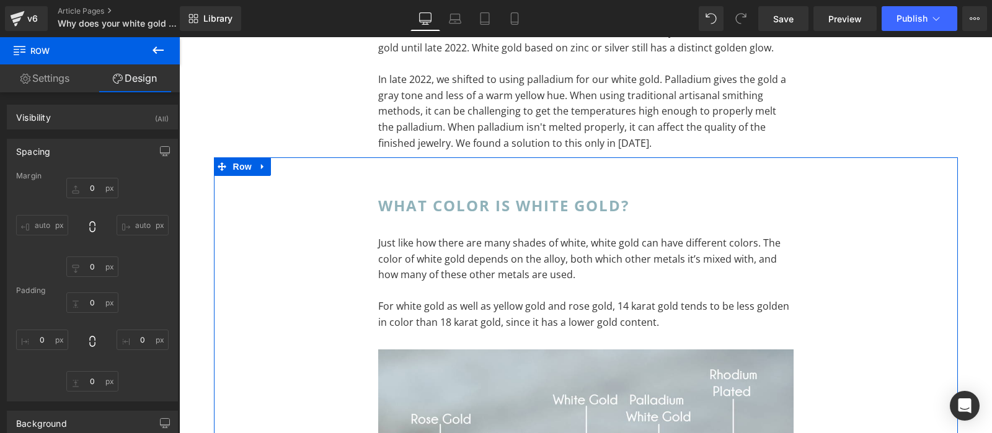
type input "0"
type input "30"
type input "250"
type input "10"
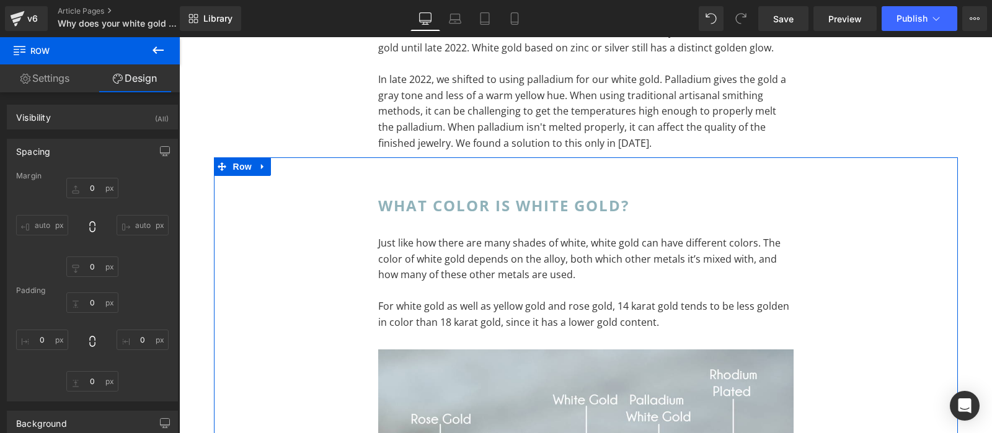
type input "250"
click at [90, 304] on input "30" at bounding box center [92, 303] width 52 height 20
click at [98, 307] on input "30" at bounding box center [92, 303] width 52 height 20
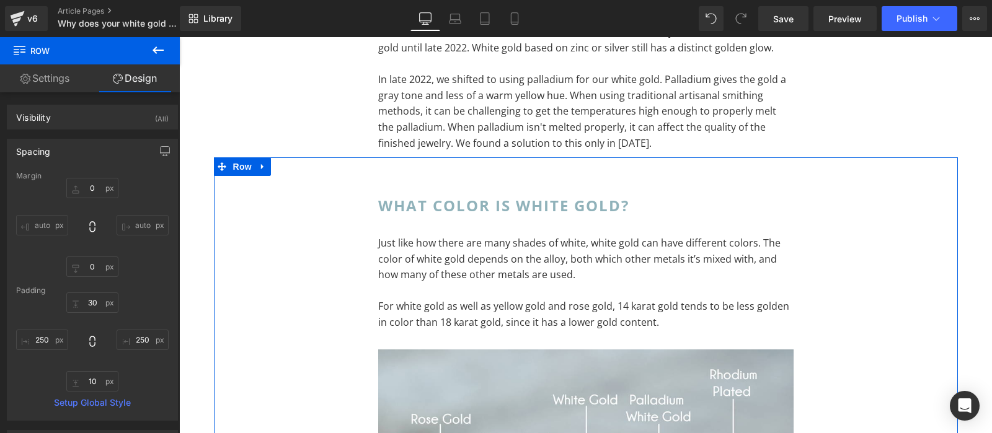
click at [122, 304] on div "30px 30 250px 250 10px 10 250px 250" at bounding box center [92, 342] width 153 height 99
click at [104, 304] on input "30" at bounding box center [92, 303] width 52 height 20
click at [135, 306] on div "250px 250 10px 10 250px 250" at bounding box center [92, 342] width 153 height 99
click at [84, 301] on input "text" at bounding box center [92, 303] width 52 height 20
click at [101, 309] on input "text" at bounding box center [92, 303] width 52 height 20
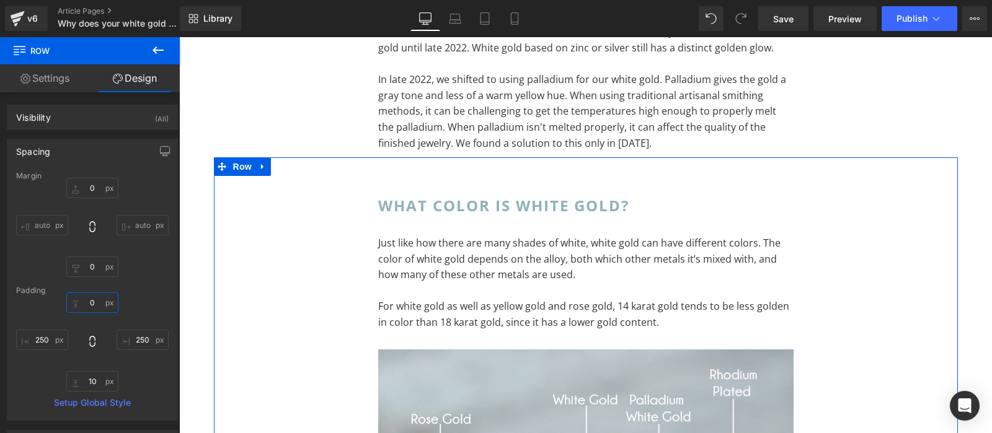
click at [101, 309] on input "text" at bounding box center [92, 303] width 52 height 20
click at [160, 294] on div "Padding" at bounding box center [92, 290] width 153 height 9
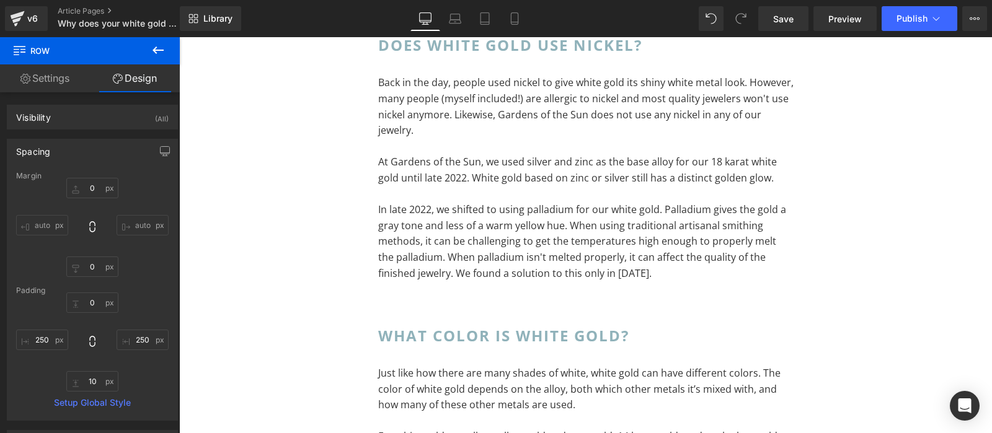
scroll to position [1167, 0]
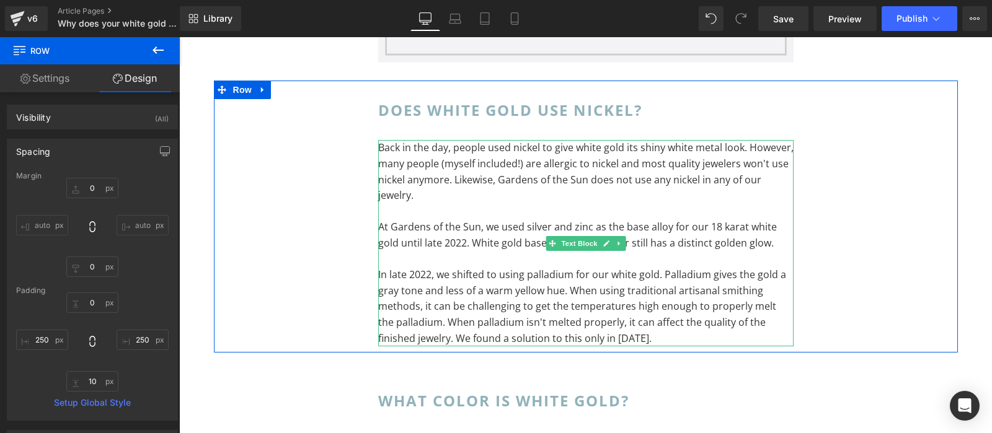
click at [739, 294] on p "In late 2022, we shifted to using palladium for our white gold. Palladium gives…" at bounding box center [585, 306] width 415 height 79
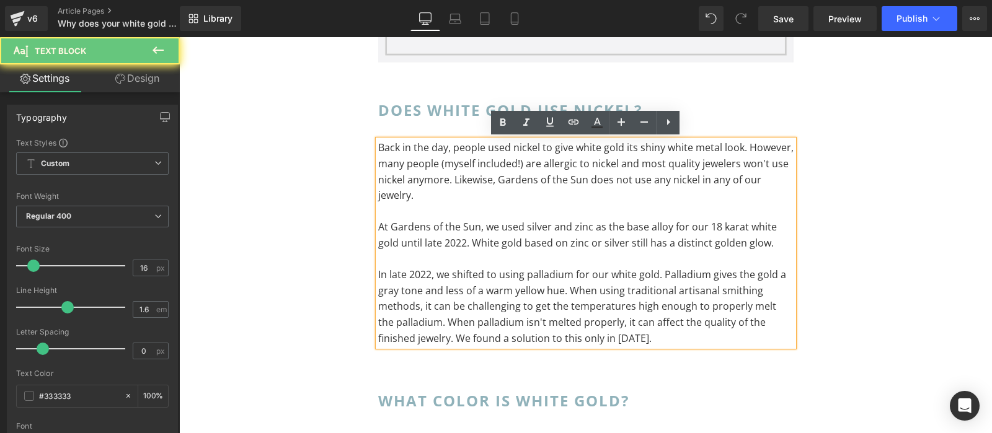
click at [739, 290] on p "In late 2022, we shifted to using palladium for our white gold. Palladium gives…" at bounding box center [585, 306] width 415 height 79
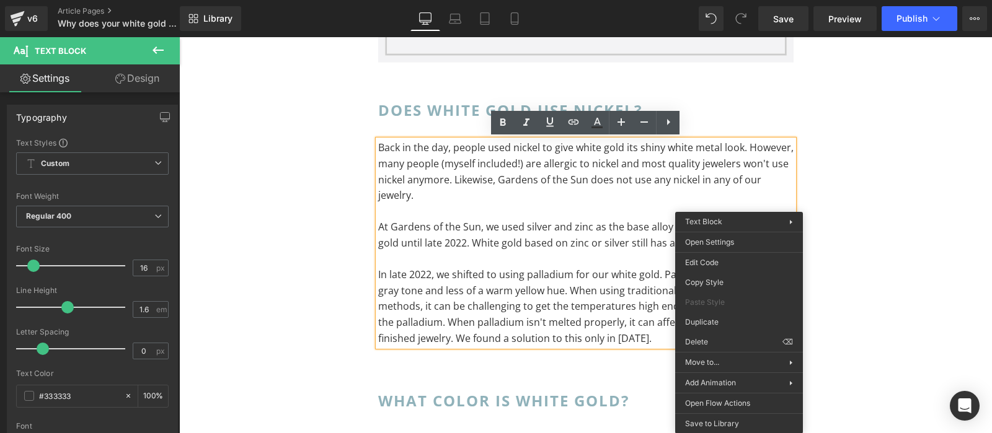
click at [836, 224] on div "Does white gold use nickel? Heading Back in the day, people used nickel to give…" at bounding box center [586, 217] width 744 height 272
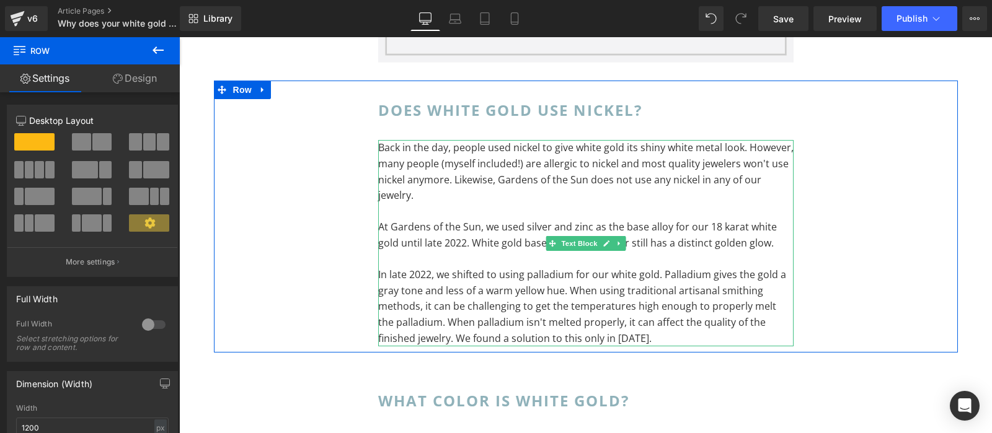
click at [740, 290] on p "In late 2022, we shifted to using palladium for our white gold. Palladium gives…" at bounding box center [585, 306] width 415 height 79
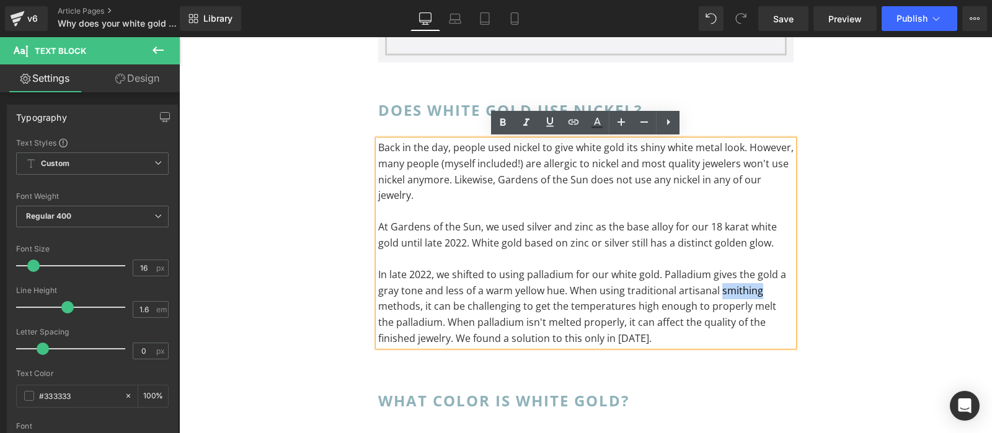
click at [853, 285] on div "Does white gold use nickel? Heading Back in the day, people used nickel to give…" at bounding box center [586, 217] width 744 height 272
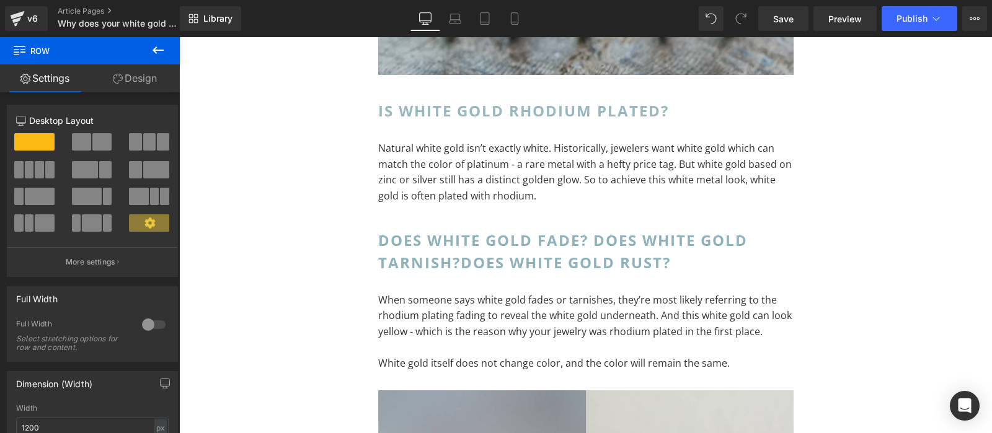
scroll to position [2013, 0]
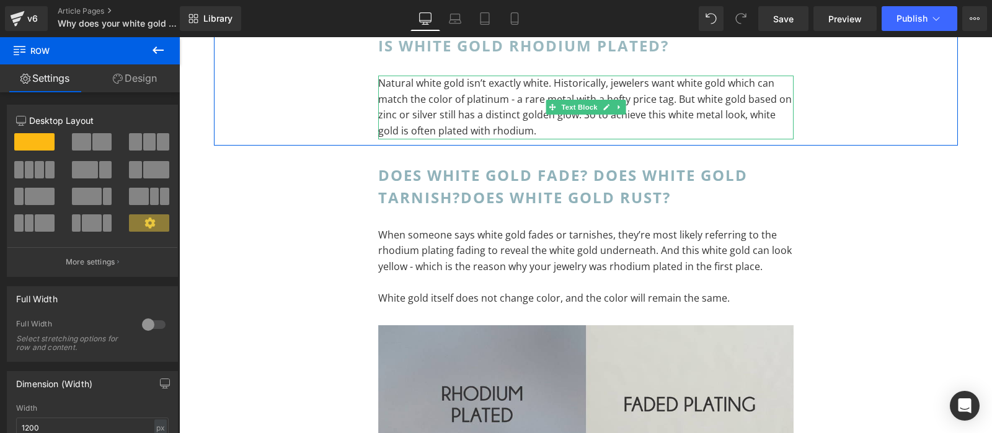
click at [604, 82] on p "Natural white gold isn’t exactly white. Historically, jewelers want white gold …" at bounding box center [585, 107] width 415 height 63
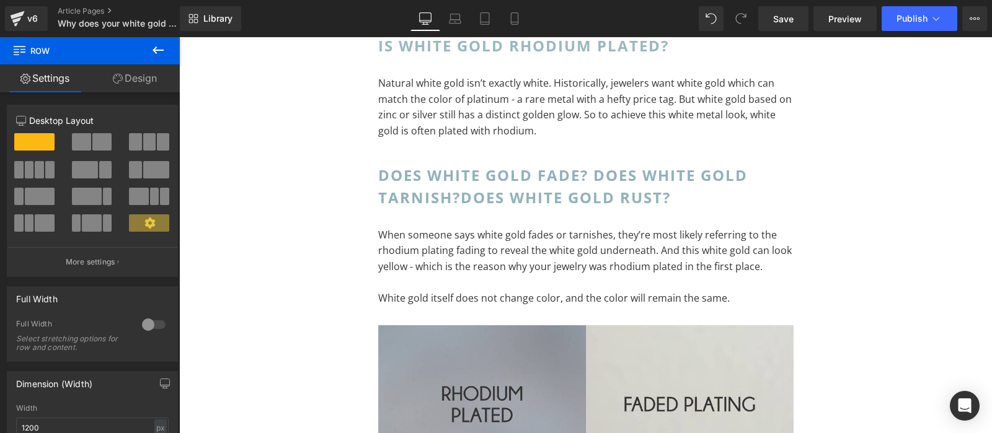
click at [179, 37] on div at bounding box center [179, 37] width 0 height 0
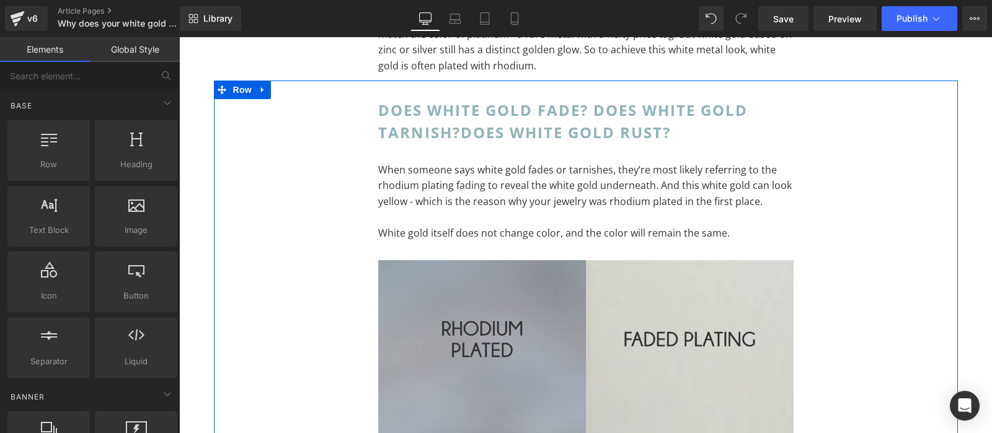
scroll to position [2143, 0]
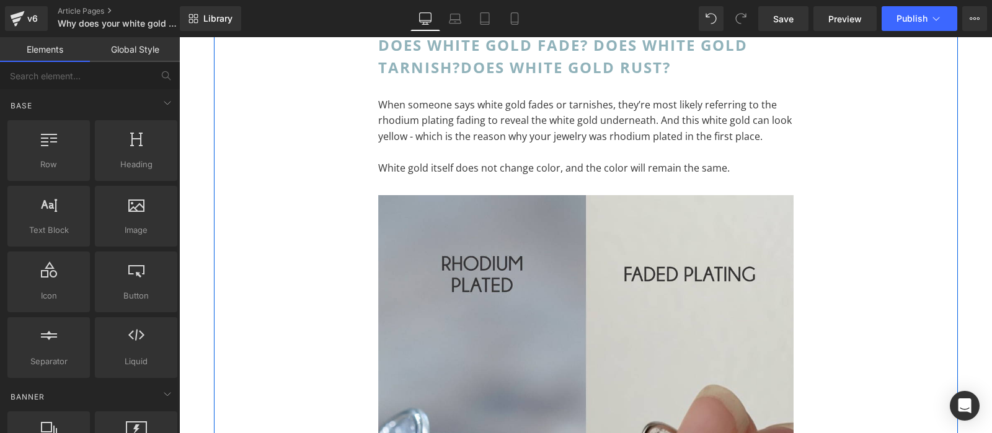
drag, startPoint x: 805, startPoint y: 179, endPoint x: 782, endPoint y: 173, distance: 24.4
click at [806, 179] on div "250px" at bounding box center [880, 315] width 155 height 601
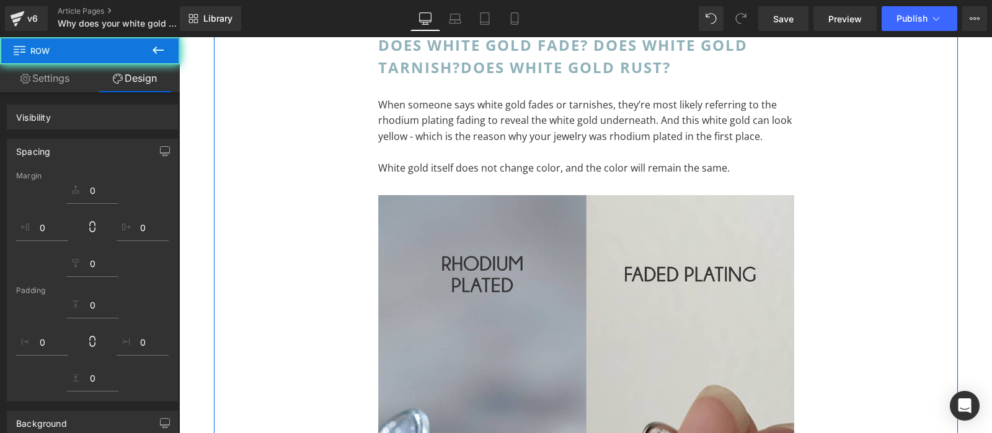
click at [765, 153] on p at bounding box center [586, 152] width 416 height 16
click at [717, 138] on p "When someone says white gold fades or tarnishes, they’re most likely referring …" at bounding box center [586, 121] width 416 height 48
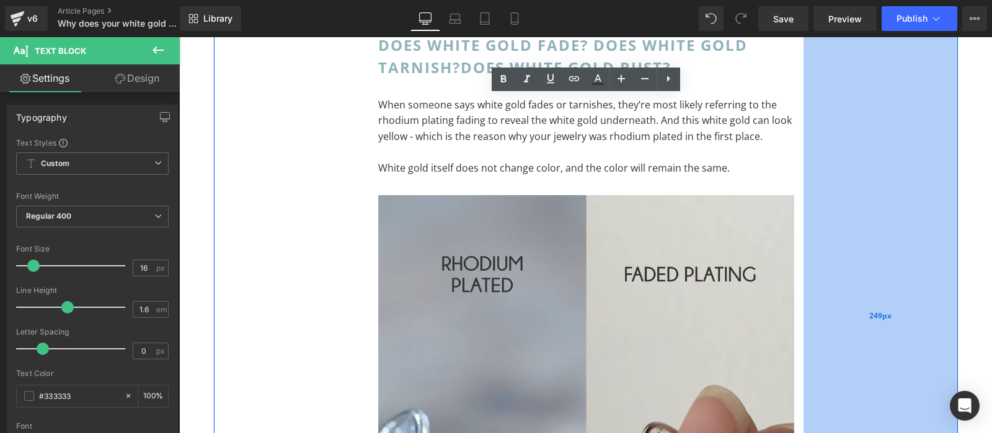
click at [833, 135] on div "249px" at bounding box center [881, 316] width 154 height 602
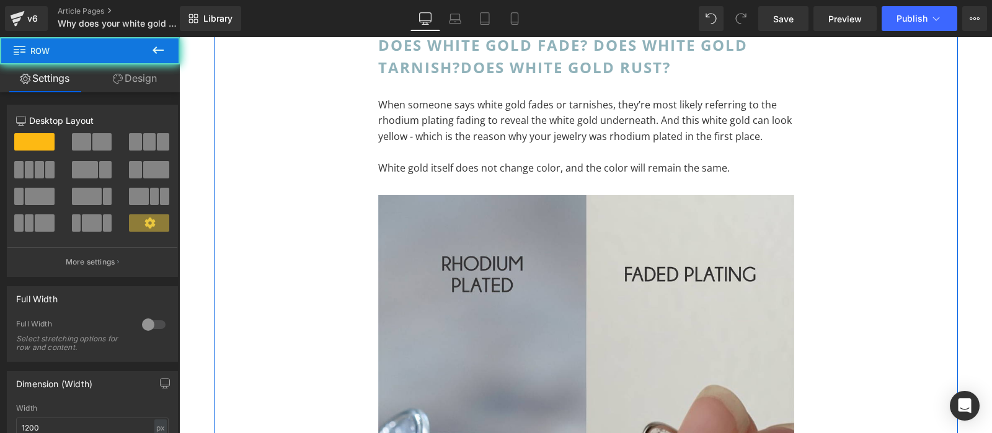
click at [791, 85] on div "Does white gold fade? Does white gold tarnish? Does white gold rust? Heading Wh…" at bounding box center [586, 322] width 435 height 577
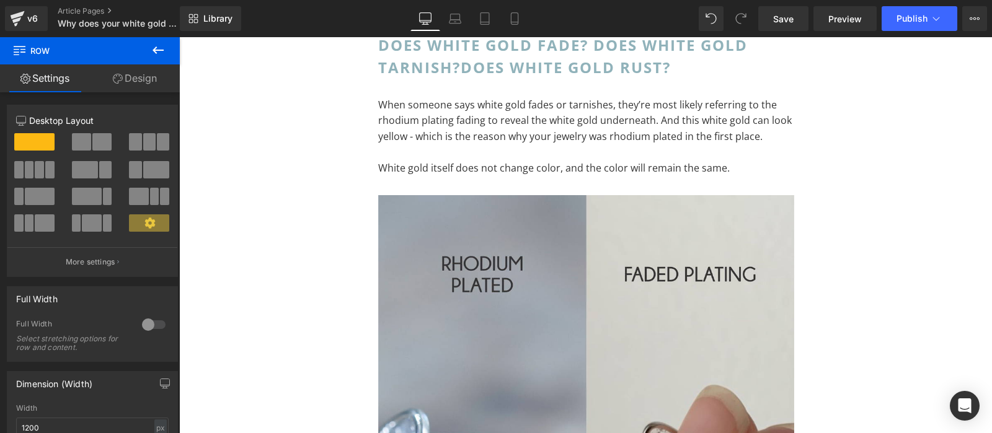
click at [150, 50] on button at bounding box center [157, 50] width 43 height 27
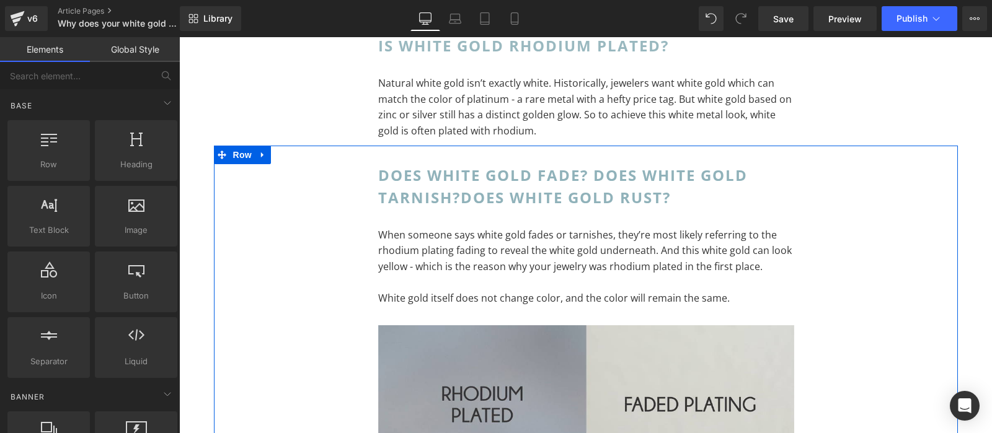
scroll to position [2078, 0]
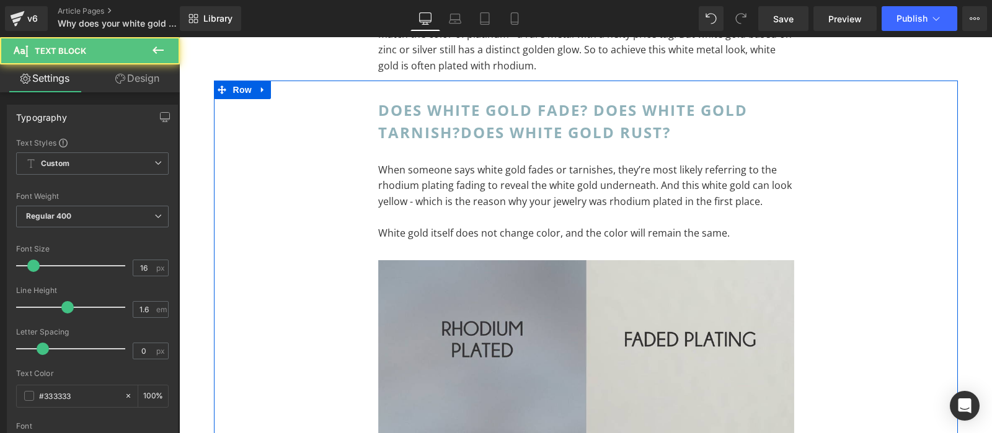
click at [572, 195] on div "When someone says white gold fades or tarnishes, they’re most likely referring …" at bounding box center [586, 201] width 416 height 79
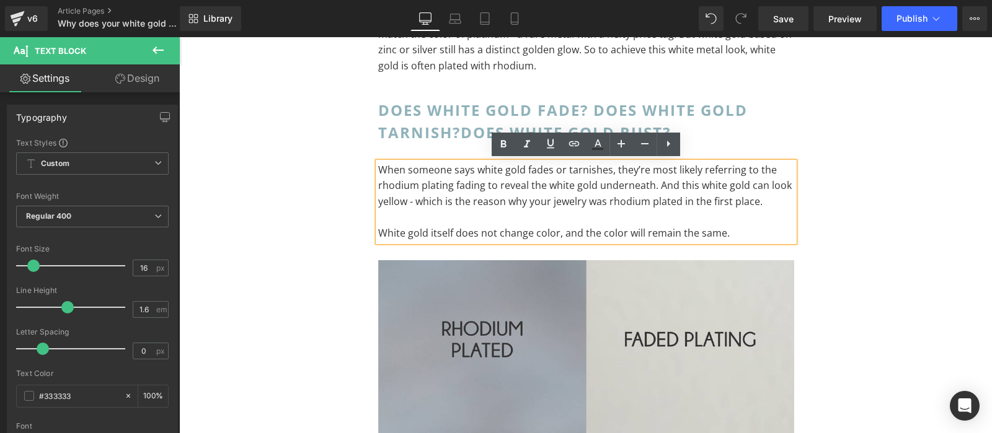
click at [803, 145] on div "Does white gold fade? Does white gold tarnish? Does white gold rust? Heading Wh…" at bounding box center [586, 387] width 435 height 577
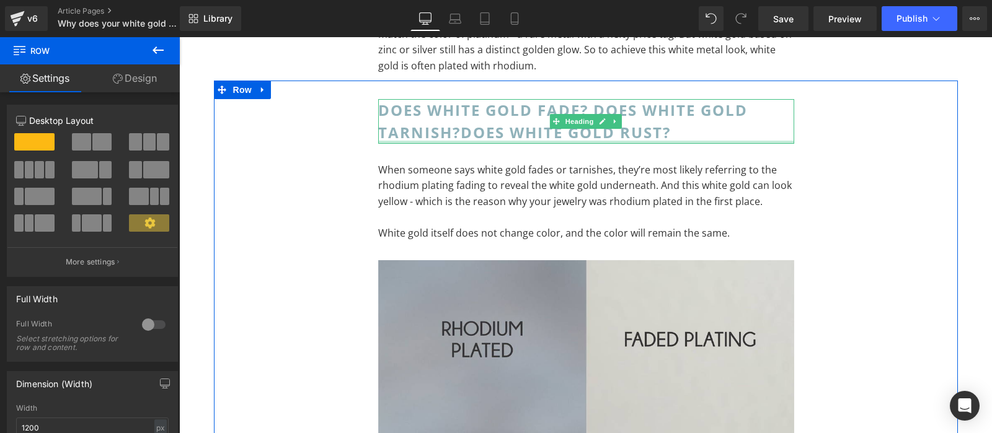
click at [568, 141] on div at bounding box center [586, 142] width 416 height 3
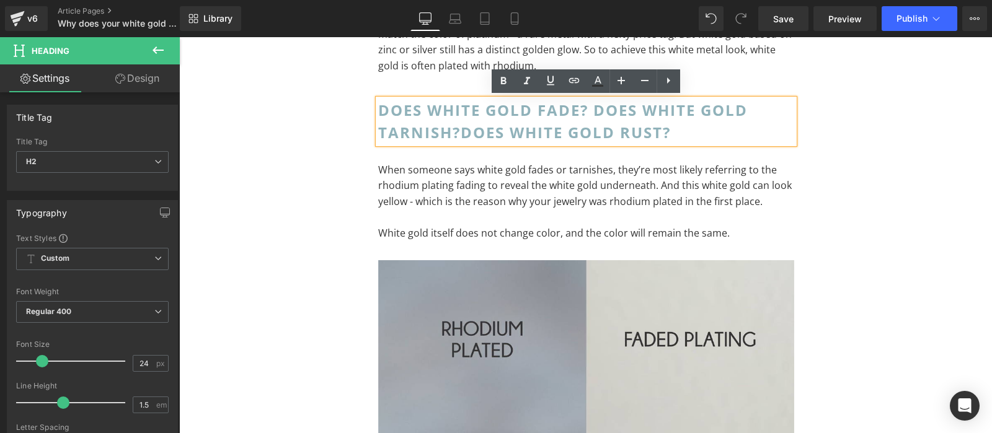
click at [841, 252] on div "Does white gold fade? Does white gold tarnish? Does white gold rust? Heading Wh…" at bounding box center [586, 382] width 744 height 602
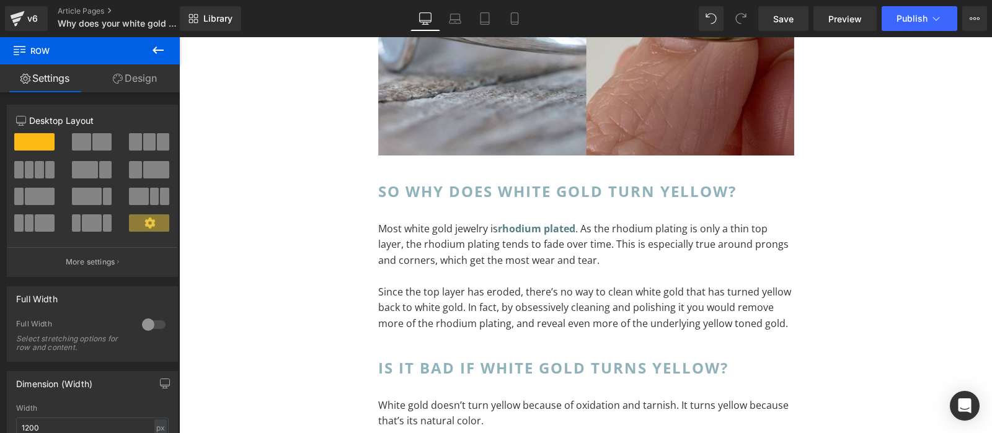
scroll to position [2794, 0]
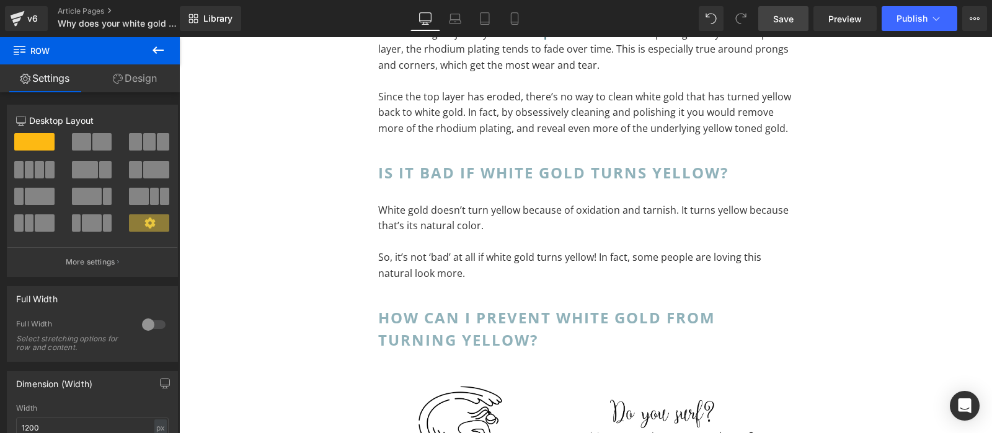
click at [790, 25] on span "Save" at bounding box center [783, 18] width 20 height 13
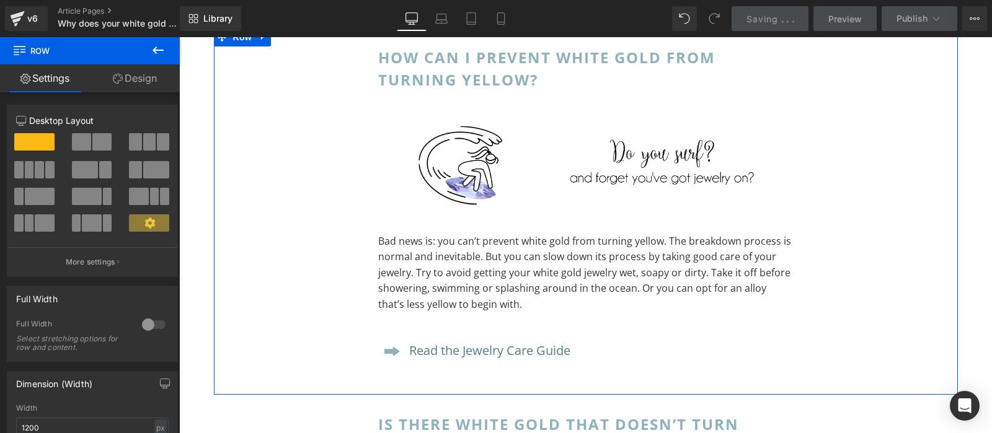
scroll to position [3120, 0]
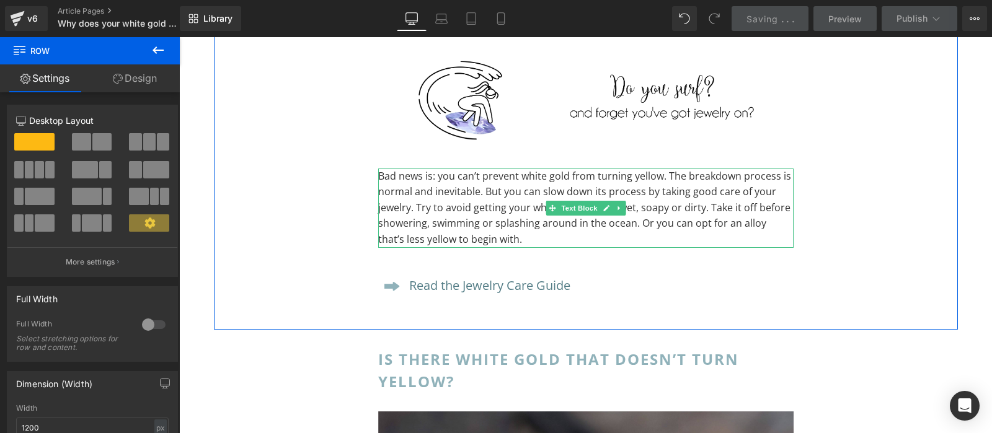
click at [675, 200] on p "Bad news is: you can’t prevent white gold from turning yellow. The breakdown pr…" at bounding box center [585, 208] width 415 height 79
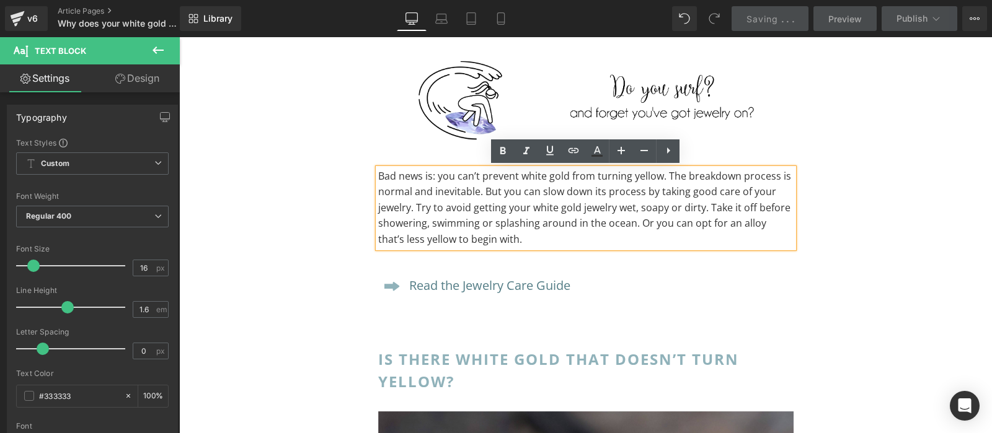
click at [879, 226] on div "HOW CAN I PREVENT WHITE GOLD FROM TURNING YELLOW? Heading Image Bad news is: yo…" at bounding box center [586, 146] width 744 height 367
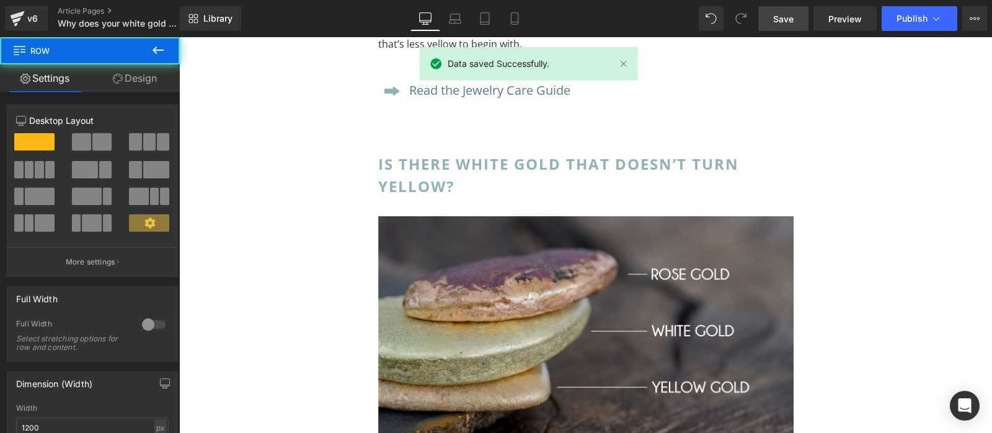
scroll to position [3380, 0]
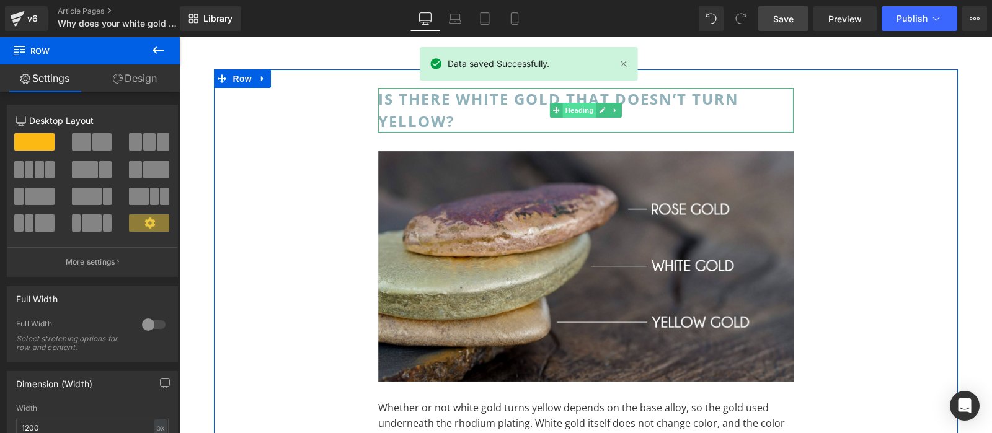
click at [569, 113] on span "Heading" at bounding box center [578, 110] width 33 height 15
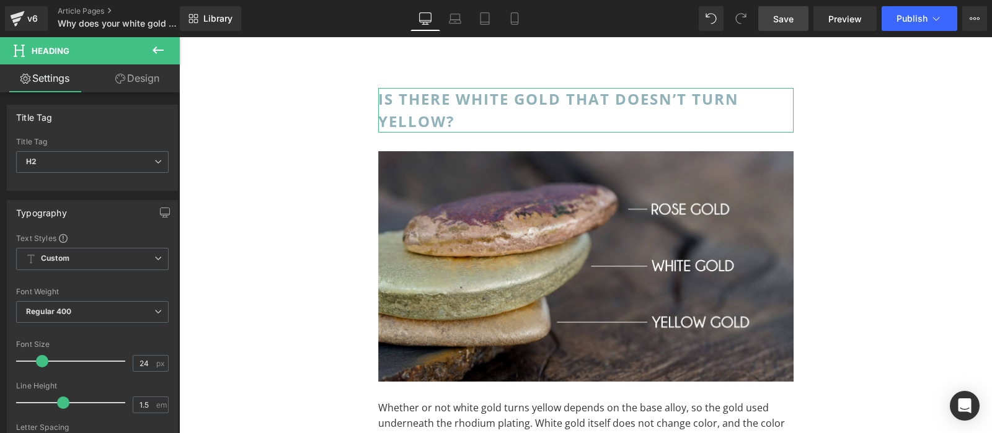
click at [136, 84] on link "Design" at bounding box center [137, 78] width 90 height 28
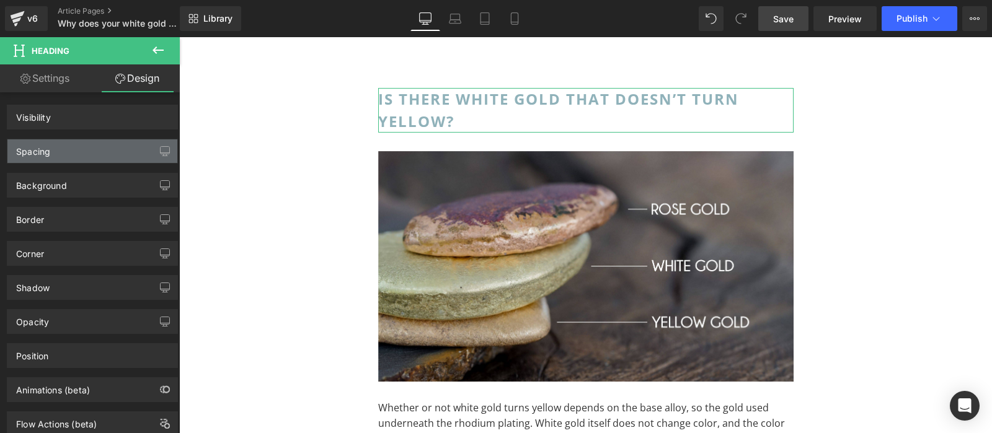
click at [116, 143] on div "Spacing" at bounding box center [92, 151] width 170 height 24
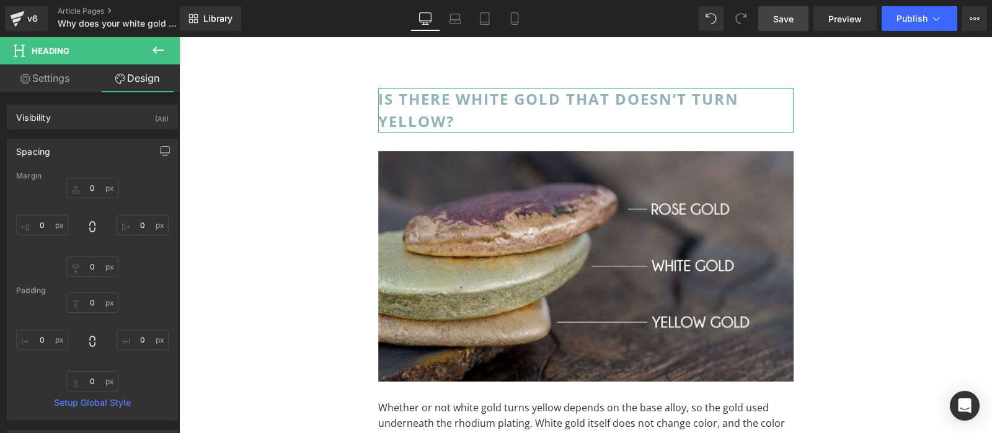
type input "0"
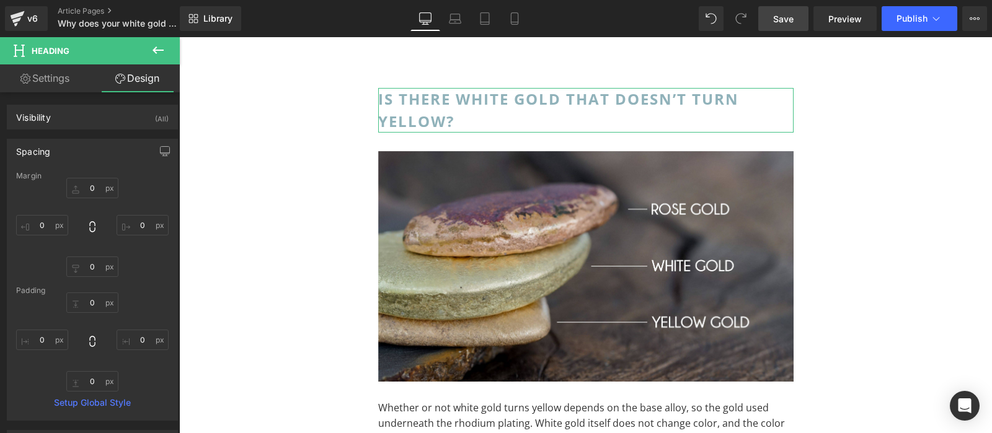
type input "0"
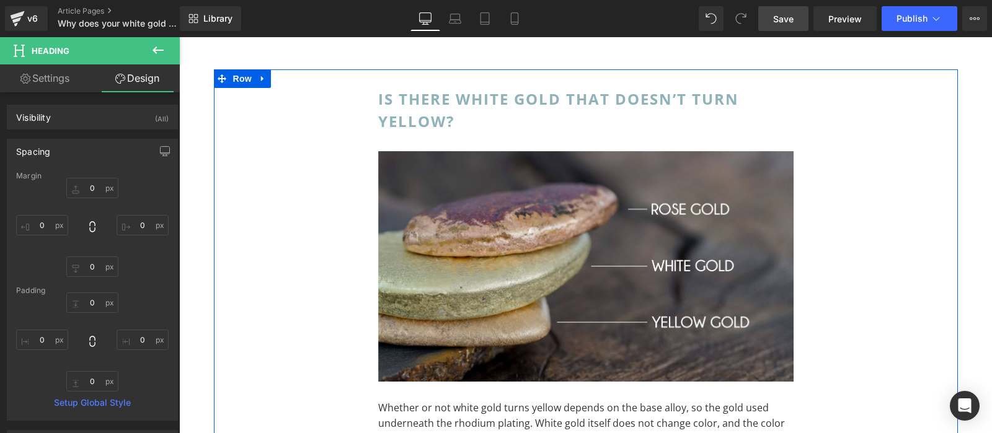
click at [377, 82] on div "Is there white gold that doesn’t turn yellow? Heading Image Whether or not whit…" at bounding box center [586, 317] width 744 height 496
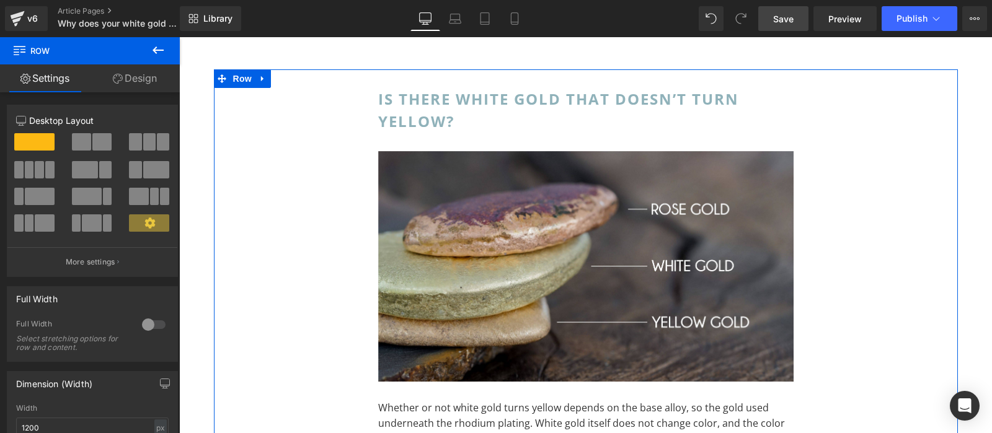
click at [149, 87] on link "Design" at bounding box center [135, 78] width 90 height 28
click at [0, 0] on div "Spacing" at bounding box center [0, 0] width 0 height 0
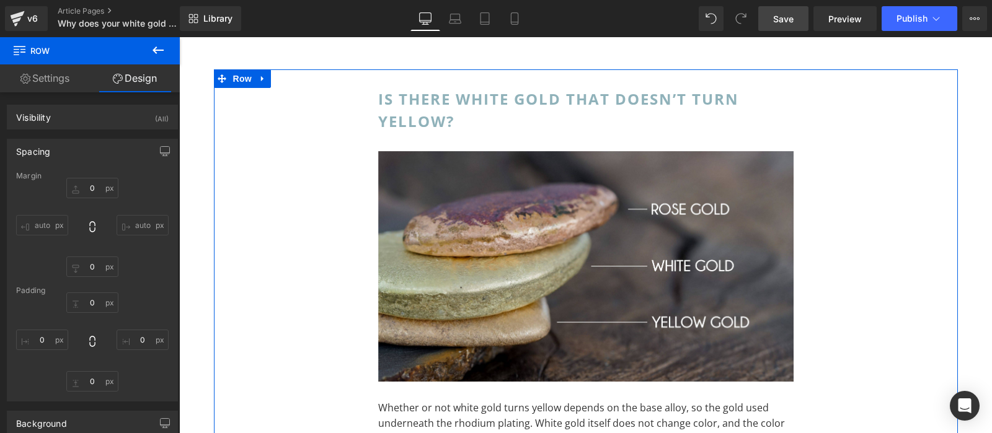
type input "0"
type input "30"
type input "250"
type input "10"
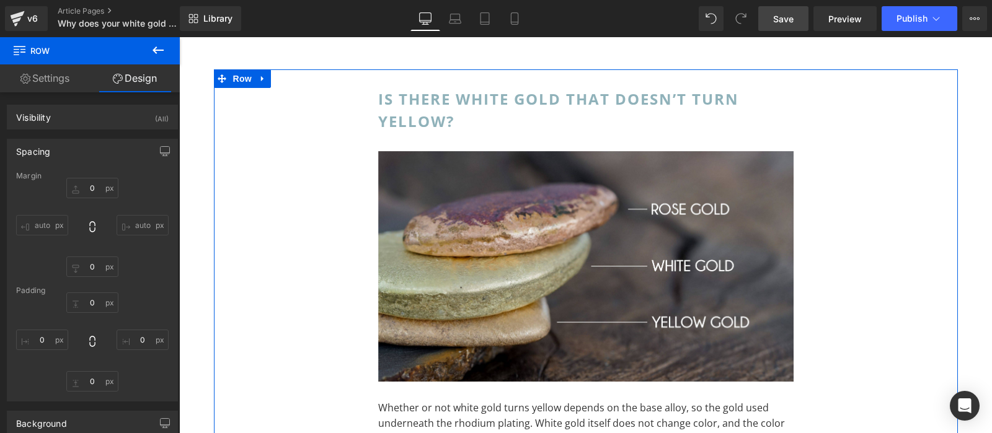
type input "250"
click at [95, 306] on input "30" at bounding box center [92, 303] width 52 height 20
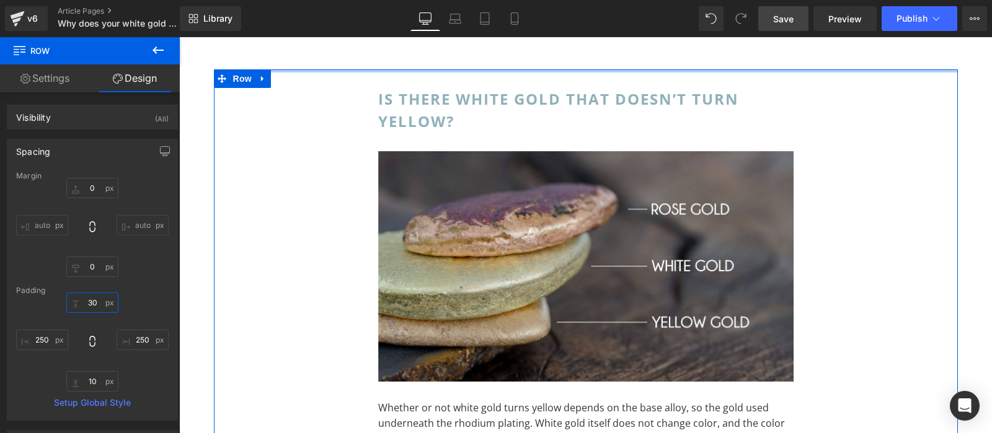
click at [95, 297] on input "30" at bounding box center [92, 303] width 52 height 20
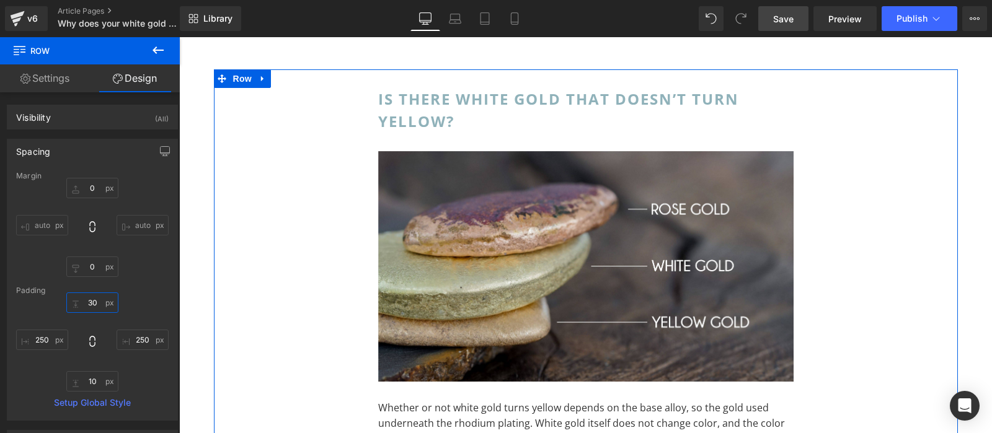
click at [95, 297] on input "30" at bounding box center [92, 303] width 52 height 20
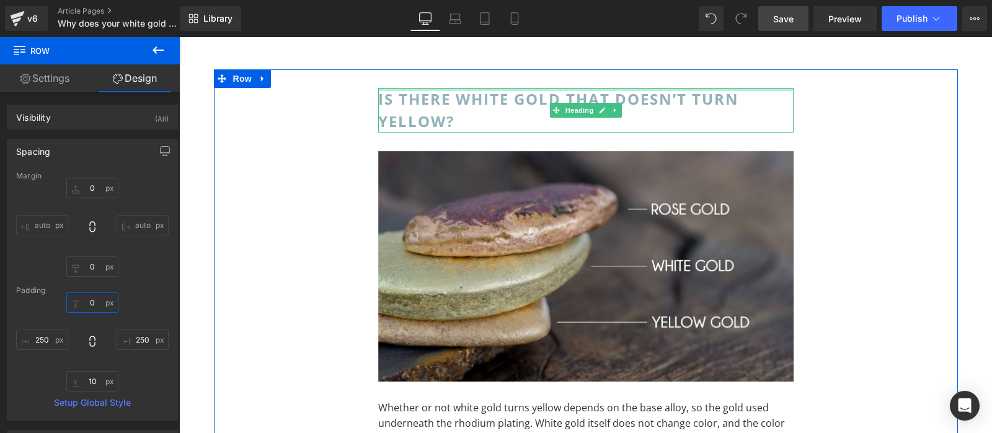
scroll to position [3250, 0]
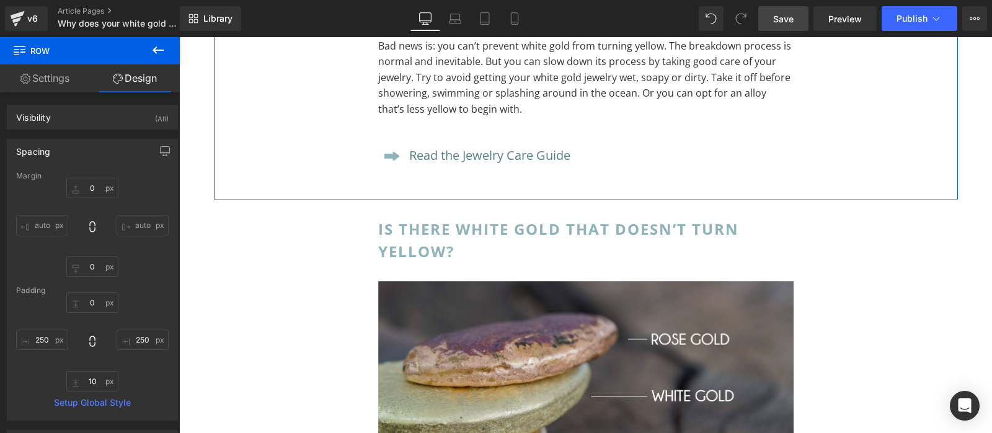
click at [850, 173] on div "HOW CAN I PREVENT WHITE GOLD FROM TURNING YELLOW? Heading Image Bad news is: yo…" at bounding box center [586, 16] width 744 height 367
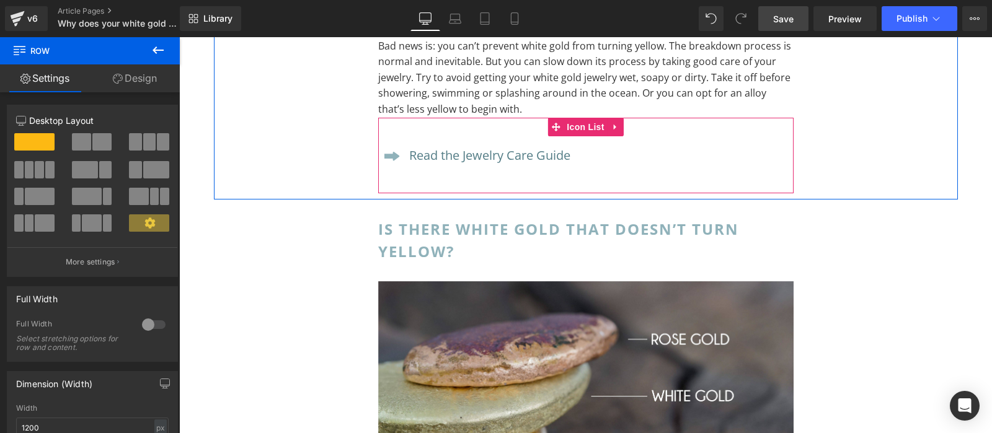
click at [427, 173] on ul "Icon Read the Jewelry Care Guide Text Block" at bounding box center [474, 160] width 192 height 29
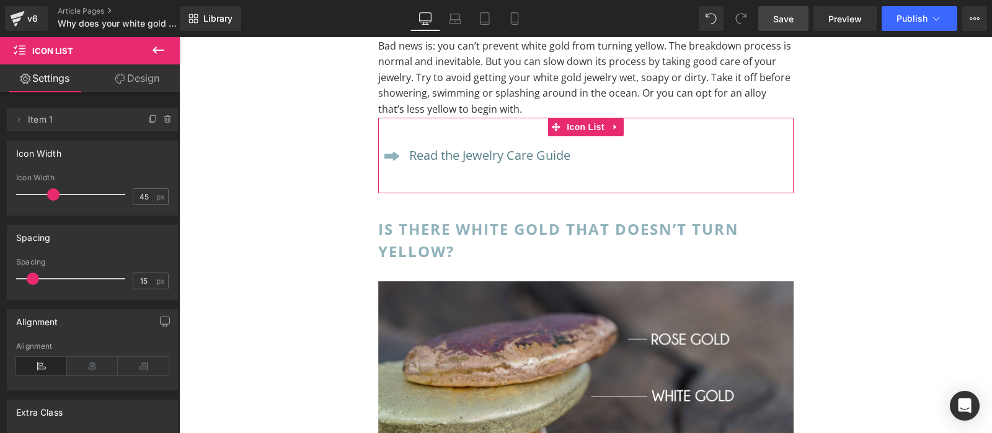
drag, startPoint x: 160, startPoint y: 74, endPoint x: 704, endPoint y: 198, distance: 558.2
click at [160, 74] on link "Design" at bounding box center [137, 78] width 90 height 28
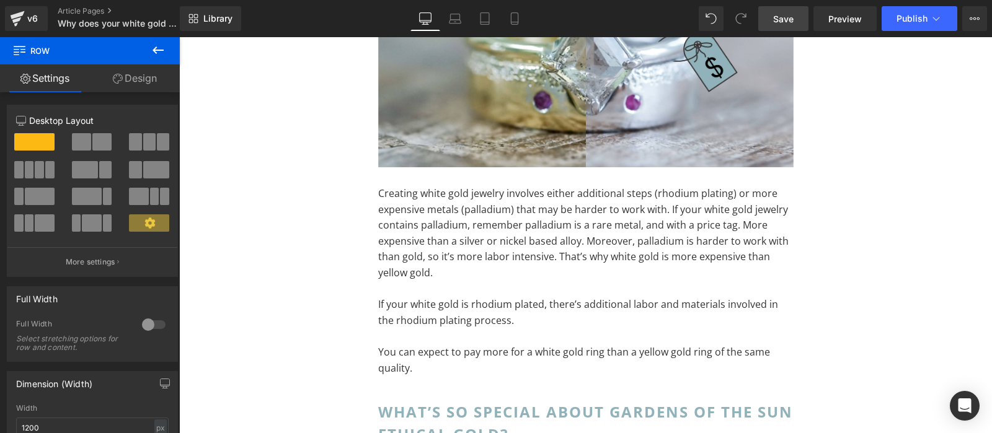
scroll to position [5008, 0]
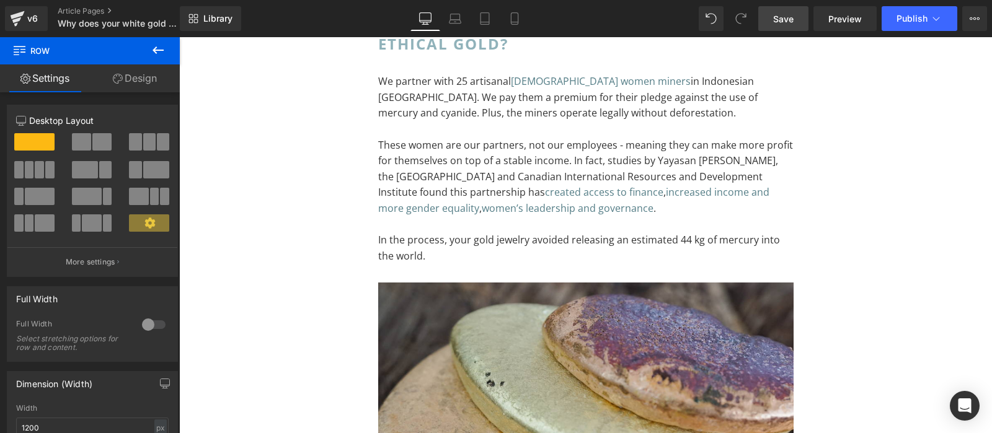
click at [790, 19] on span "Save" at bounding box center [783, 18] width 20 height 13
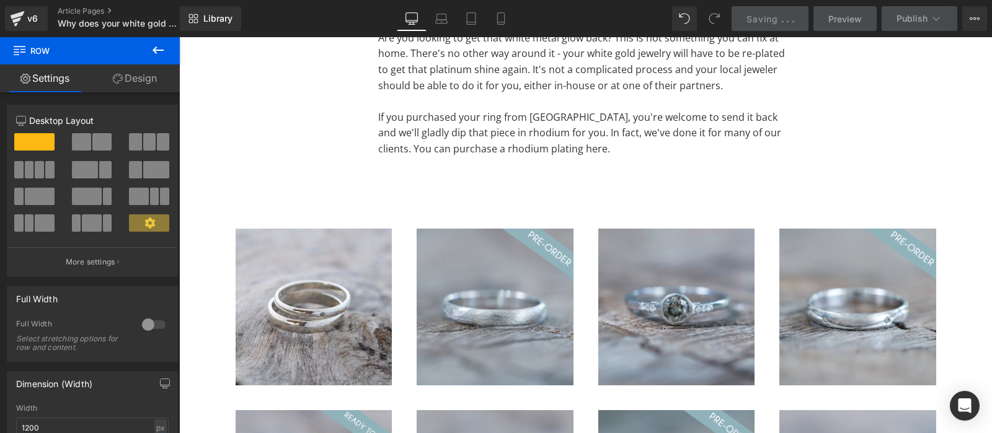
scroll to position [5724, 0]
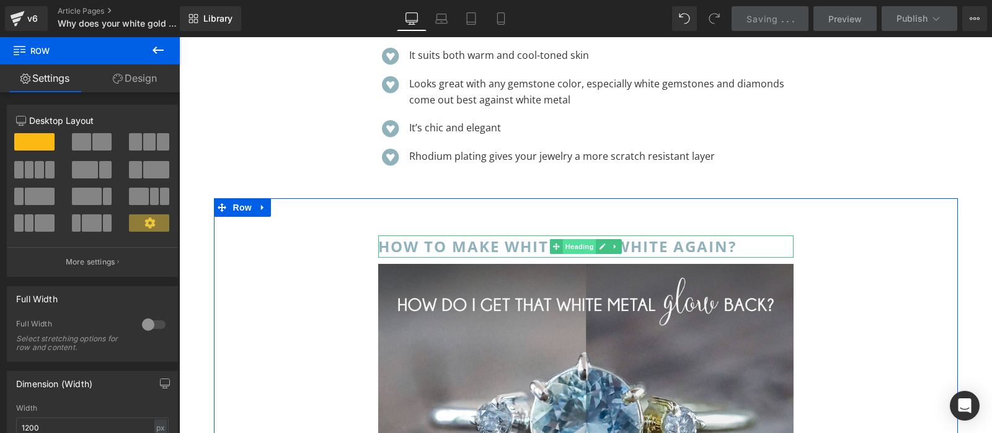
click at [585, 247] on span "Heading" at bounding box center [578, 246] width 33 height 15
click at [563, 210] on div "How to make white gold white again? Heading Image Are you looking to get that w…" at bounding box center [586, 440] width 744 height 485
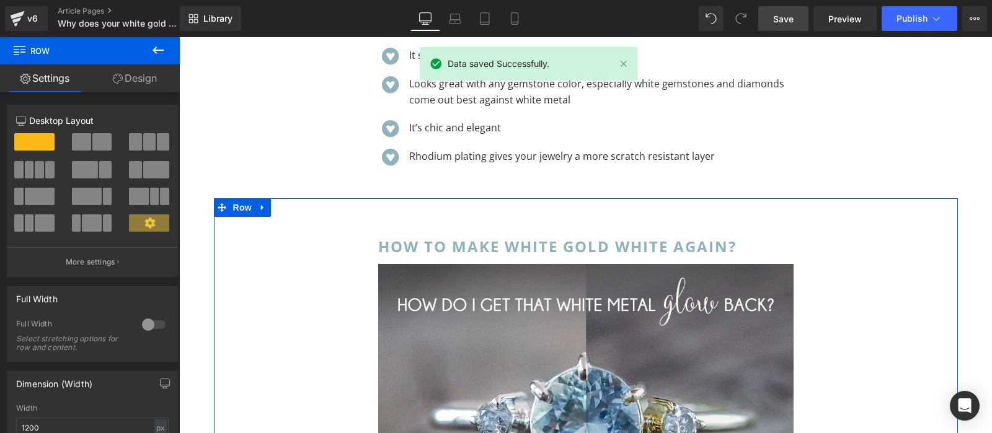
click at [149, 81] on link "Design" at bounding box center [135, 78] width 90 height 28
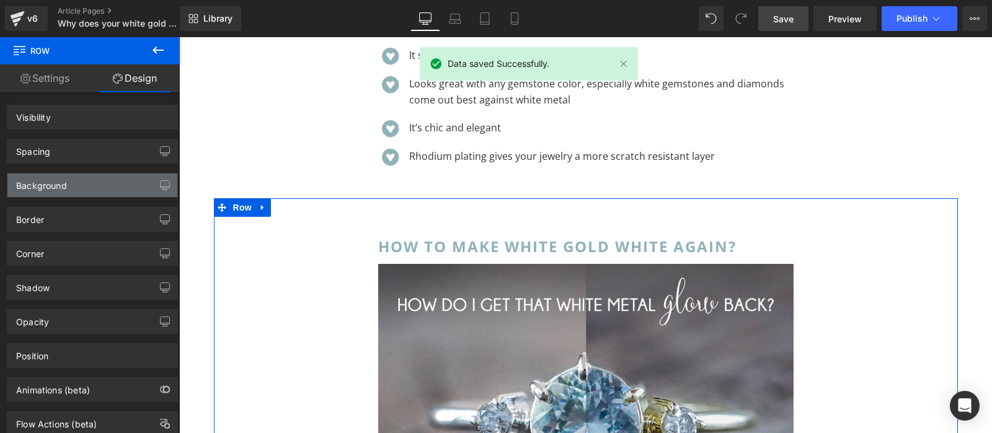
click at [120, 149] on div "Spacing" at bounding box center [92, 151] width 170 height 24
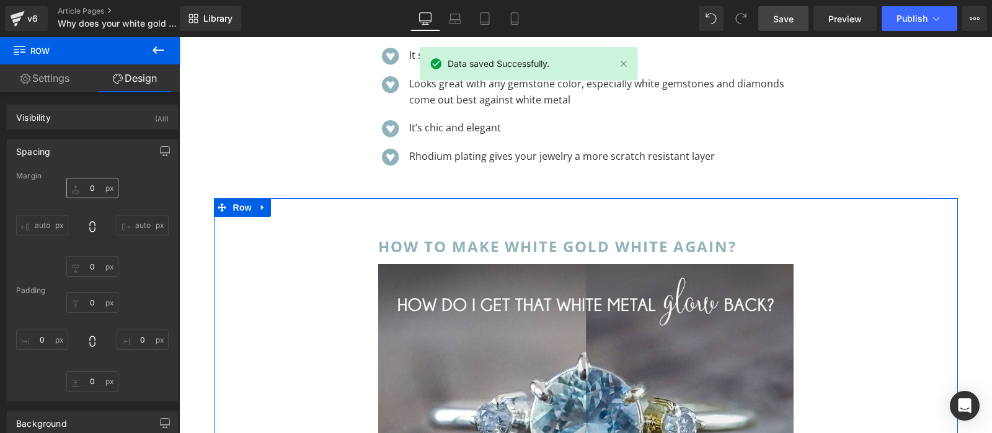
type input "0"
type input "30"
type input "250"
type input "10"
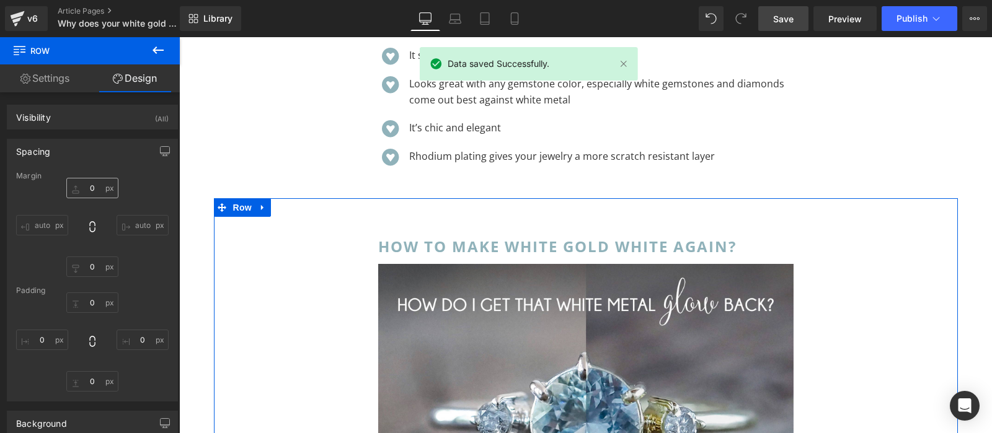
type input "250"
click at [96, 309] on input "30" at bounding box center [92, 303] width 52 height 20
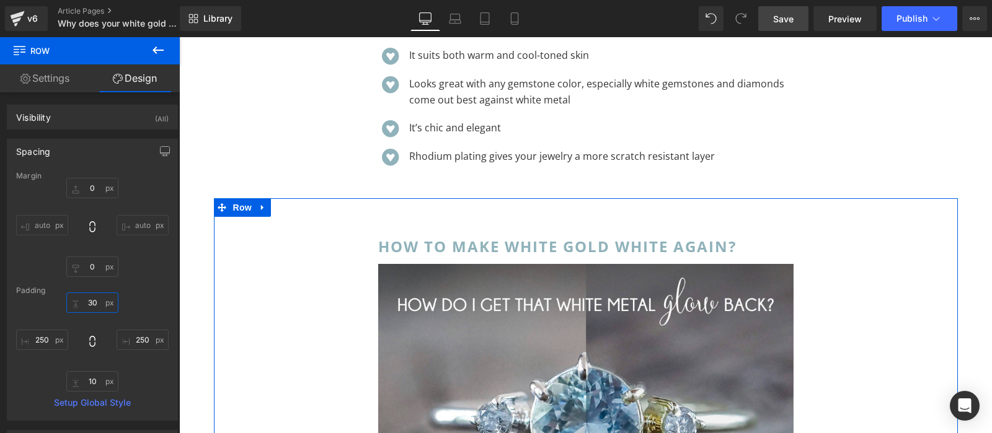
click at [95, 303] on input "30" at bounding box center [92, 303] width 52 height 20
type input "3"
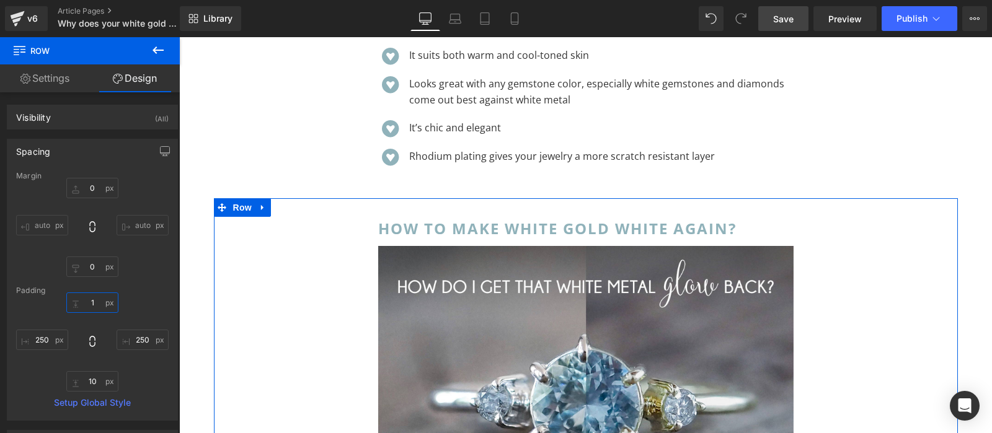
type input "1"
click at [128, 293] on div "Padding" at bounding box center [92, 290] width 153 height 9
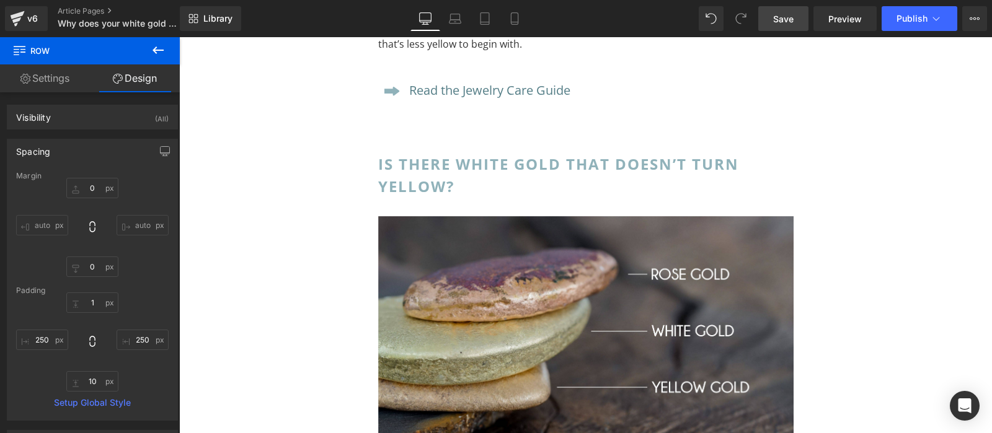
scroll to position [2990, 0]
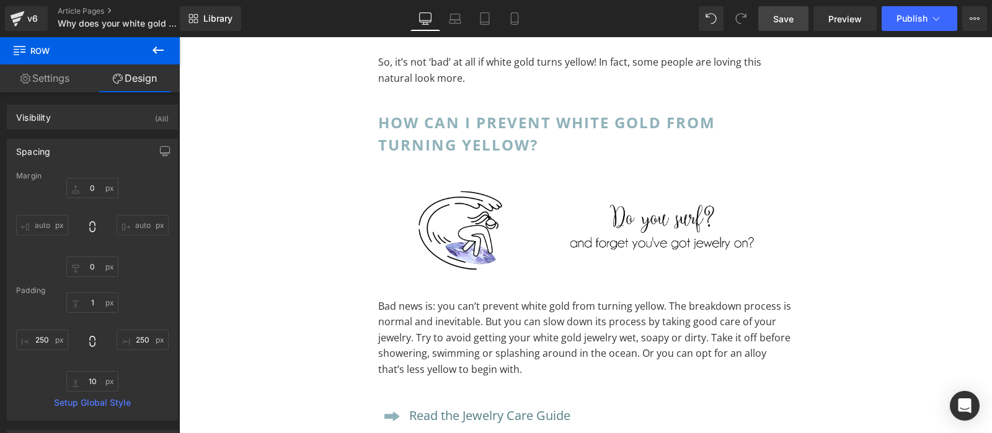
click at [792, 36] on div "Library Desktop Desktop Laptop Tablet Mobile Save Preview Publish Scheduled Vie…" at bounding box center [586, 18] width 812 height 37
drag, startPoint x: 792, startPoint y: 24, endPoint x: 696, endPoint y: 306, distance: 298.2
click at [792, 24] on span "Save" at bounding box center [783, 18] width 20 height 13
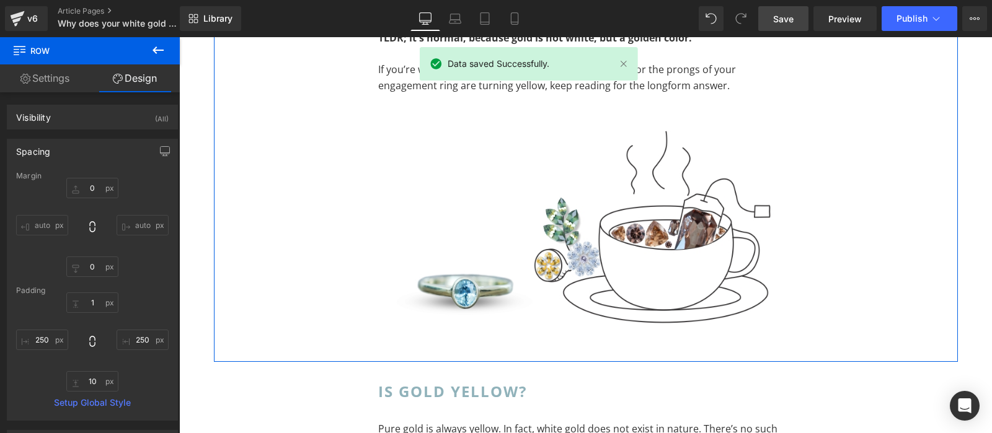
scroll to position [0, 0]
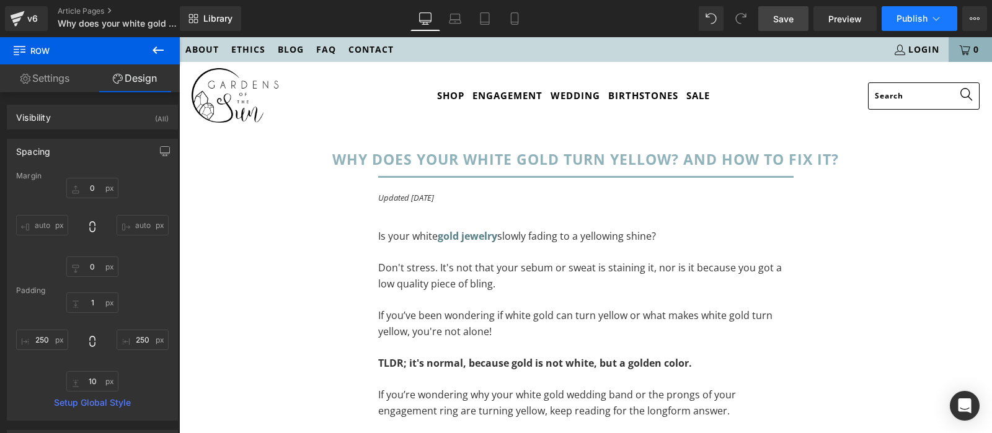
click at [905, 11] on button "Publish" at bounding box center [920, 18] width 76 height 25
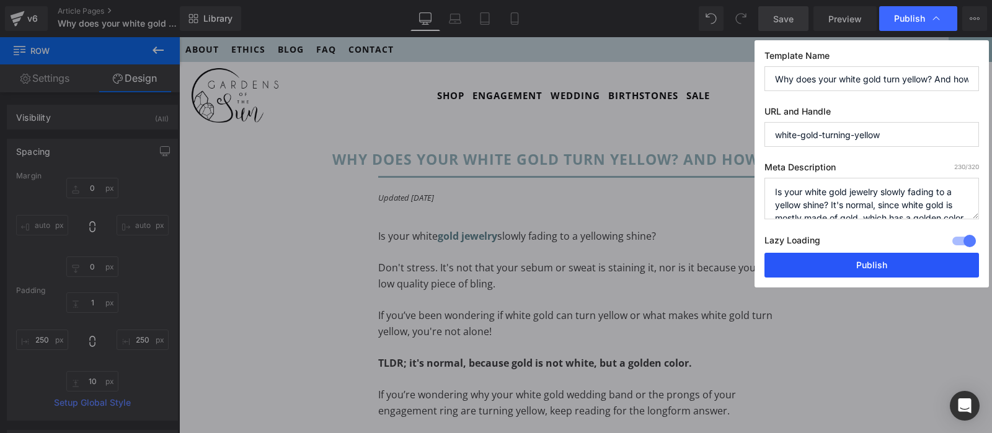
click at [880, 263] on button "Publish" at bounding box center [871, 265] width 215 height 25
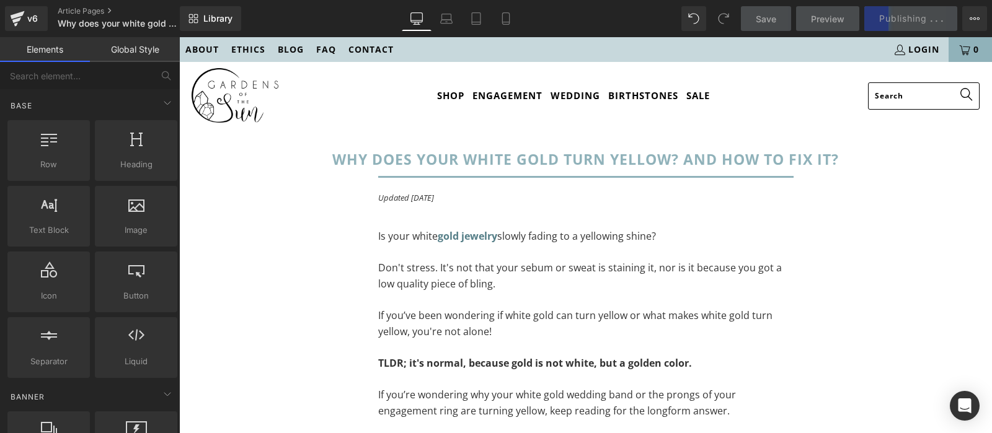
click at [567, 49] on ul "About Ethics Blog FAQ Contact" at bounding box center [532, 49] width 707 height 25
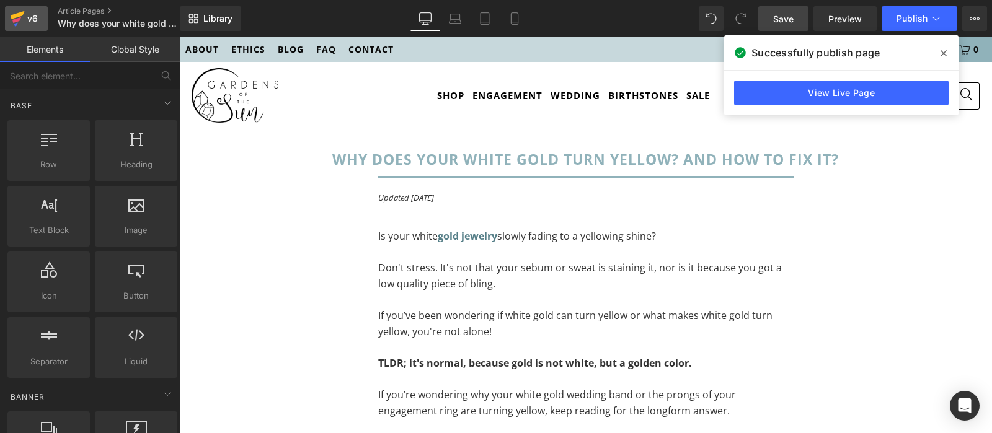
click at [12, 22] on icon at bounding box center [17, 18] width 15 height 31
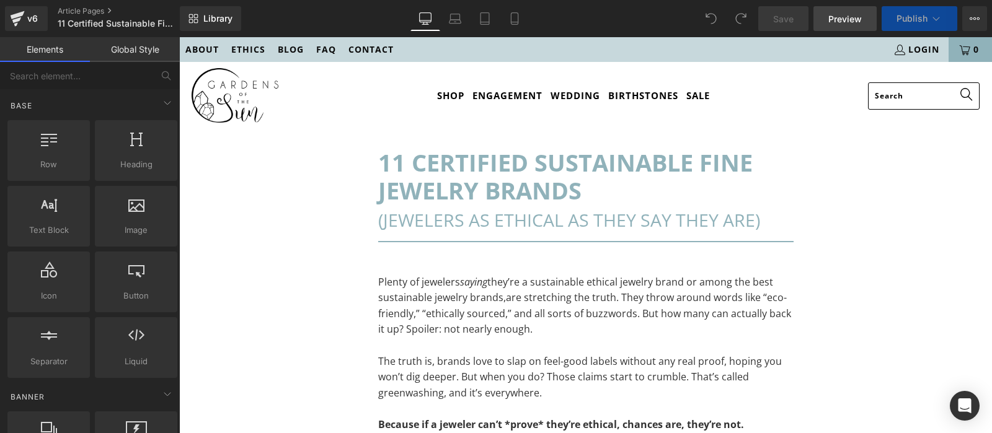
click at [855, 11] on link "Preview" at bounding box center [844, 18] width 63 height 25
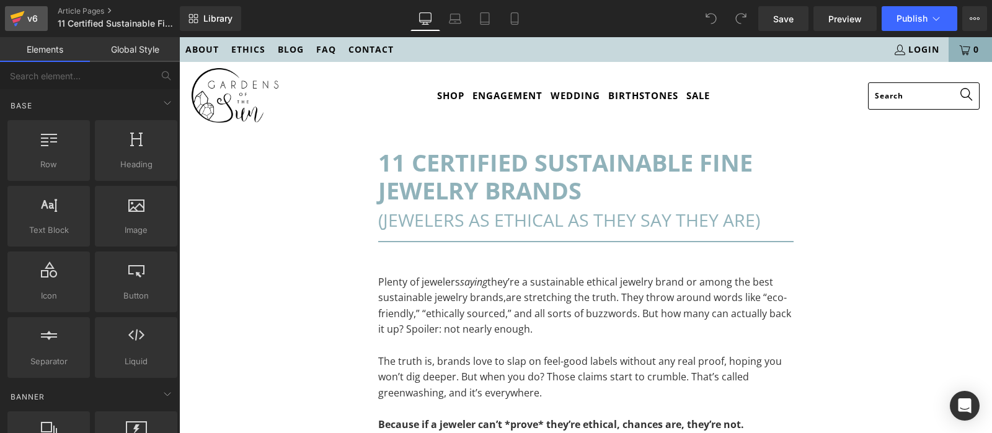
click at [19, 17] on icon at bounding box center [17, 18] width 15 height 31
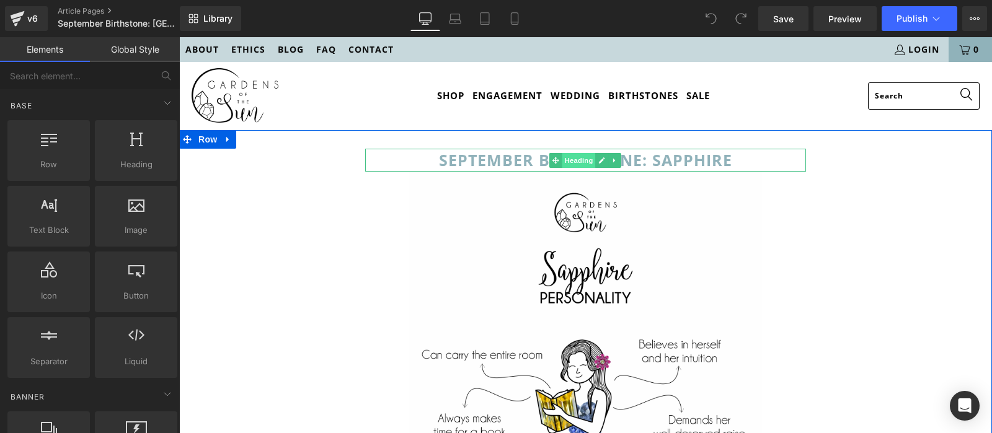
click at [570, 157] on span "Heading" at bounding box center [578, 160] width 33 height 15
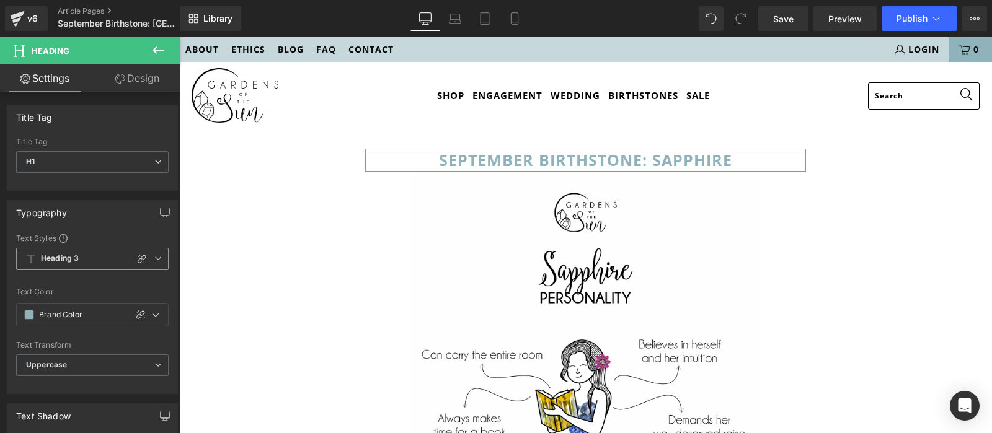
click at [65, 252] on span "Heading 3" at bounding box center [92, 259] width 153 height 22
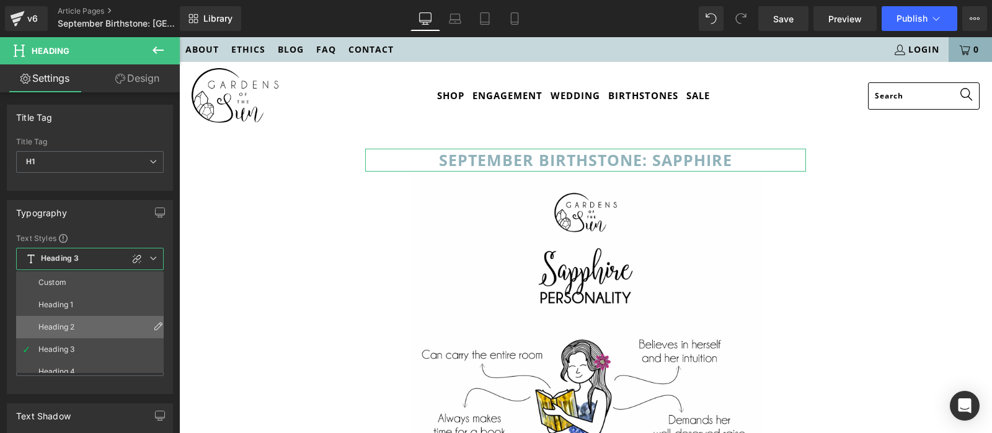
click at [71, 318] on li "Heading 2" at bounding box center [92, 327] width 153 height 22
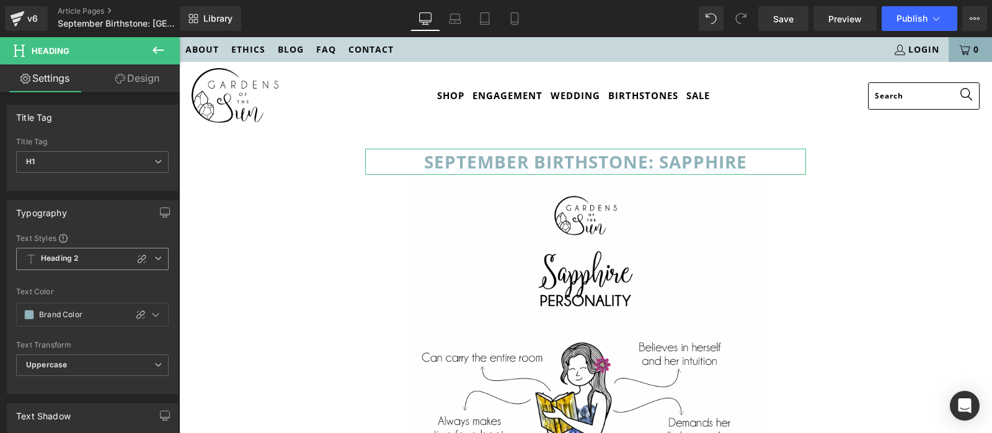
click at [63, 256] on b "Heading 2" at bounding box center [60, 259] width 38 height 11
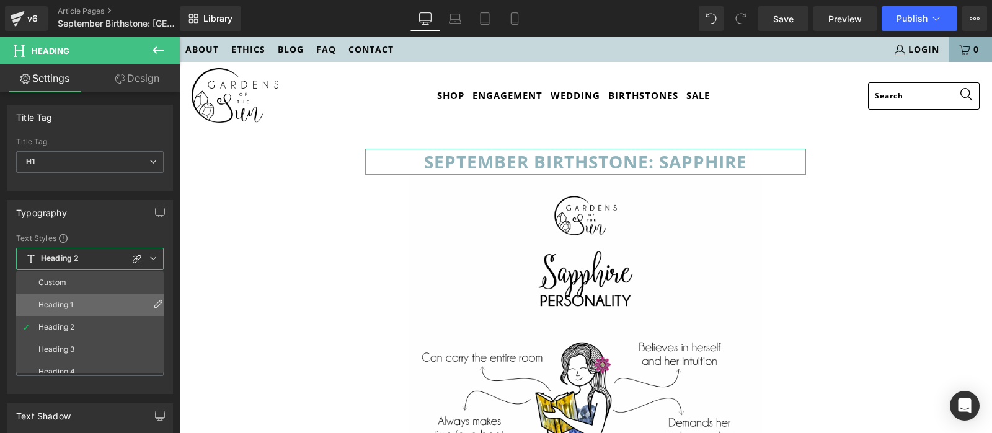
click at [68, 303] on div "Heading 1" at bounding box center [55, 305] width 35 height 9
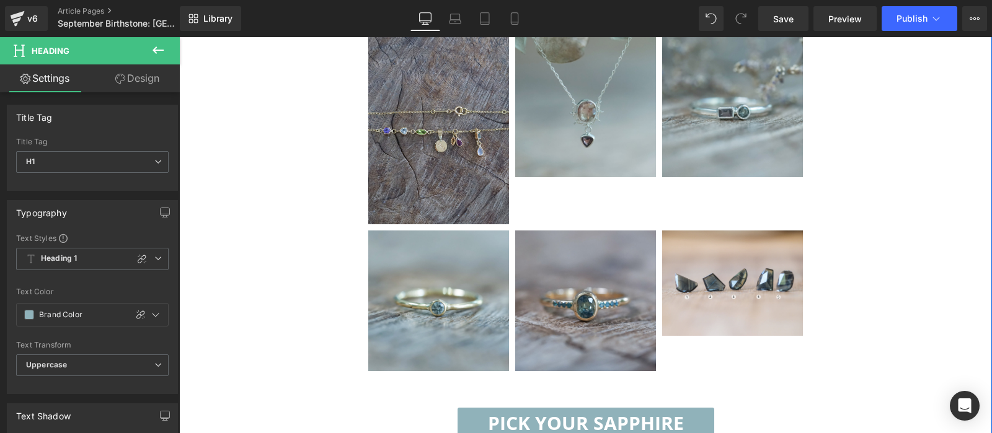
scroll to position [976, 0]
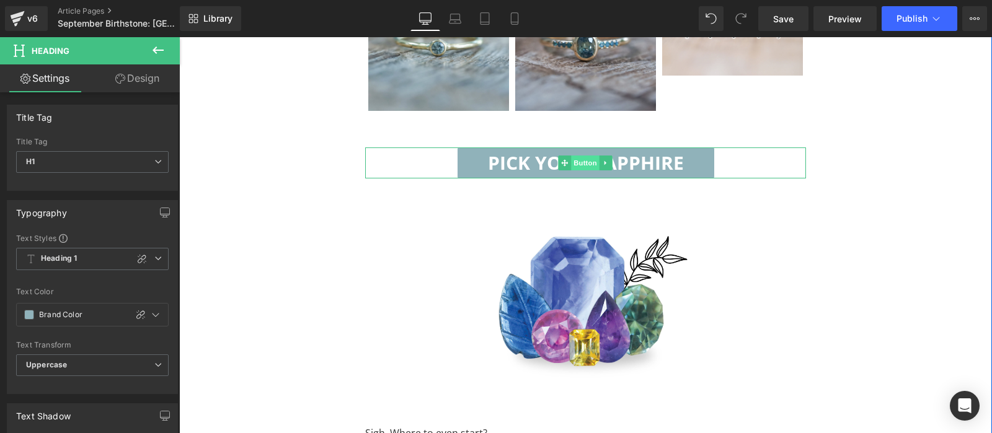
click at [584, 170] on span "Button" at bounding box center [586, 163] width 29 height 15
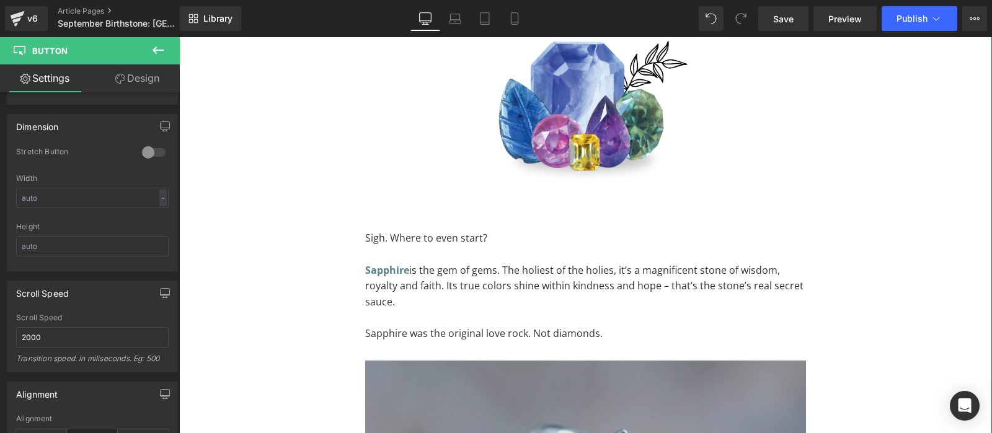
scroll to position [1302, 0]
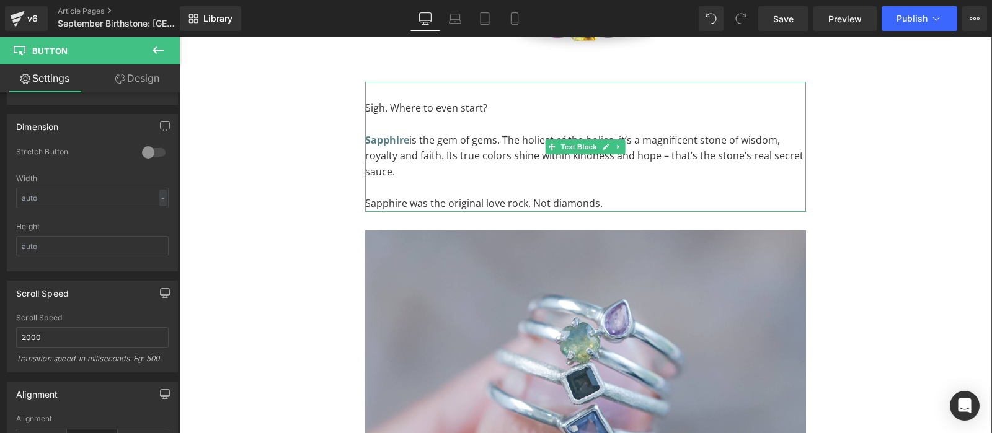
click at [413, 157] on p "Sapphire is the gem of gems. The holiest of the holies, it’s a magnificent ston…" at bounding box center [585, 157] width 441 height 48
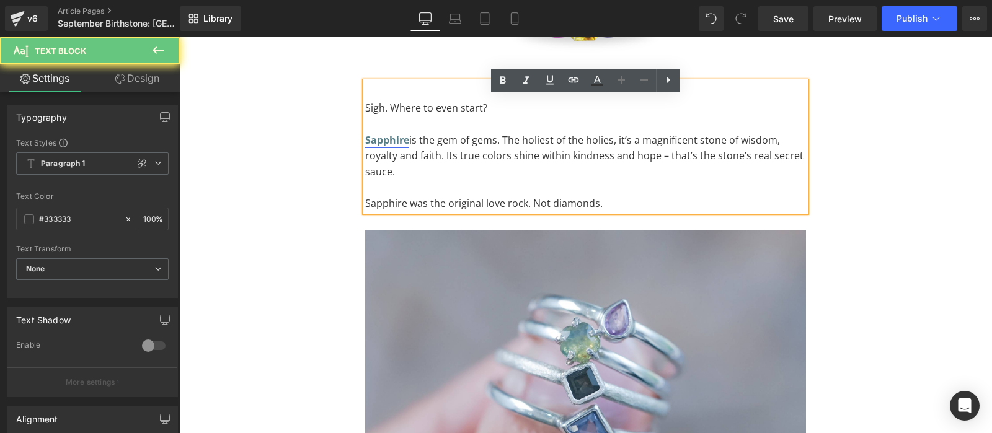
click at [389, 147] on strong "Sapphire" at bounding box center [387, 140] width 44 height 14
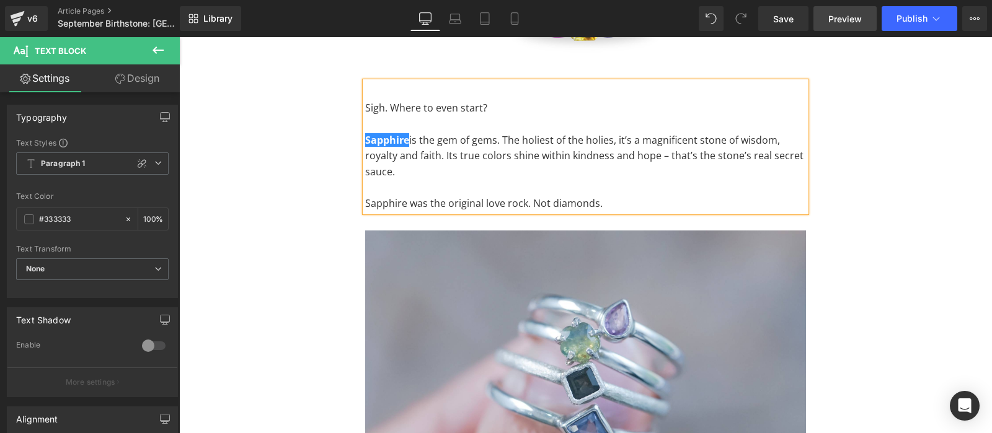
click at [843, 7] on link "Preview" at bounding box center [844, 18] width 63 height 25
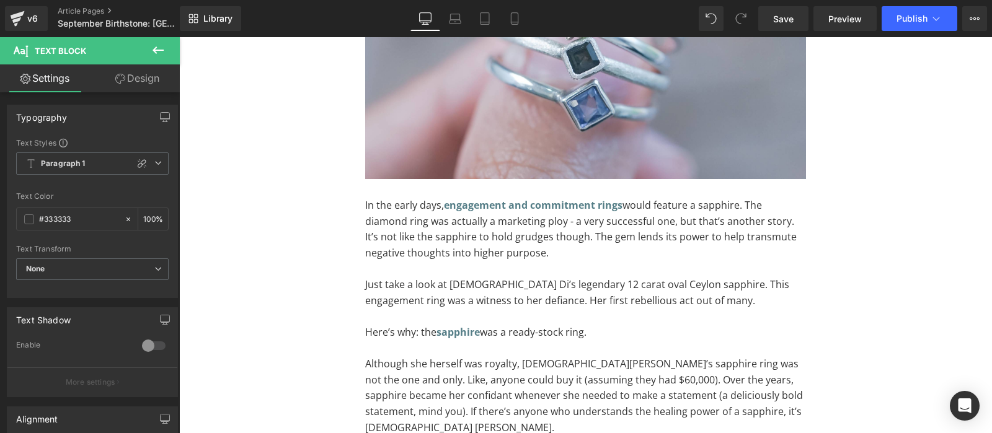
scroll to position [1758, 0]
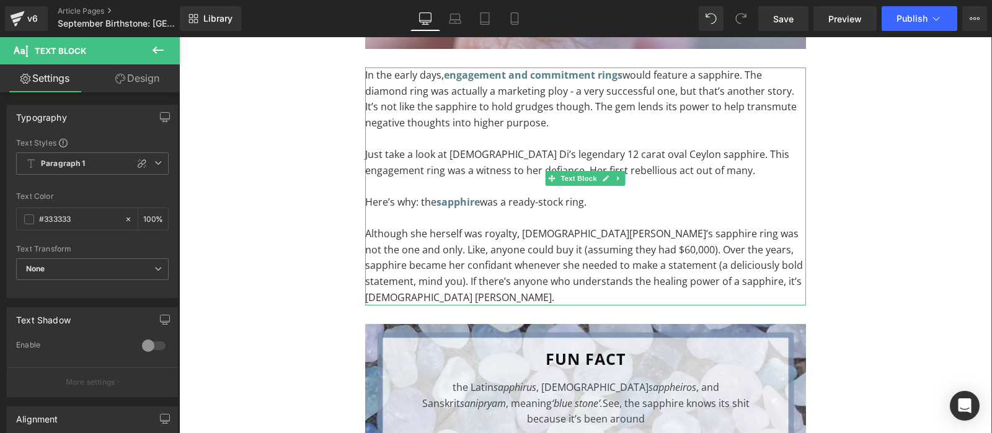
click at [493, 211] on p "Here’s why: the sapphire was a ready-stock ring." at bounding box center [585, 203] width 441 height 16
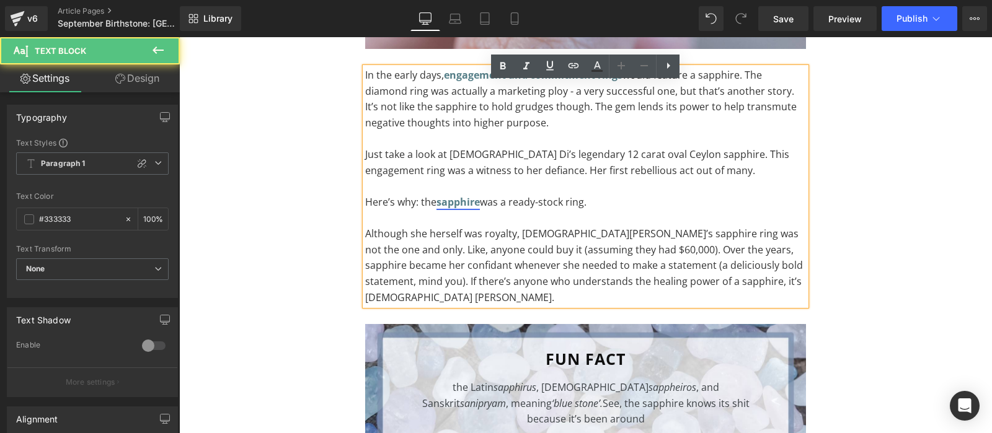
click at [470, 209] on strong "sapphire" at bounding box center [457, 202] width 43 height 14
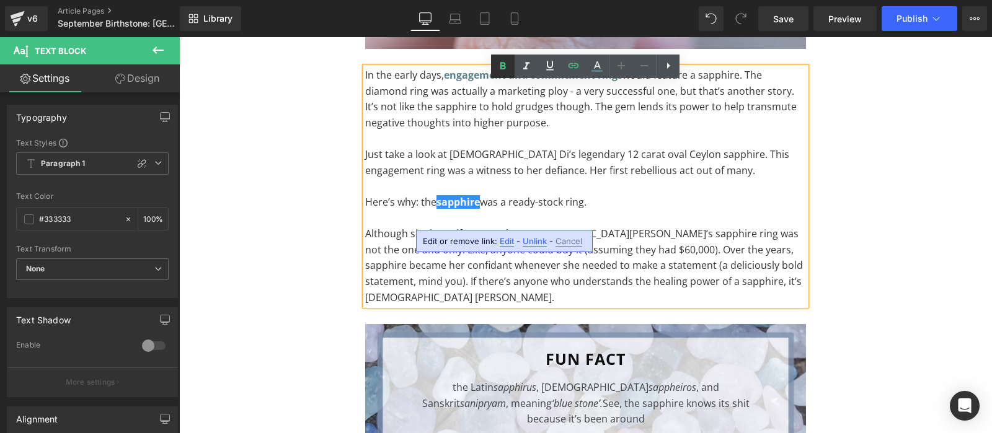
click at [502, 61] on icon at bounding box center [502, 66] width 15 height 15
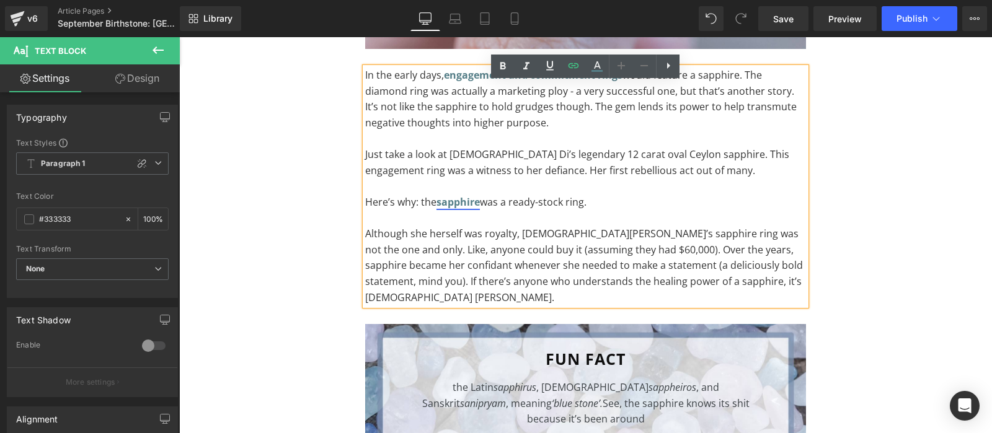
click at [476, 209] on strong "sapphire" at bounding box center [457, 202] width 43 height 14
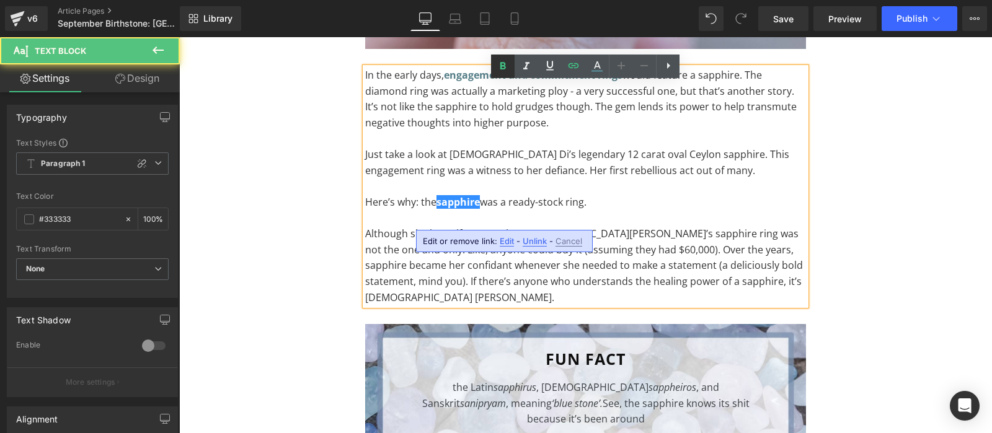
click at [509, 66] on icon at bounding box center [502, 66] width 15 height 15
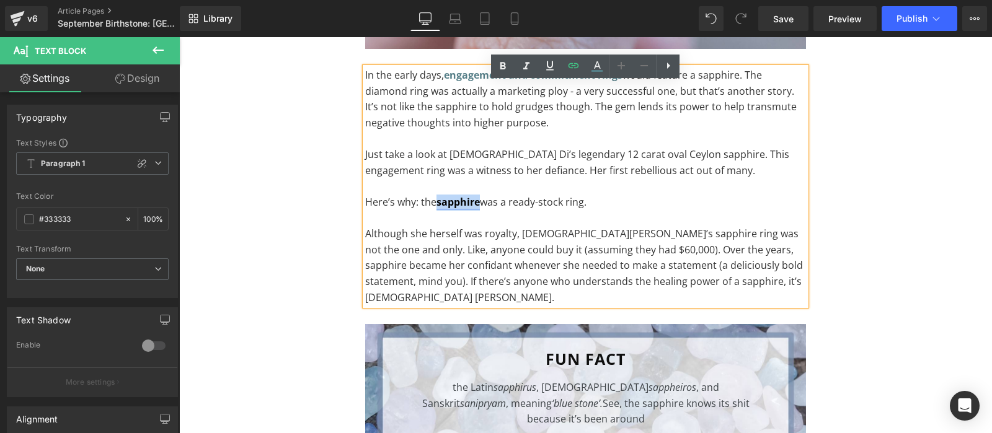
drag, startPoint x: 479, startPoint y: 219, endPoint x: 439, endPoint y: 218, distance: 40.3
click at [439, 209] on strong "sapphire" at bounding box center [457, 202] width 43 height 14
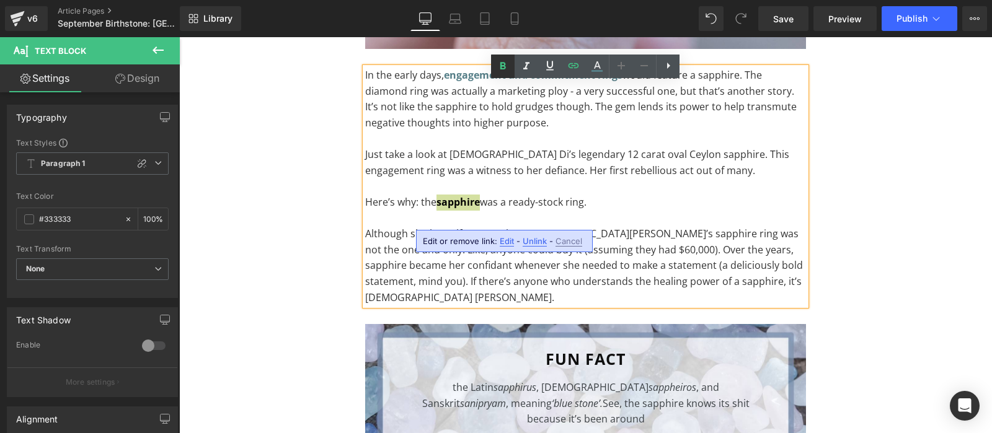
click at [501, 65] on icon at bounding box center [503, 65] width 6 height 7
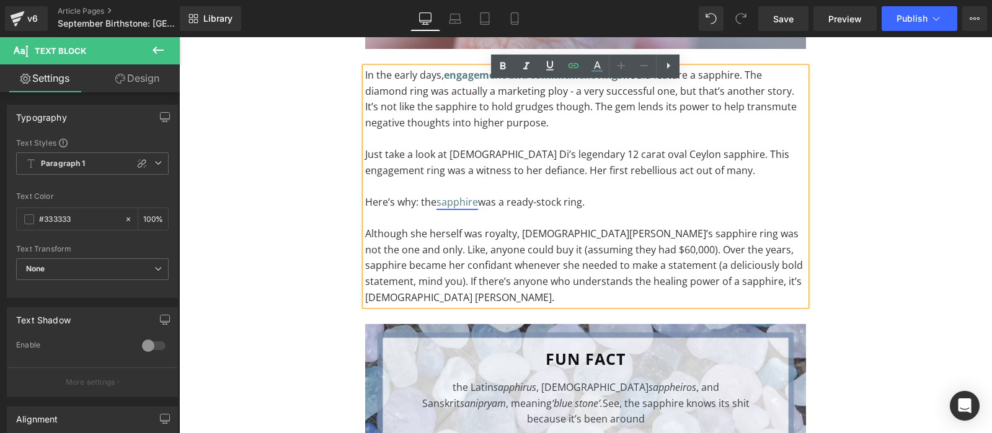
click at [474, 209] on link "sapphire" at bounding box center [457, 202] width 42 height 14
click at [577, 68] on icon at bounding box center [573, 65] width 15 height 15
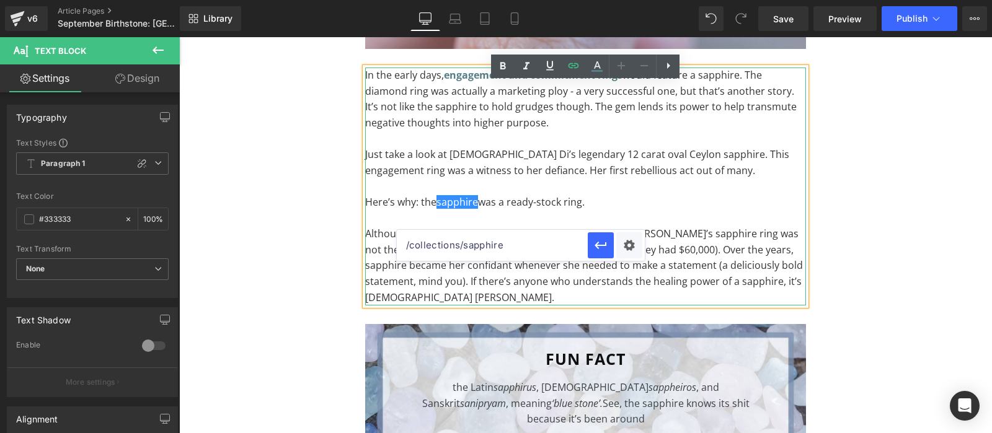
click at [523, 179] on p "Just take a look at Lady Di’s legendary 12 carat oval Ceylon sapphire. This eng…" at bounding box center [585, 163] width 441 height 32
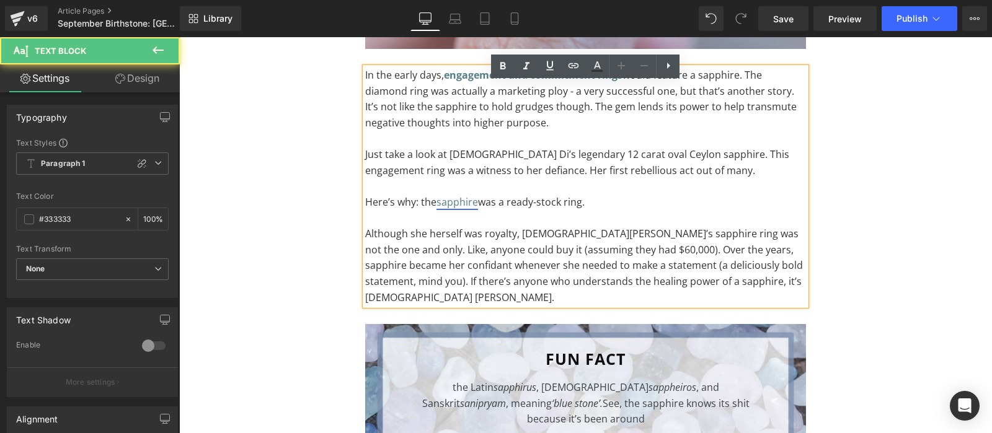
click at [461, 209] on link "sapphire" at bounding box center [457, 202] width 42 height 14
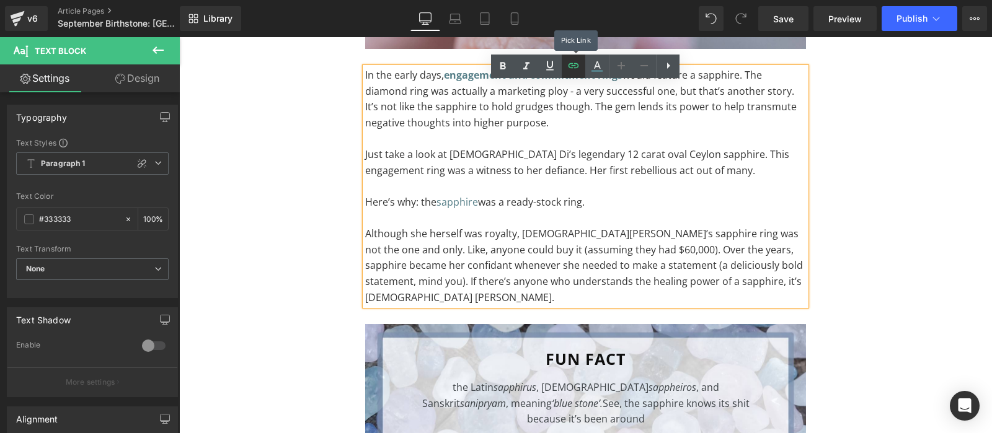
click at [566, 69] on link at bounding box center [574, 67] width 24 height 24
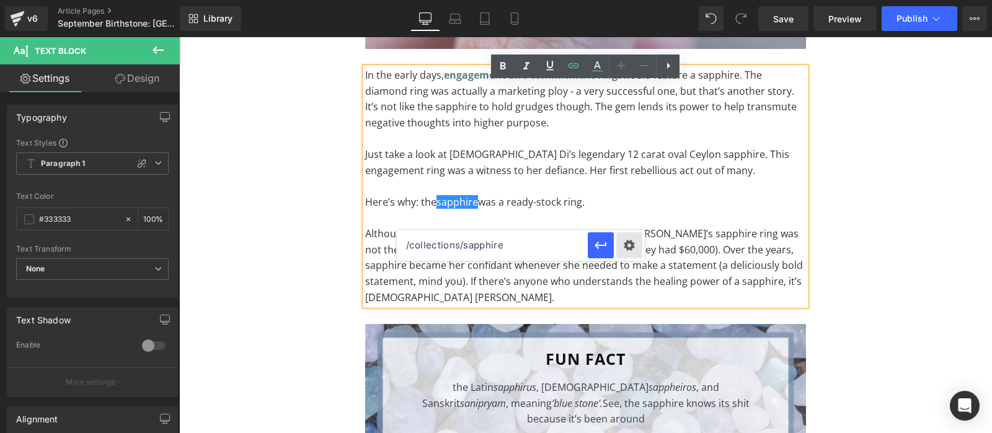
click at [621, 0] on div "Text Color Highlight Color #333333 Edit or remove link: Edit - Unlink - Cancel …" at bounding box center [496, 0] width 992 height 0
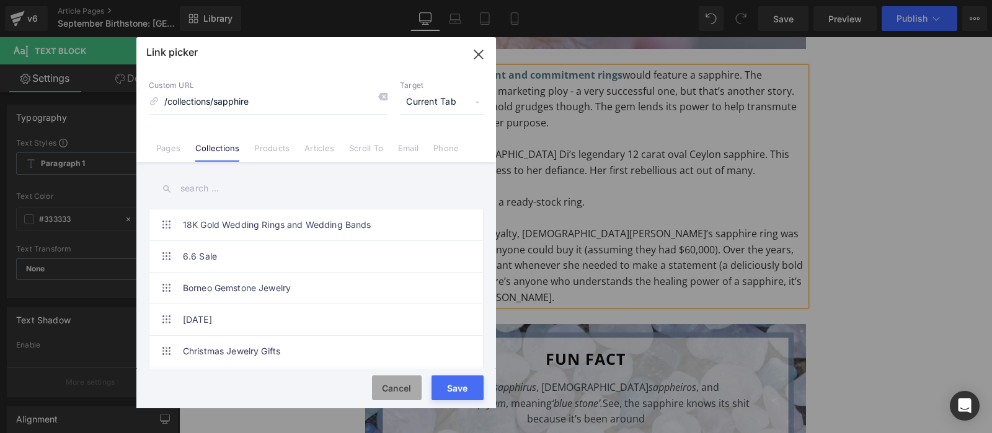
click at [420, 381] on button "Cancel" at bounding box center [397, 388] width 50 height 25
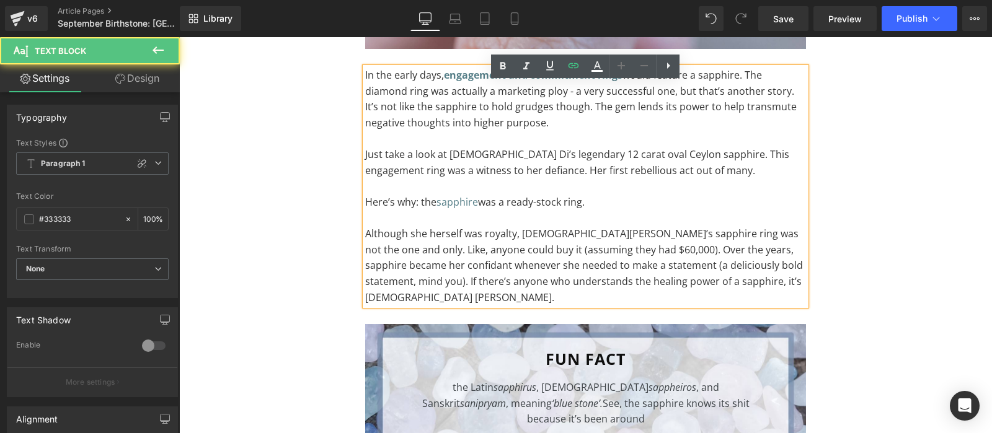
click at [485, 195] on p at bounding box center [585, 187] width 441 height 16
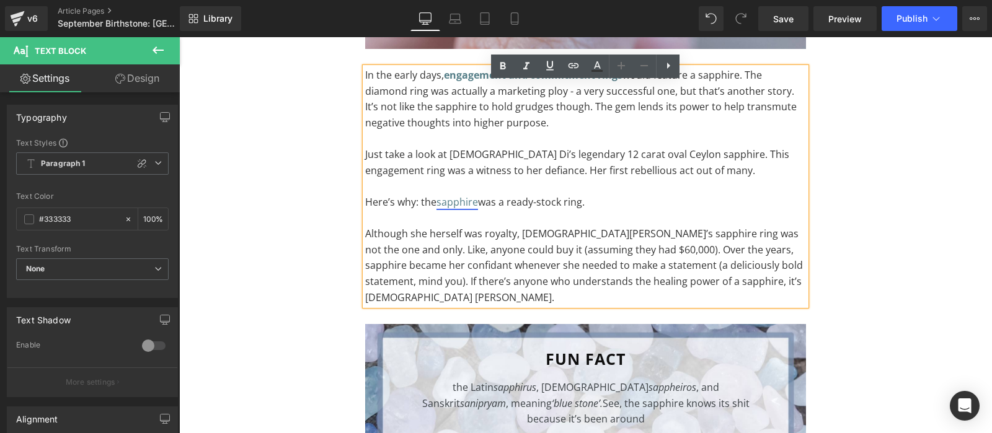
click at [461, 209] on link "sapphire" at bounding box center [457, 202] width 42 height 14
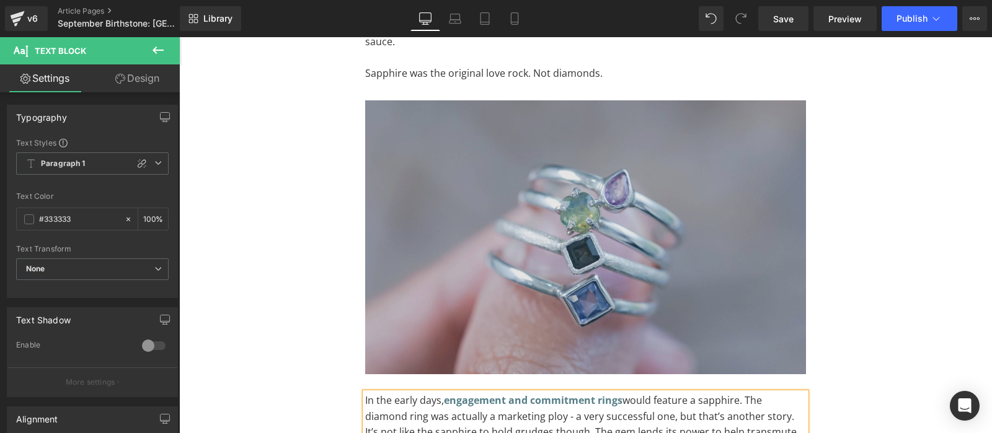
scroll to position [1172, 0]
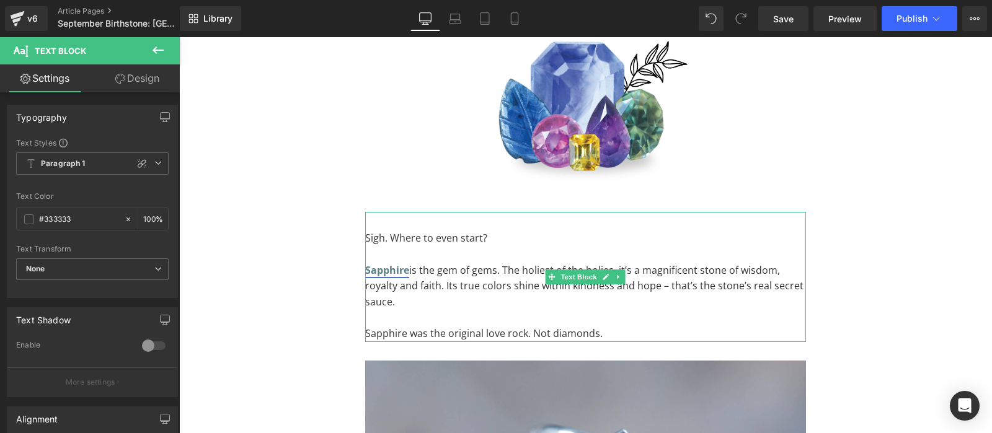
click at [397, 277] on strong "Sapphire" at bounding box center [387, 270] width 44 height 14
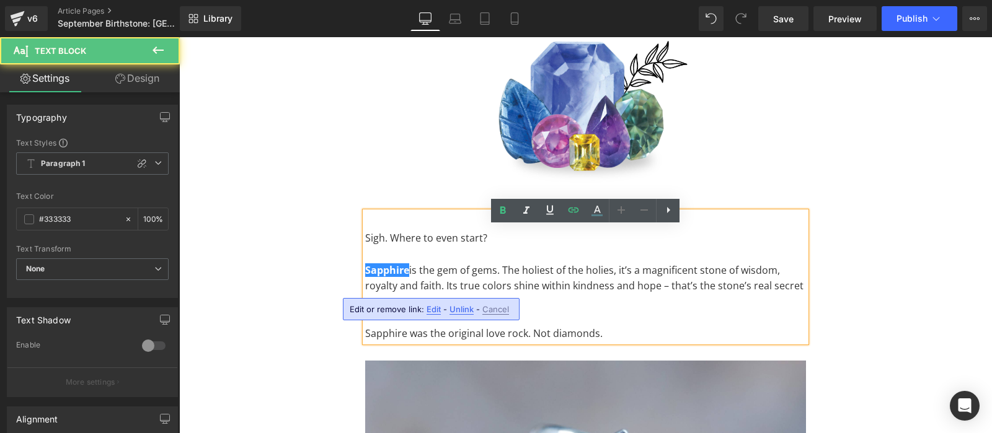
click at [449, 305] on span "Unlink" at bounding box center [461, 309] width 24 height 11
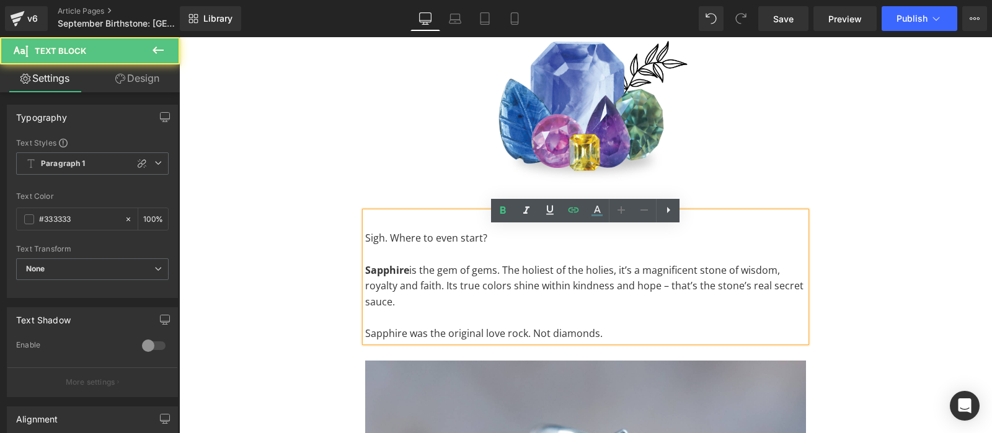
click at [392, 277] on strong "Sapphire" at bounding box center [387, 270] width 44 height 14
click at [391, 277] on strong "Sapphire" at bounding box center [387, 270] width 44 height 14
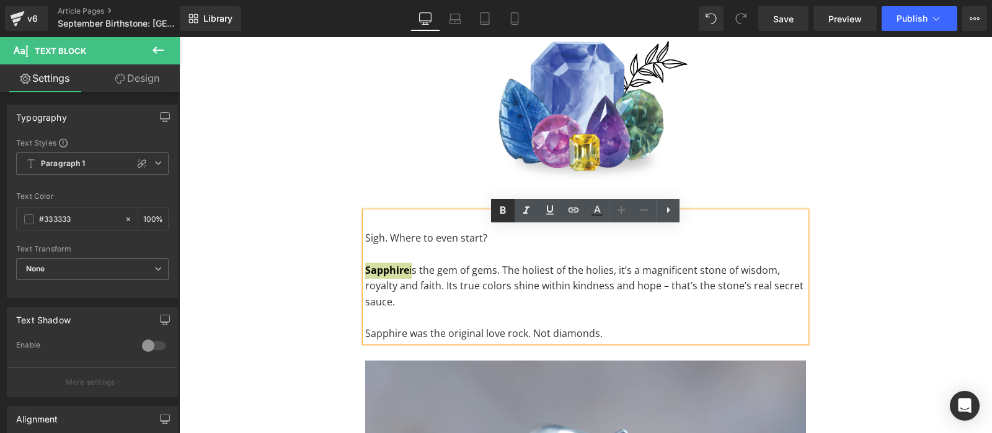
click at [508, 210] on icon at bounding box center [502, 210] width 15 height 15
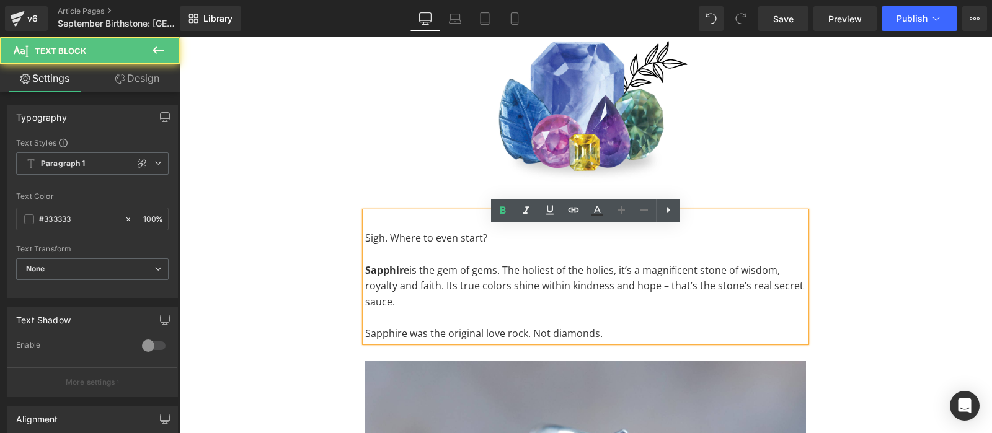
click at [392, 277] on strong "Sapphire" at bounding box center [387, 270] width 44 height 14
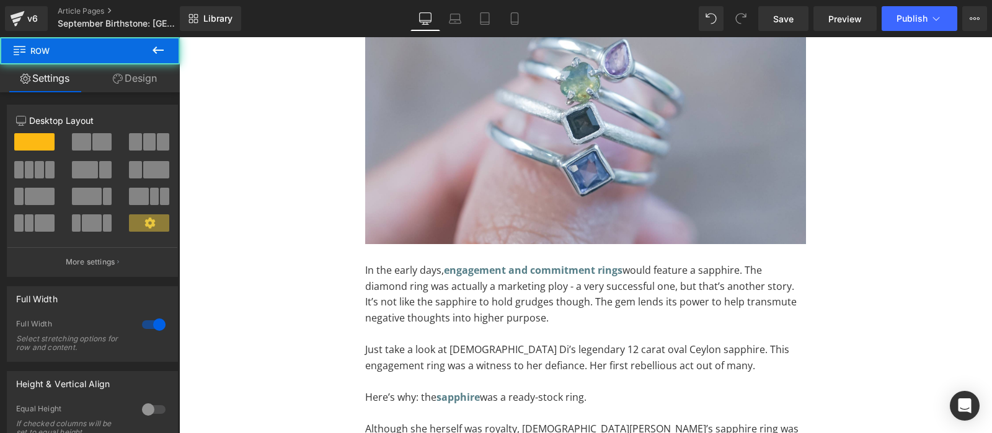
scroll to position [1758, 0]
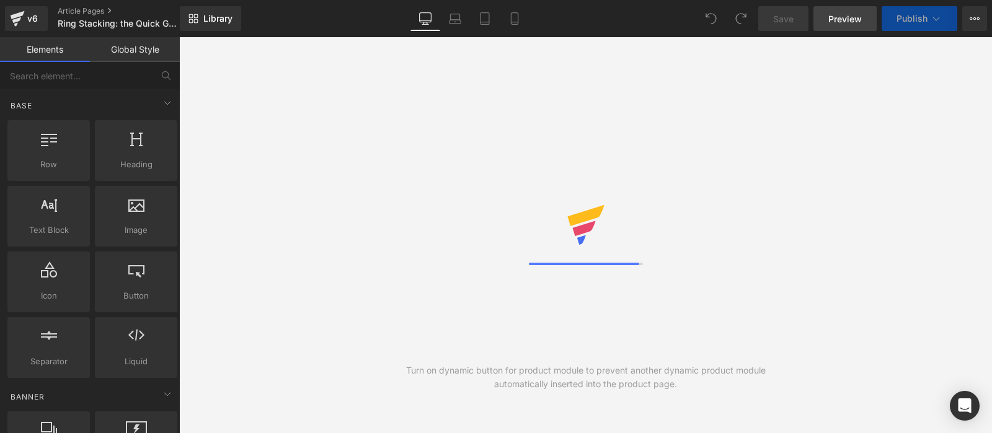
click at [844, 22] on span "Preview" at bounding box center [844, 18] width 33 height 13
